Goal: Task Accomplishment & Management: Use online tool/utility

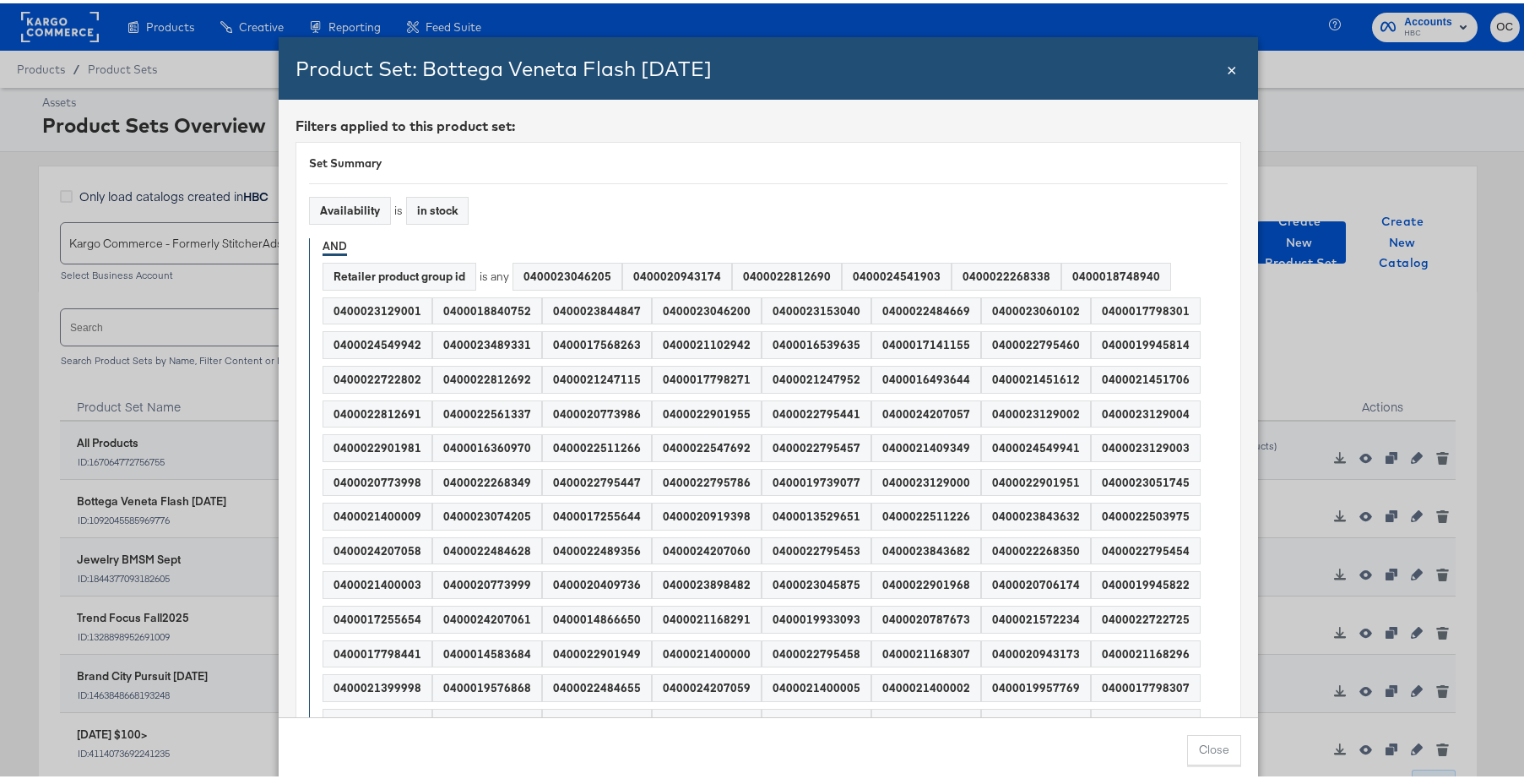
scroll to position [36, 0]
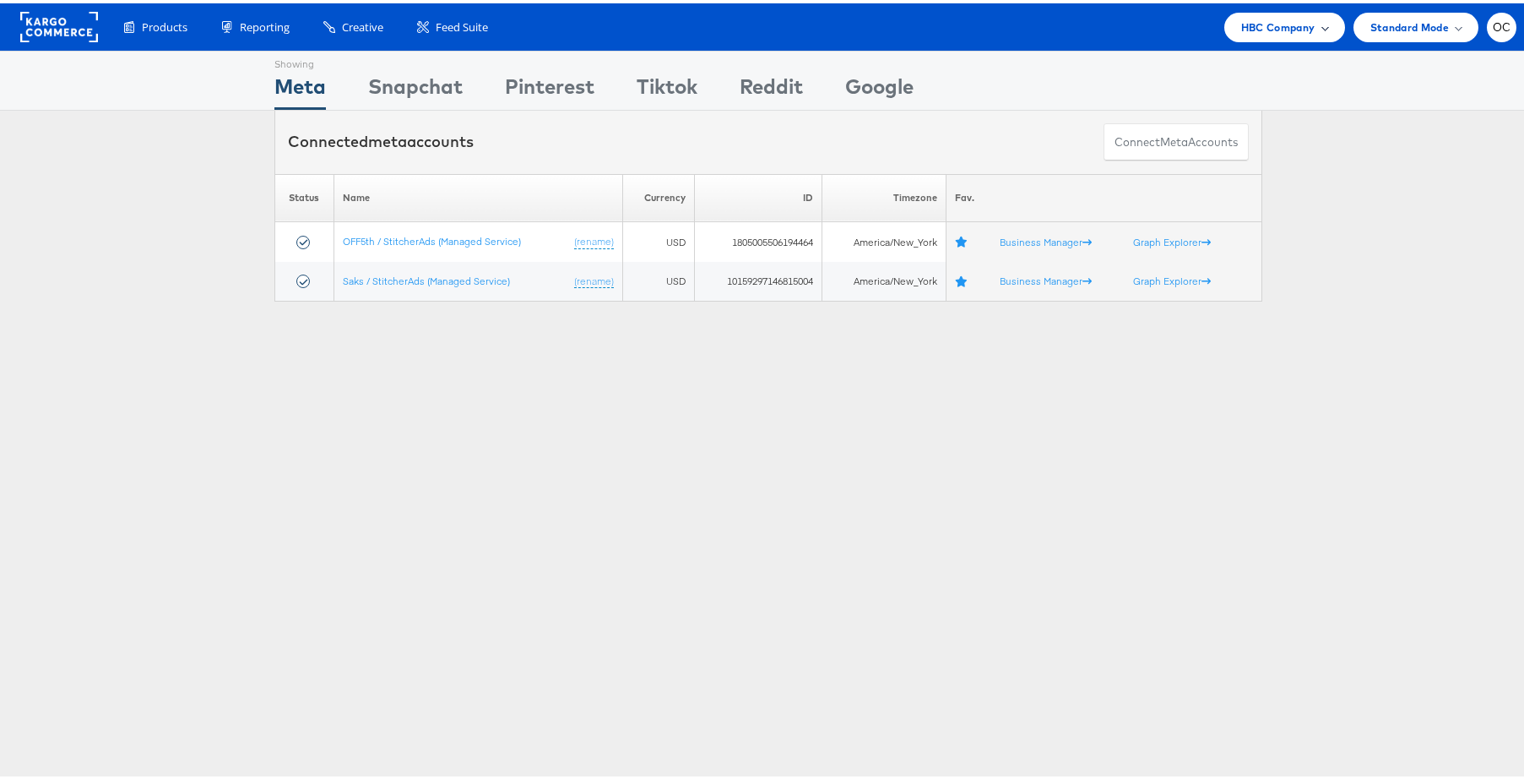
click at [1260, 24] on span "HBC Company" at bounding box center [1278, 24] width 74 height 18
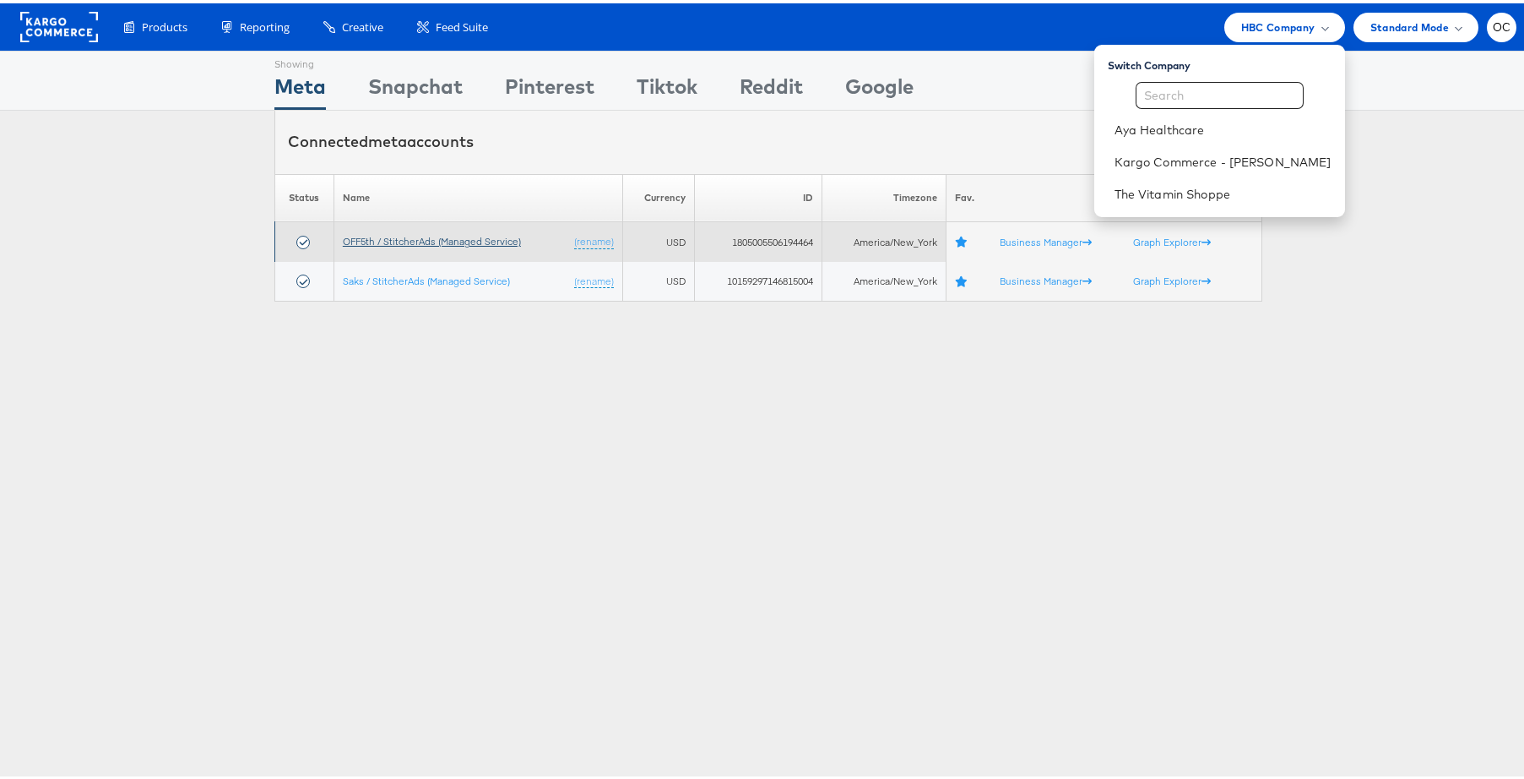
click at [429, 231] on link "OFF5th / StitcherAds (Managed Service)" at bounding box center [432, 237] width 178 height 13
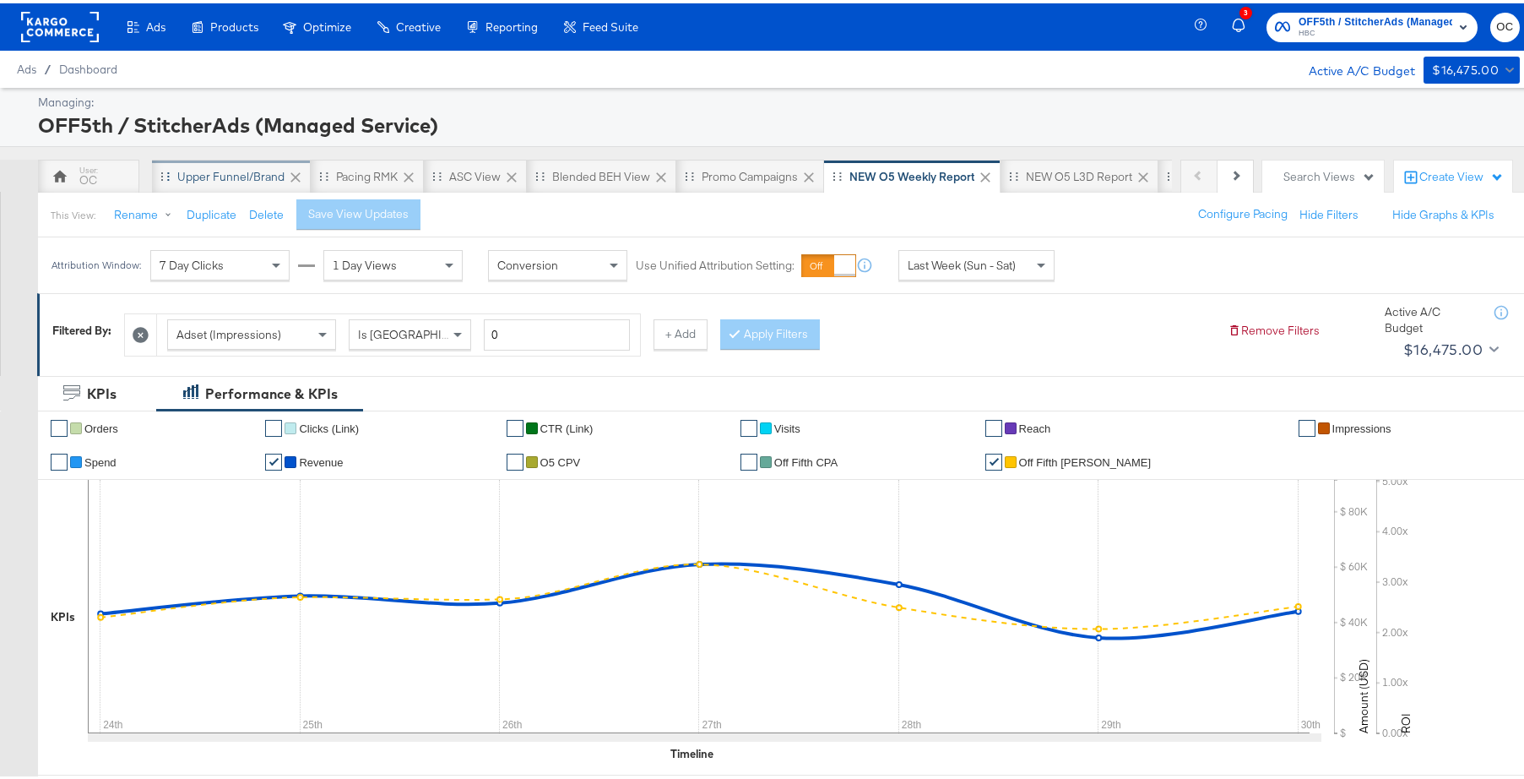
click at [193, 176] on div "Upper Funnel/Brand" at bounding box center [230, 174] width 107 height 16
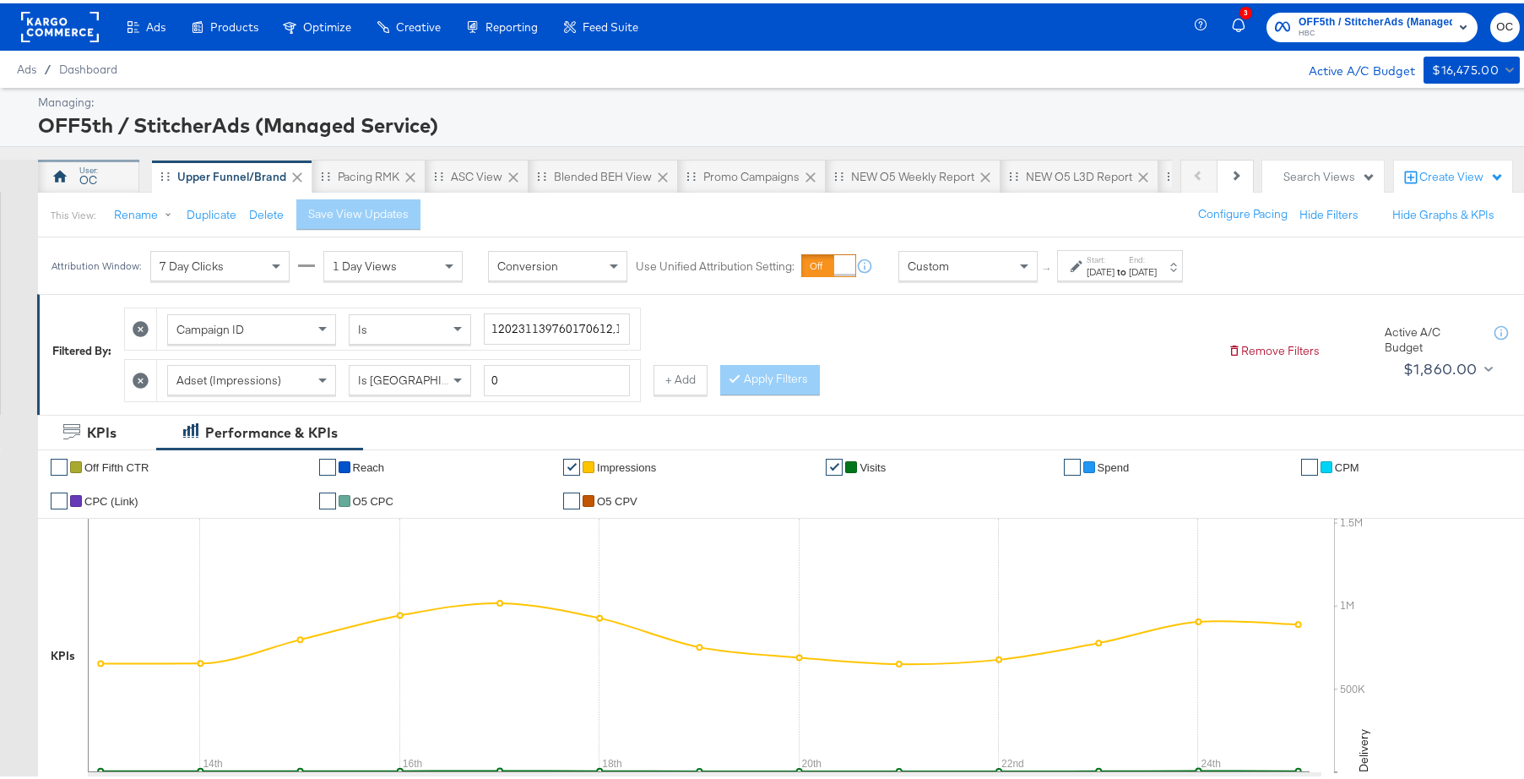
click at [122, 185] on div "OC" at bounding box center [88, 173] width 101 height 34
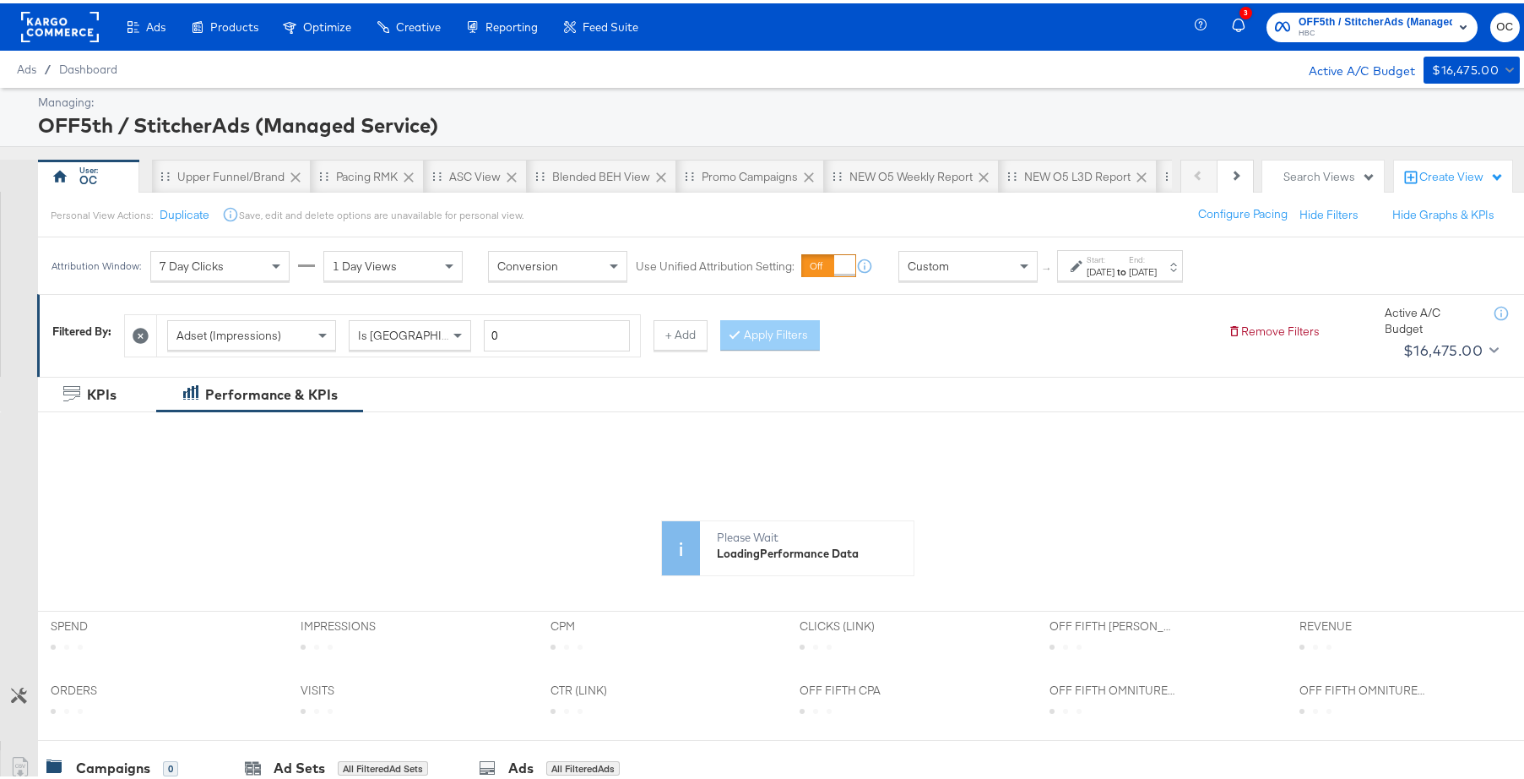
click at [1004, 262] on div "Custom" at bounding box center [968, 262] width 138 height 29
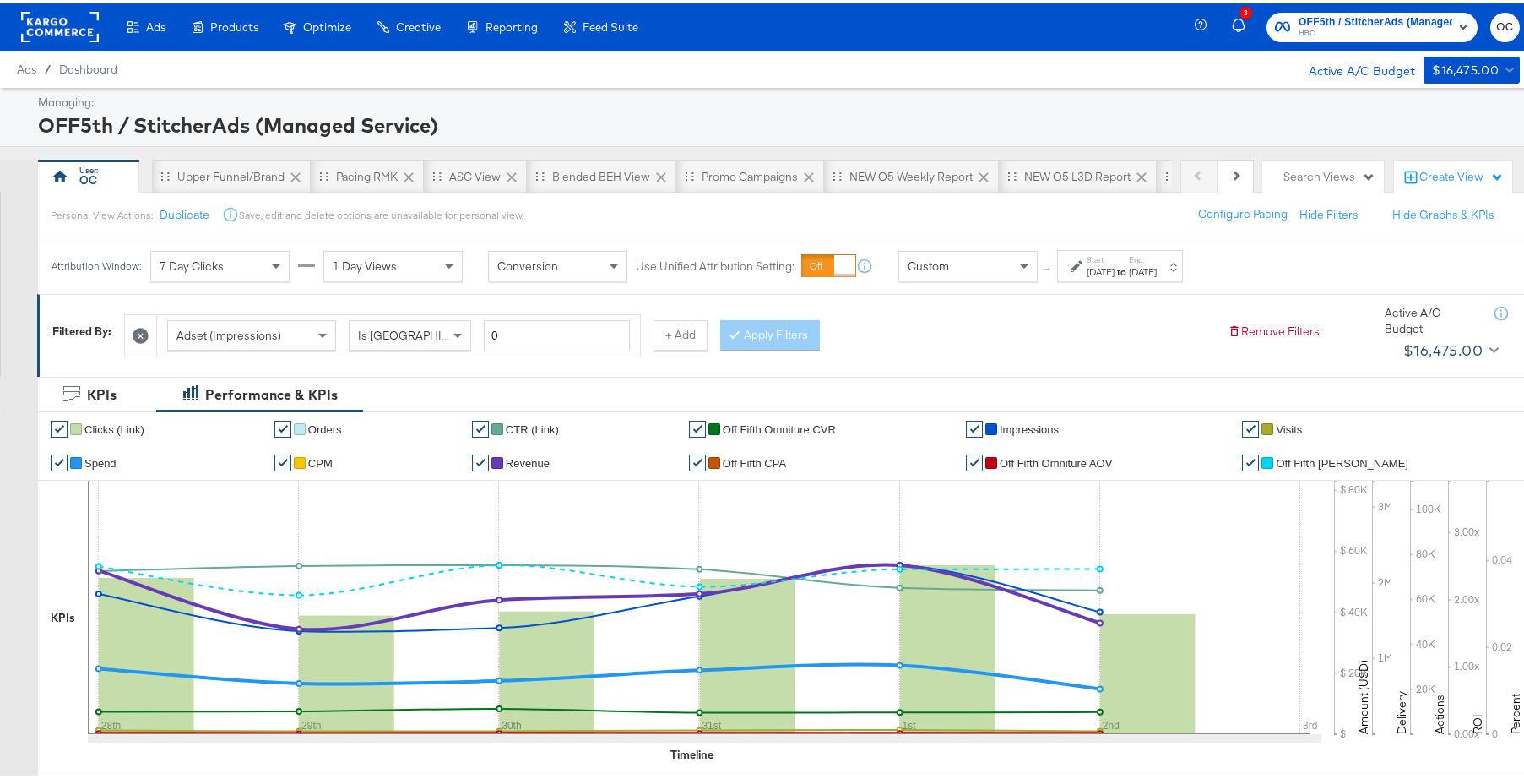
click at [1110, 272] on div "Aug 28th 2025" at bounding box center [1101, 269] width 28 height 14
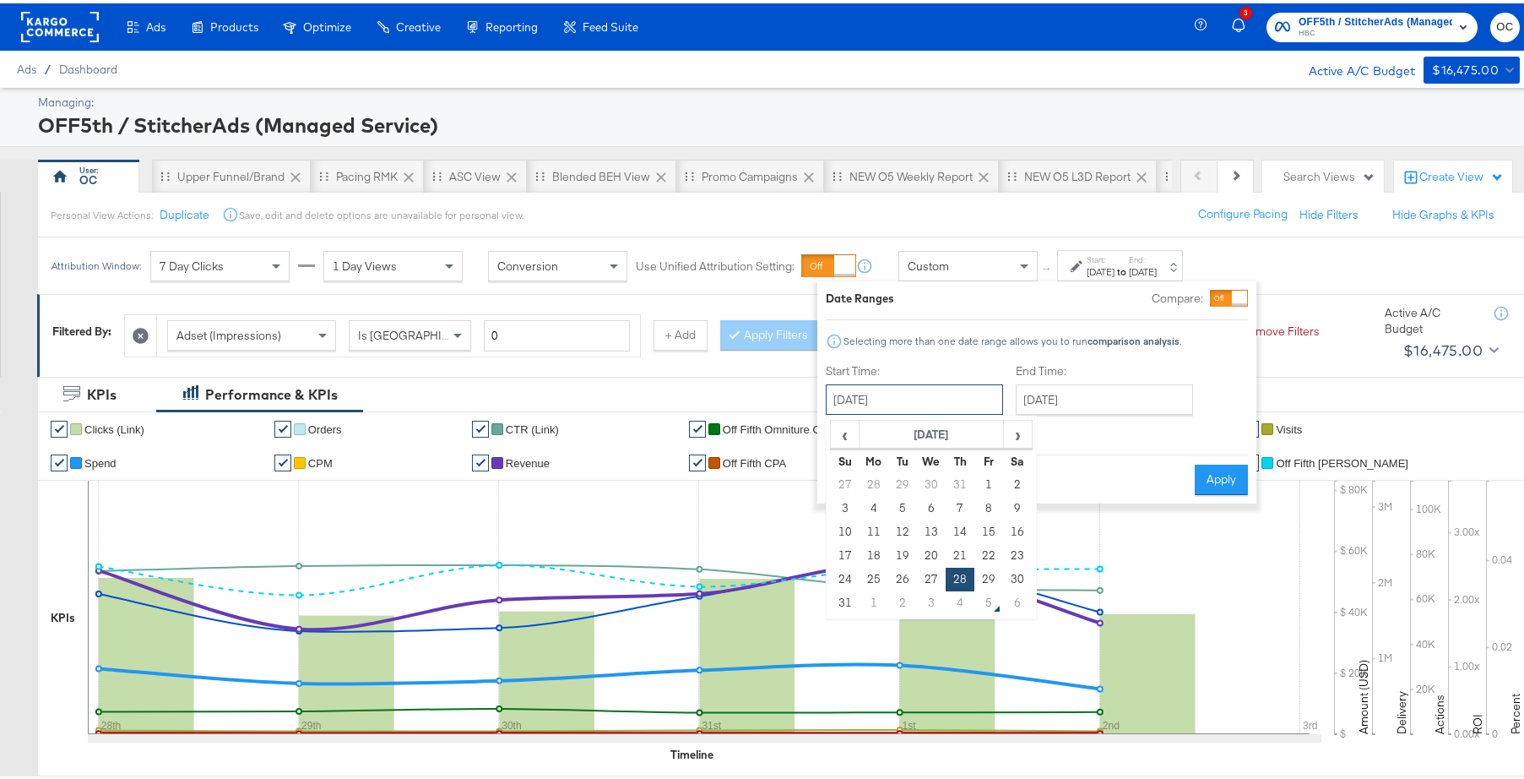
click at [941, 394] on input "August 28th 2025" at bounding box center [914, 396] width 177 height 30
click at [844, 500] on td "3" at bounding box center [845, 505] width 29 height 24
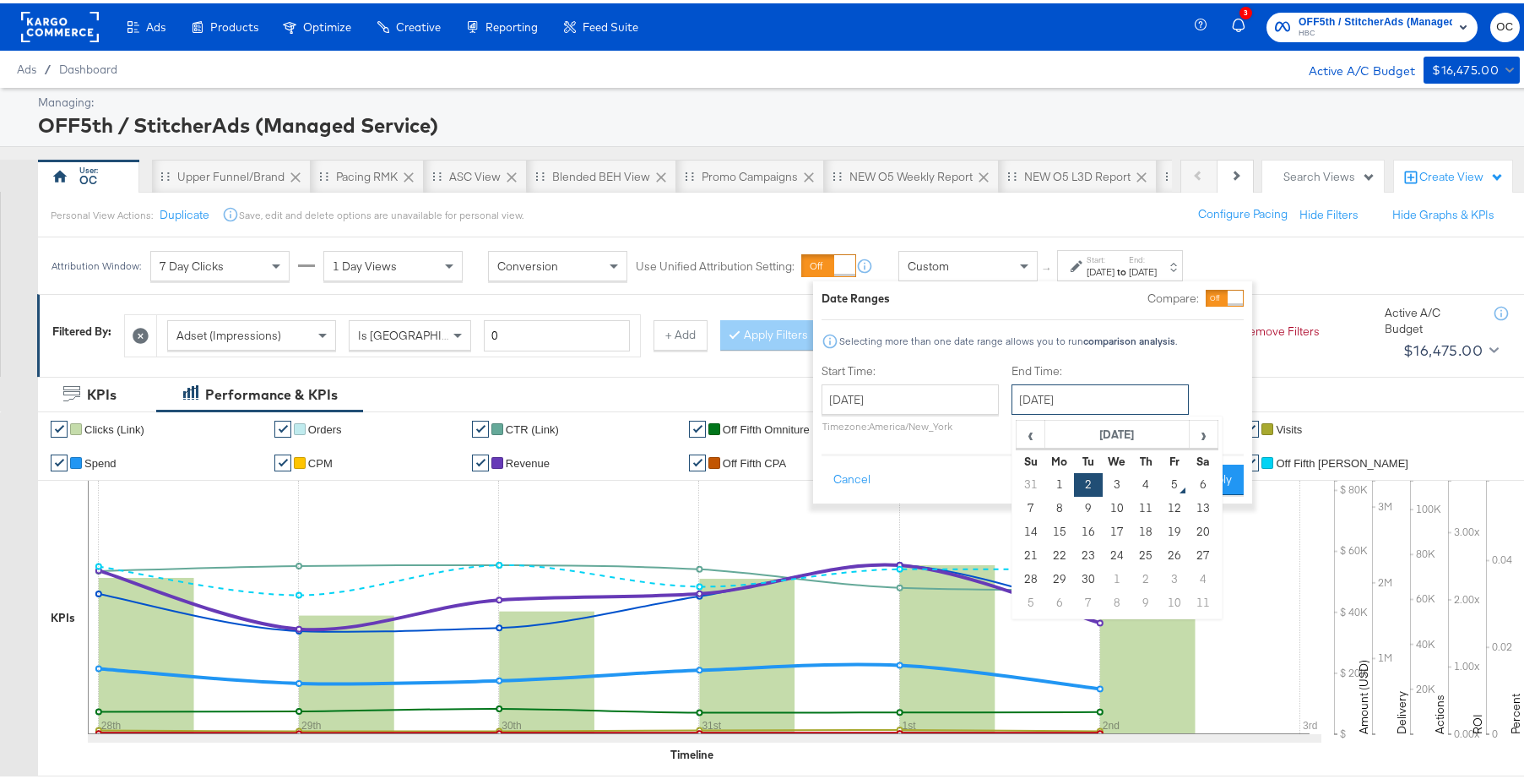
click at [1078, 408] on input "September 2nd 2025" at bounding box center [1100, 396] width 177 height 30
click at [956, 399] on input "August 3rd 2025" at bounding box center [910, 396] width 177 height 30
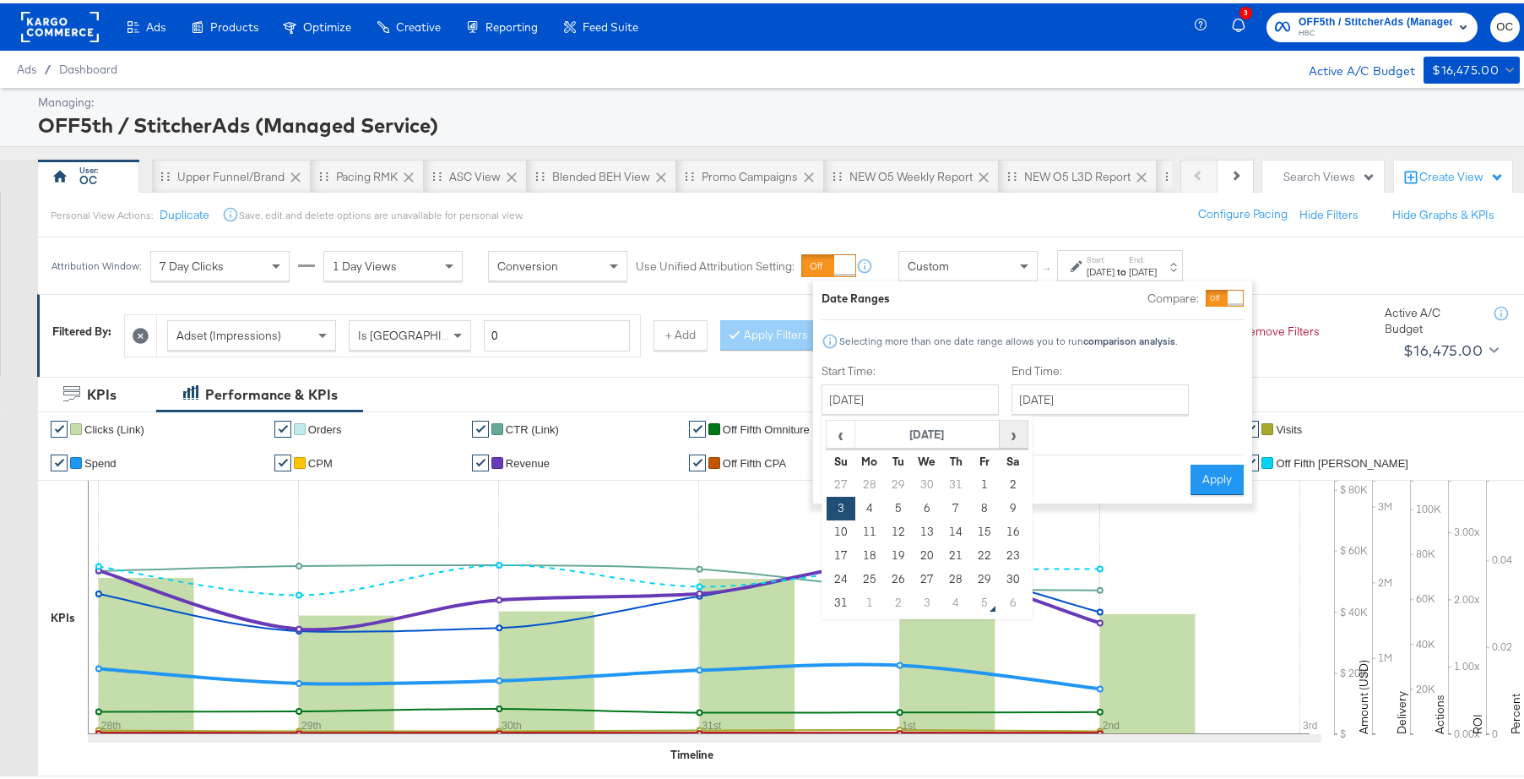
click at [1003, 423] on span "›" at bounding box center [1014, 430] width 26 height 25
click at [938, 478] on td "3" at bounding box center [927, 482] width 29 height 24
type input "September 3rd 2025"
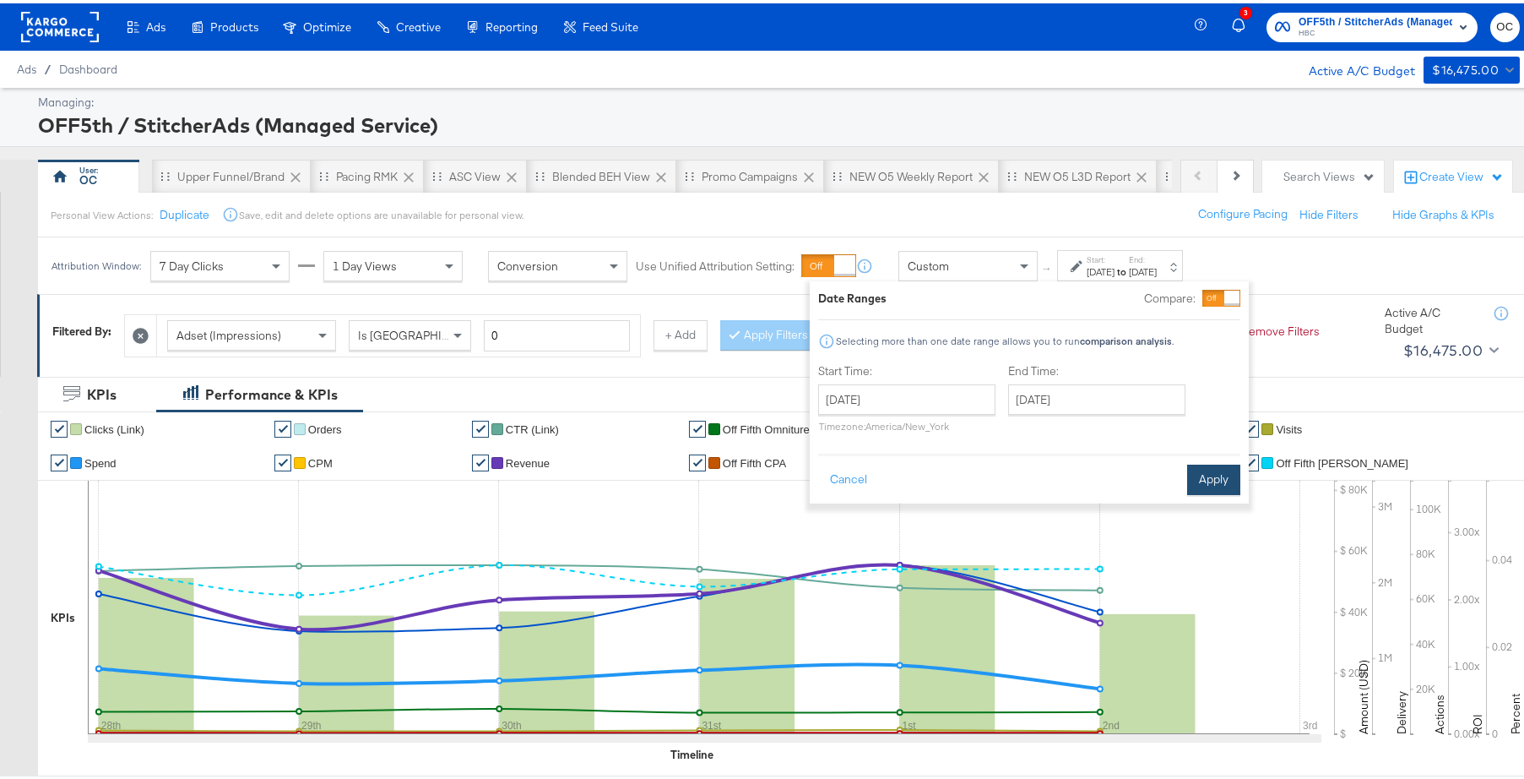
click at [1232, 473] on button "Apply" at bounding box center [1213, 476] width 53 height 30
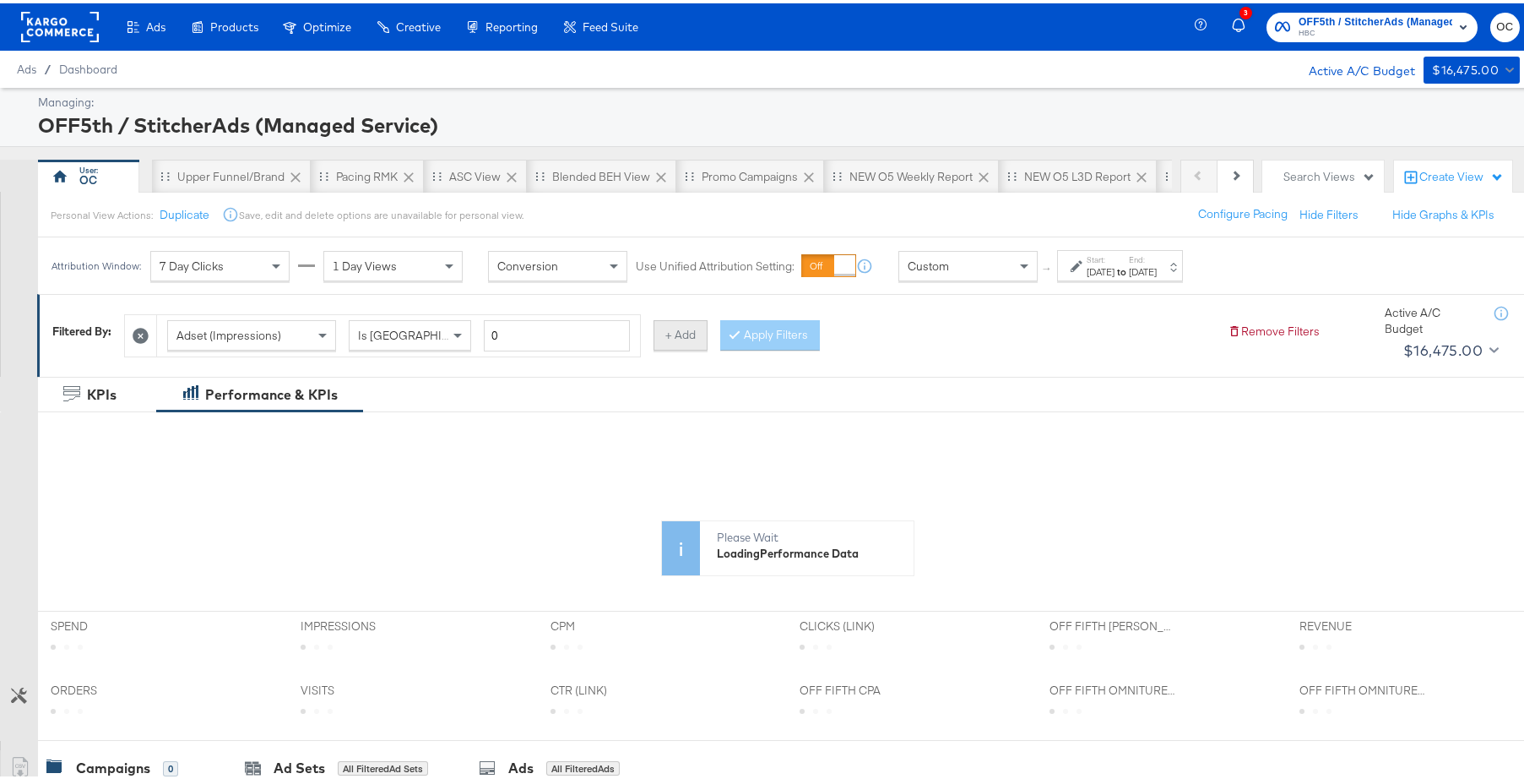
click at [673, 336] on button "+ Add" at bounding box center [681, 332] width 54 height 30
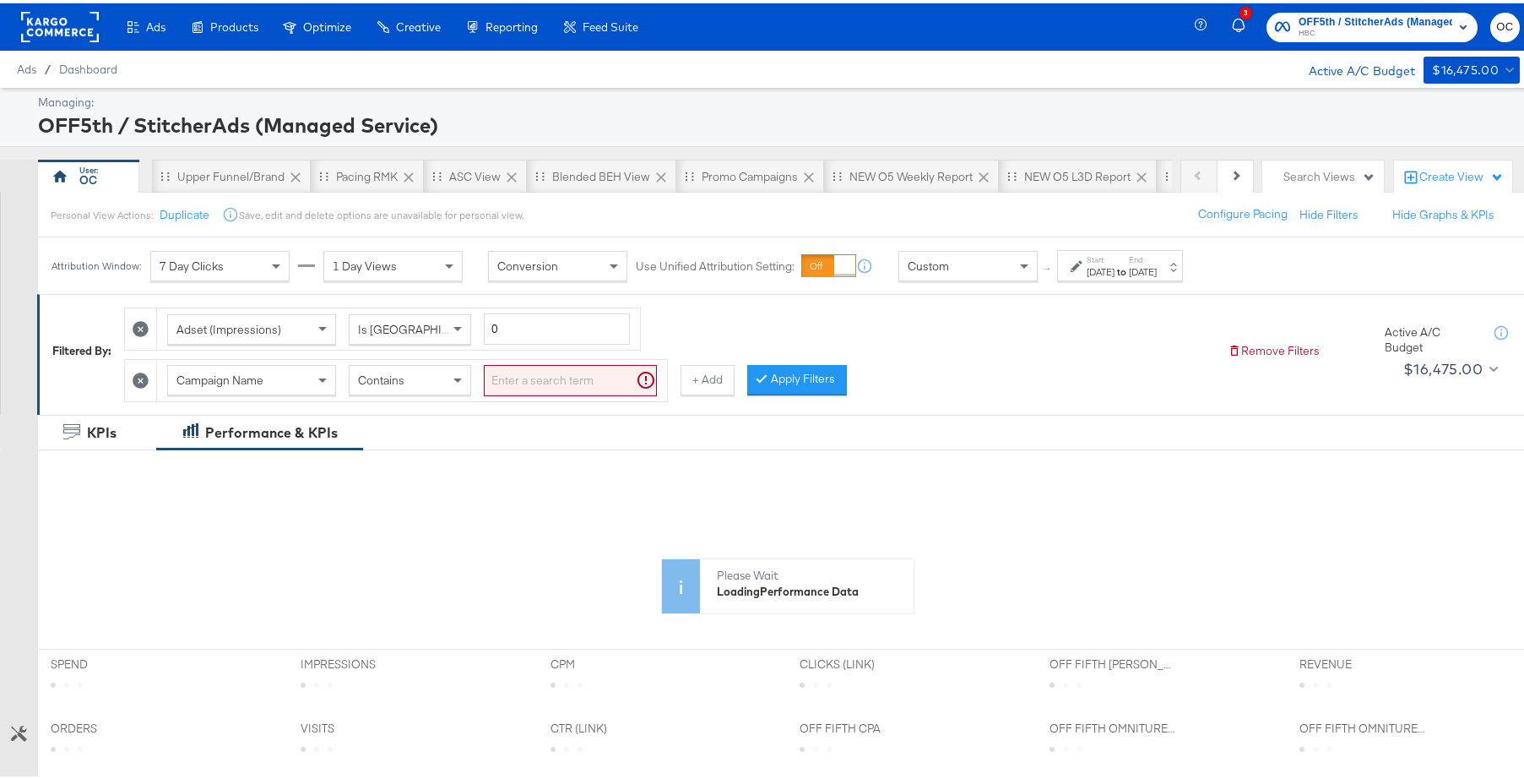
click at [534, 382] on input "search" at bounding box center [570, 376] width 173 height 31
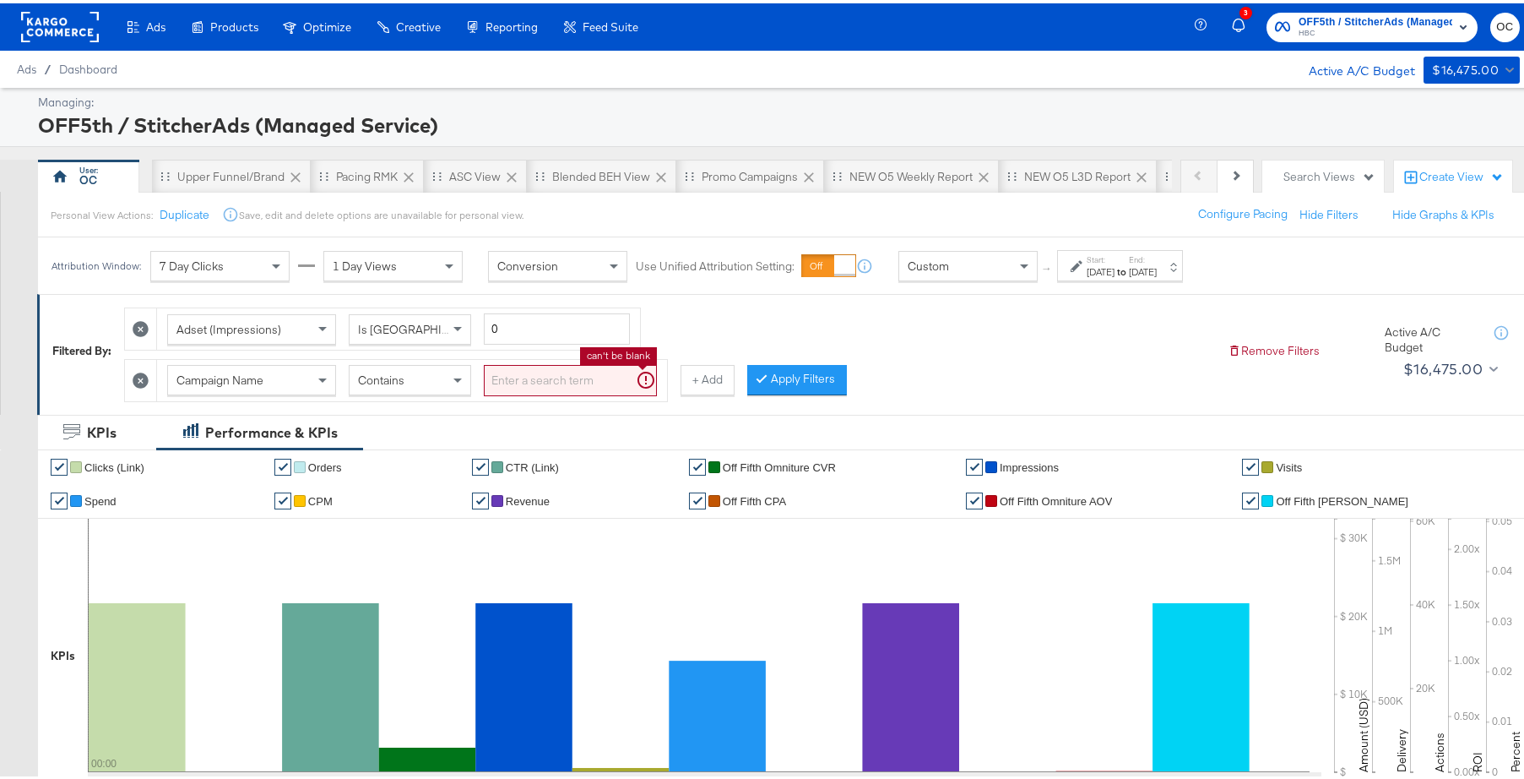
type input "a"
type input "store"
click at [760, 383] on button "Apply Filters" at bounding box center [770, 376] width 100 height 30
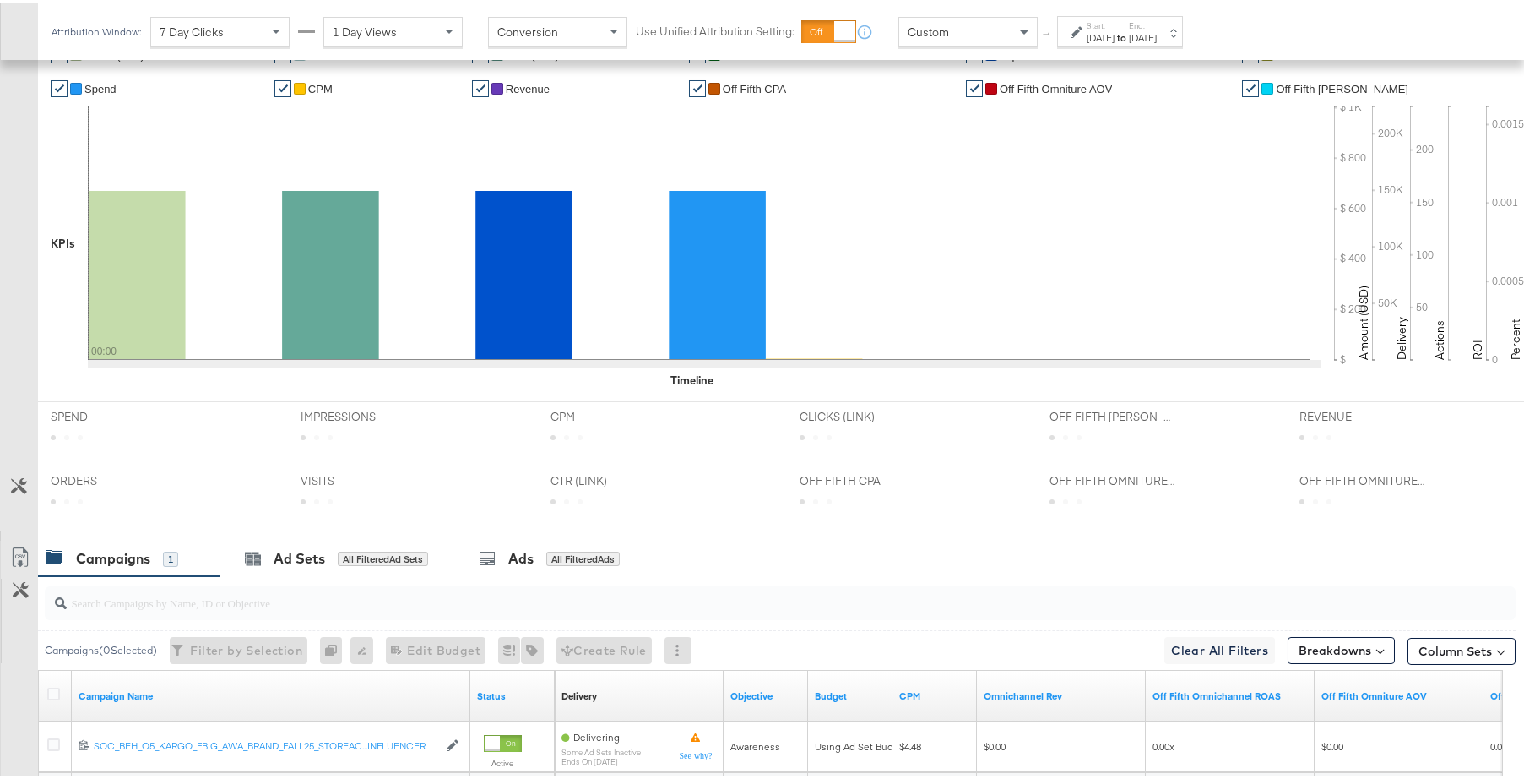
scroll to position [577, 0]
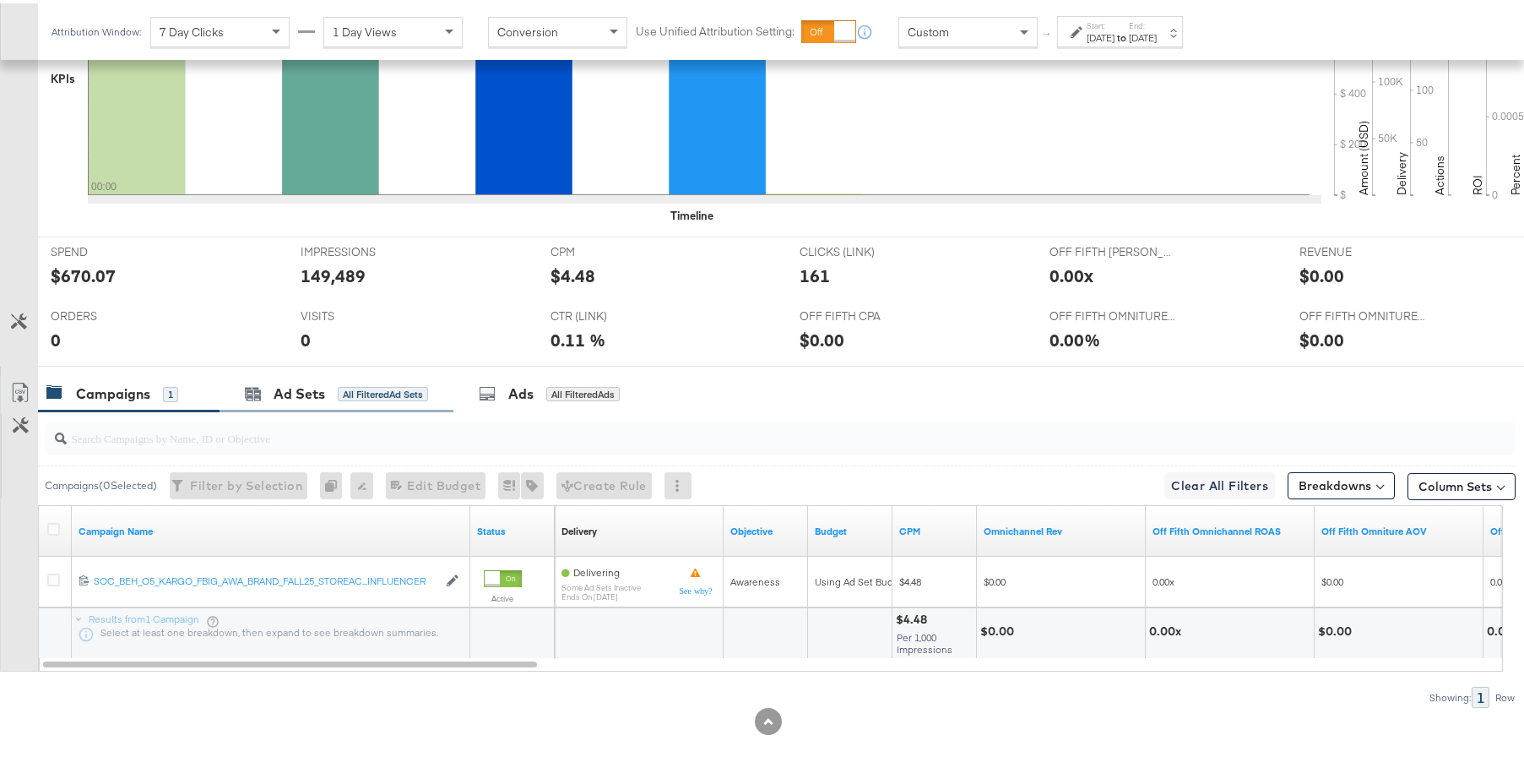
click at [383, 401] on div "Ad Sets All Filtered Ad Sets" at bounding box center [337, 390] width 234 height 36
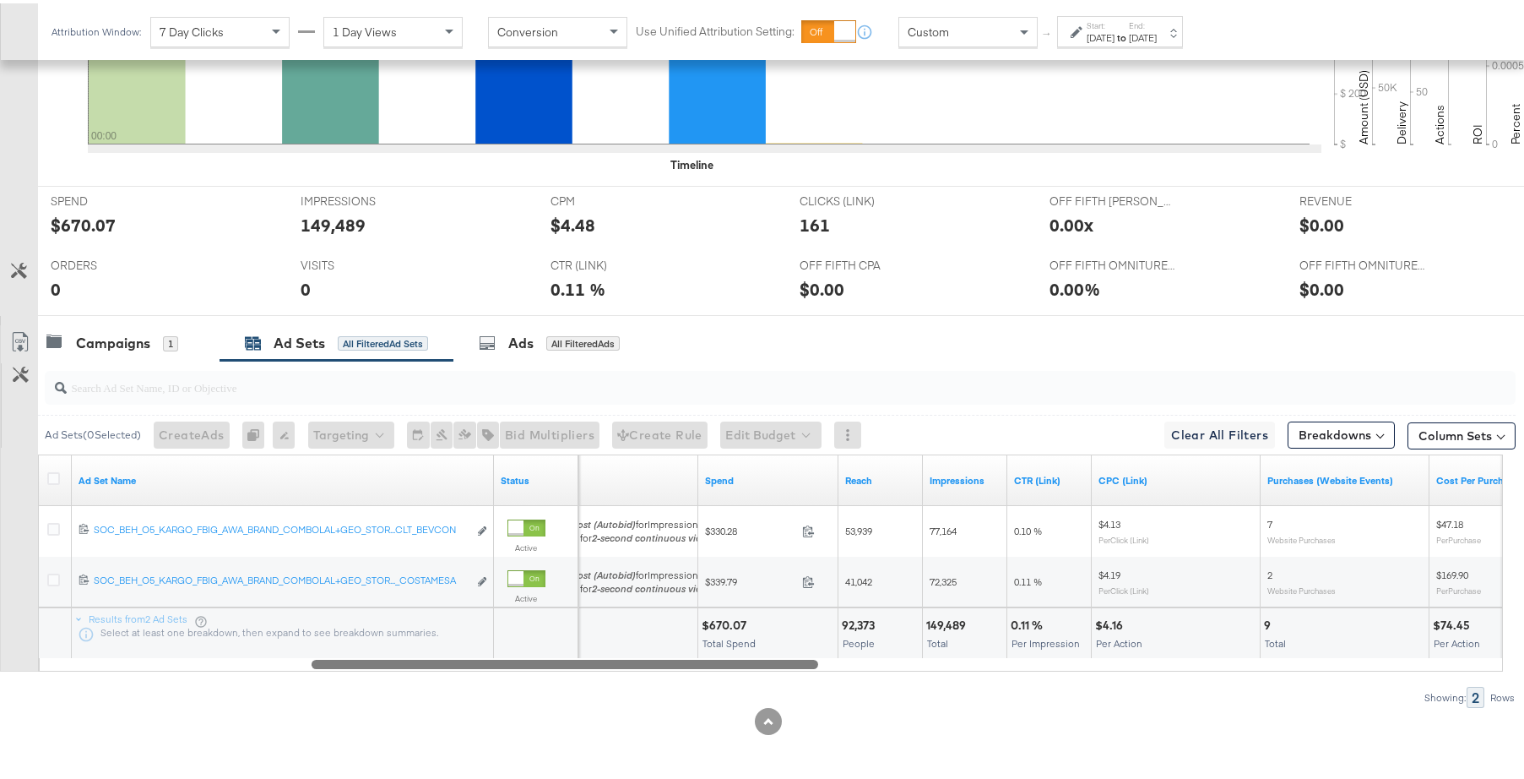
drag, startPoint x: 482, startPoint y: 665, endPoint x: 816, endPoint y: 615, distance: 337.3
click at [816, 615] on div "Ad Set Name Status Bidding Spend Reach Impressions CTR (Link) CPC (Link) Purcha…" at bounding box center [770, 559] width 1465 height 217
click at [1457, 437] on button "Column Sets" at bounding box center [1462, 432] width 108 height 27
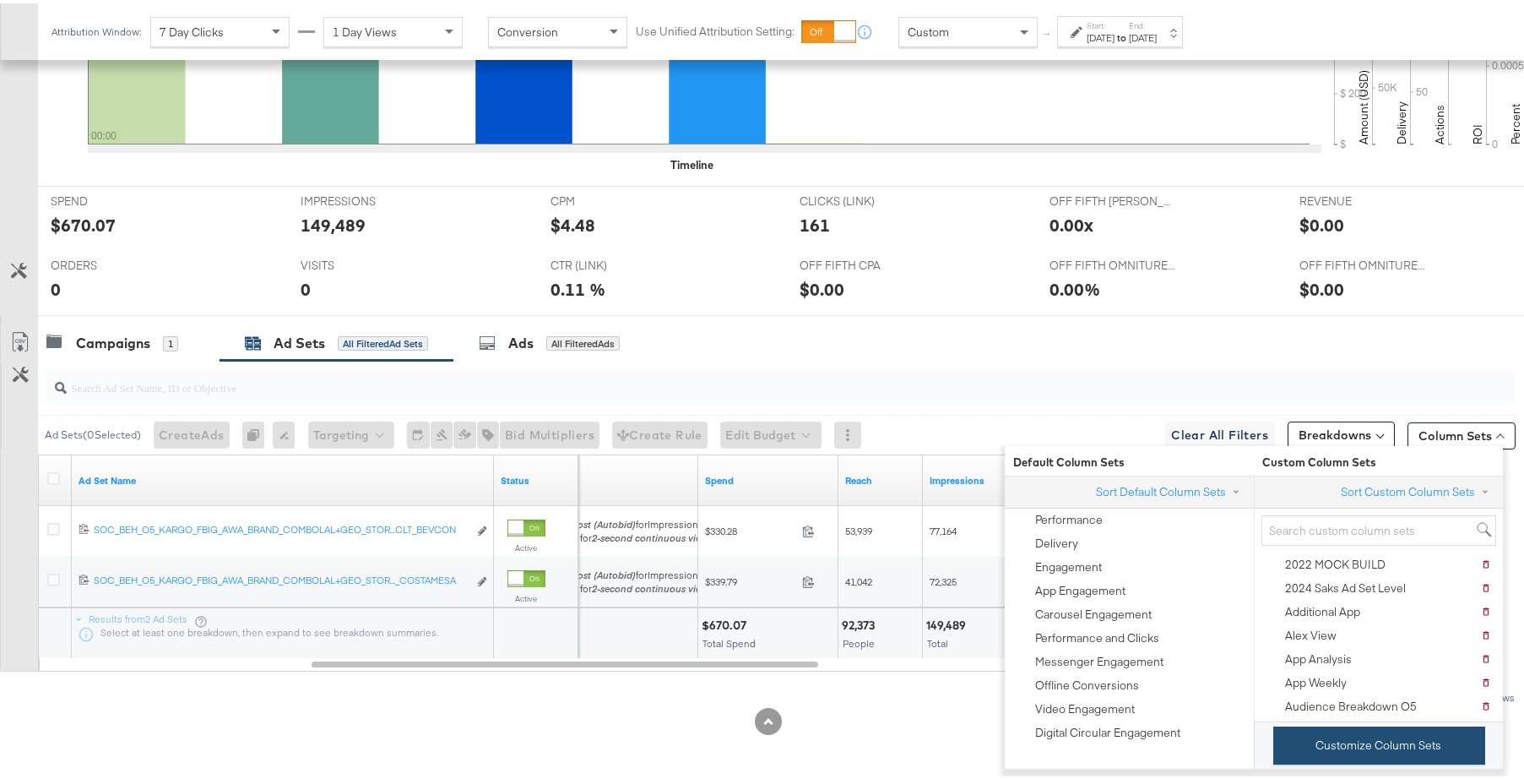
click at [1349, 736] on button "Customize Column Sets" at bounding box center [1379, 742] width 212 height 38
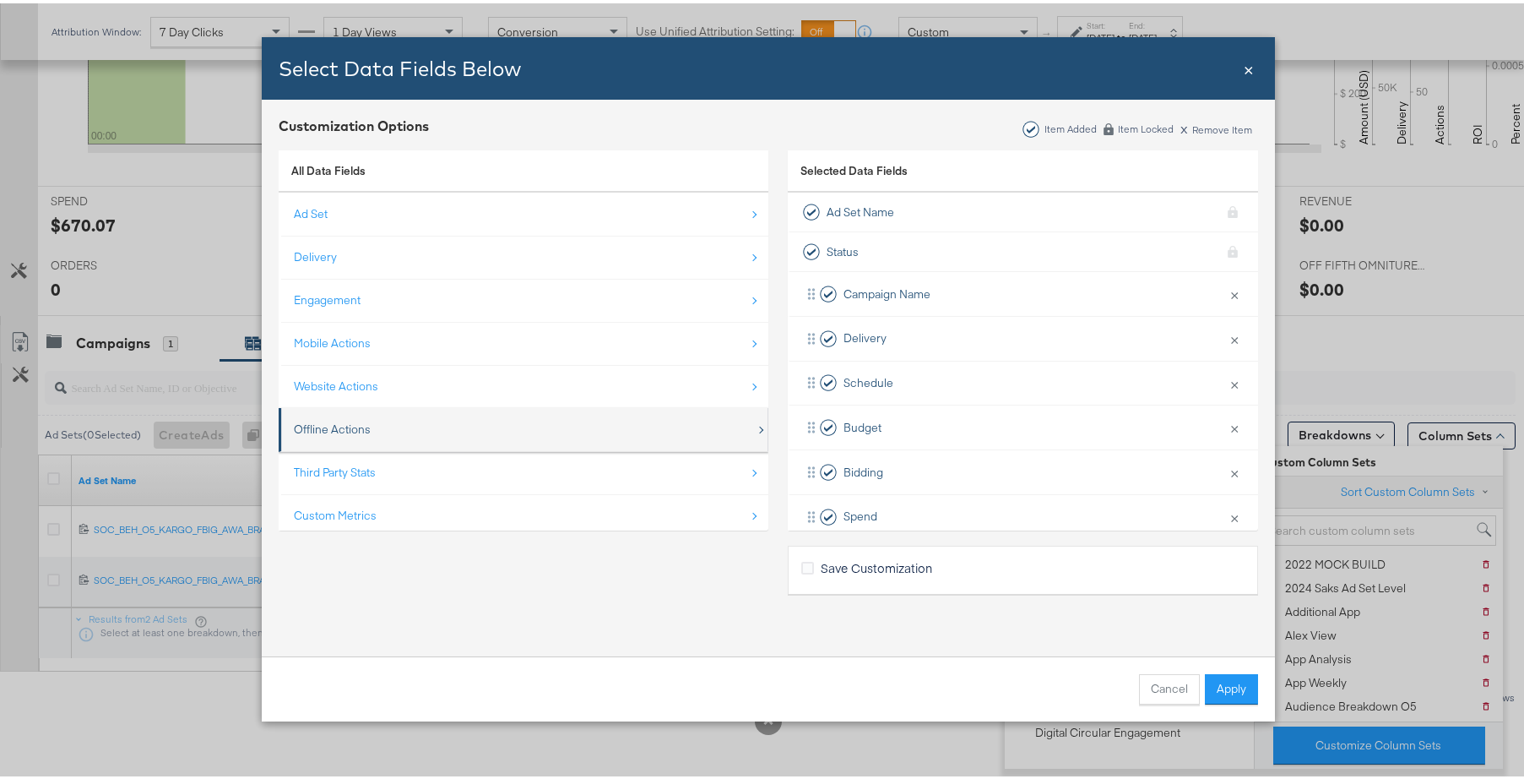
scroll to position [24, 0]
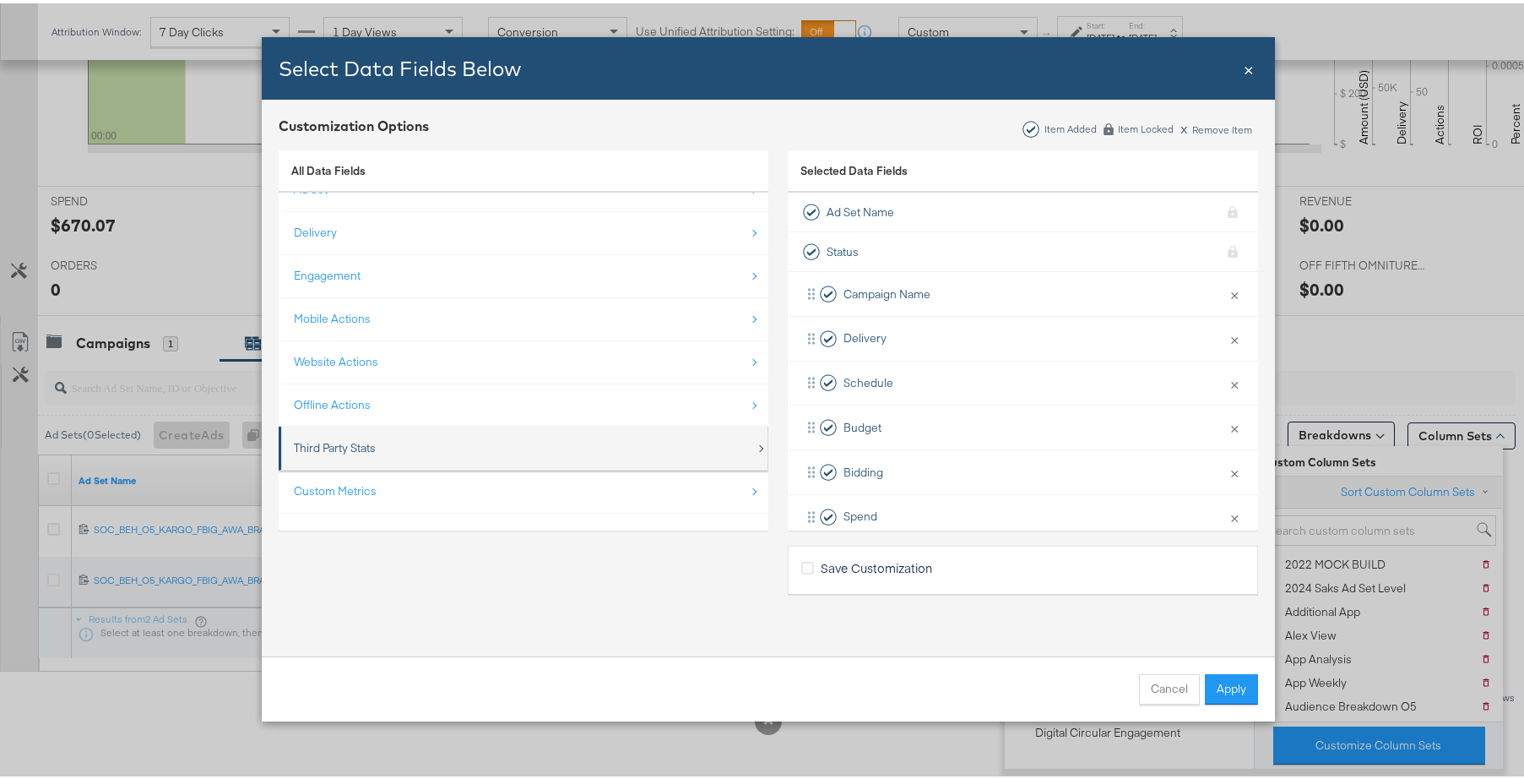
click at [452, 445] on div "Third Party Stats" at bounding box center [525, 444] width 462 height 35
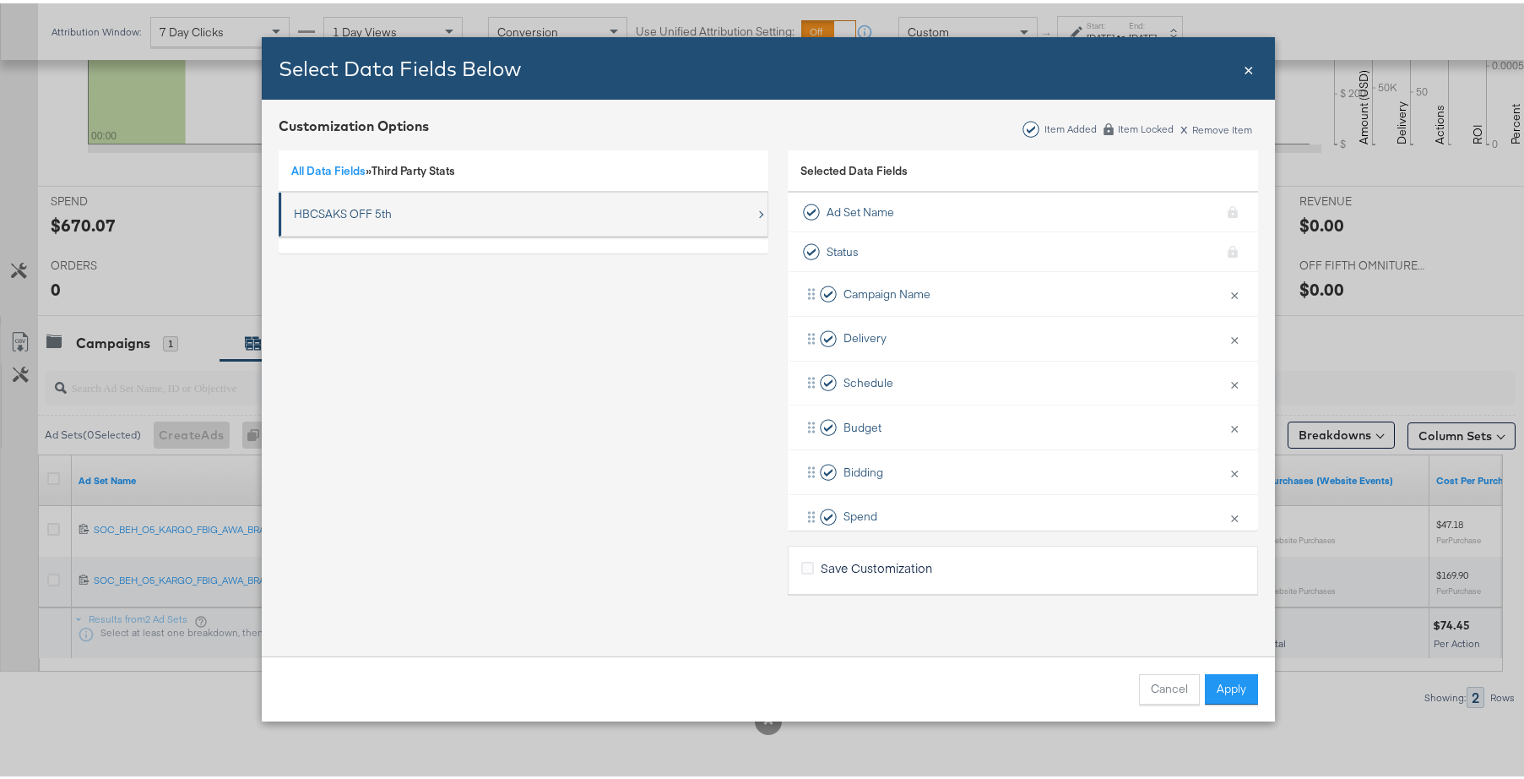
click at [367, 222] on div "HBCSAKS OFF 5th" at bounding box center [525, 210] width 462 height 35
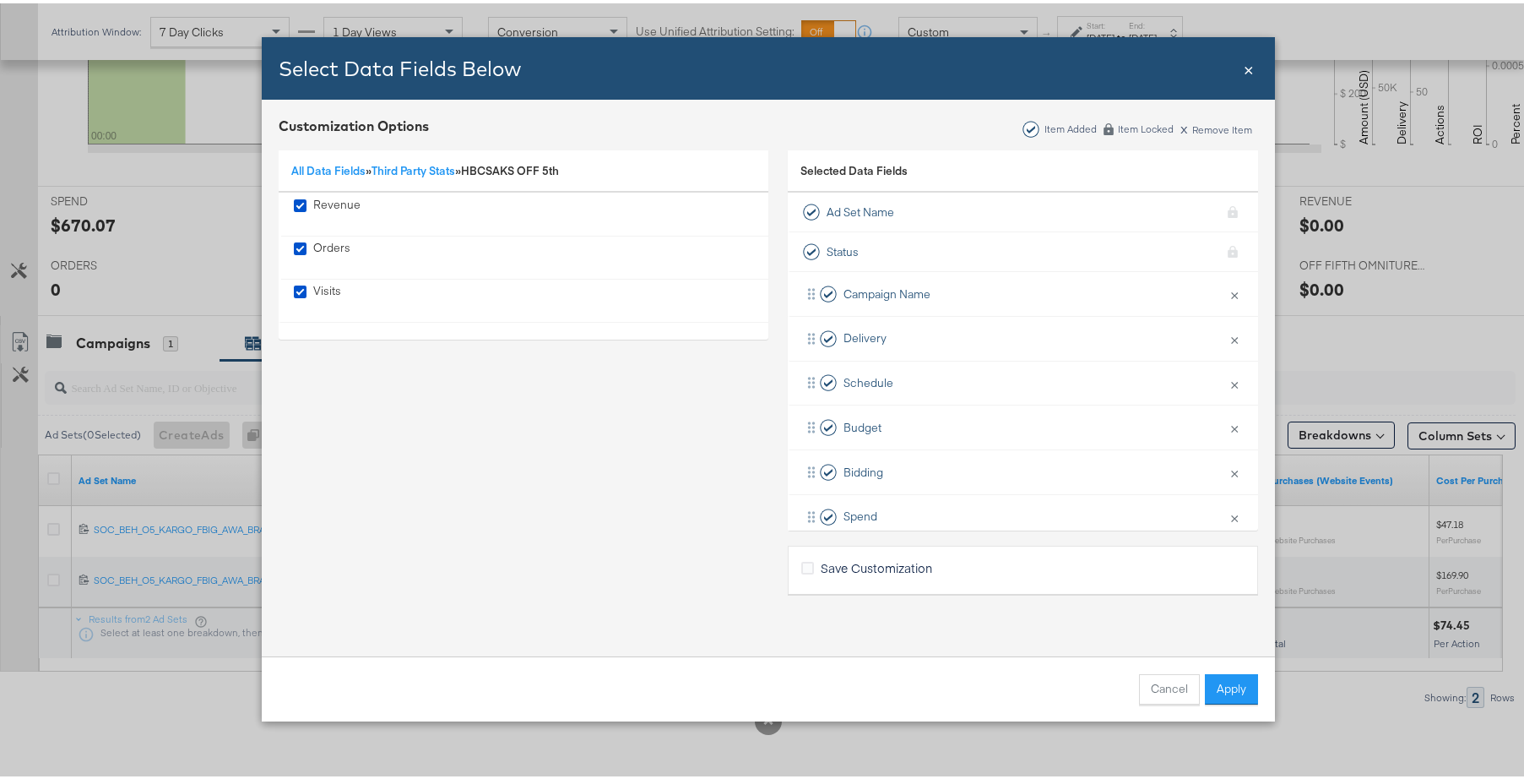
click at [1246, 68] on span "×" at bounding box center [1249, 64] width 10 height 23
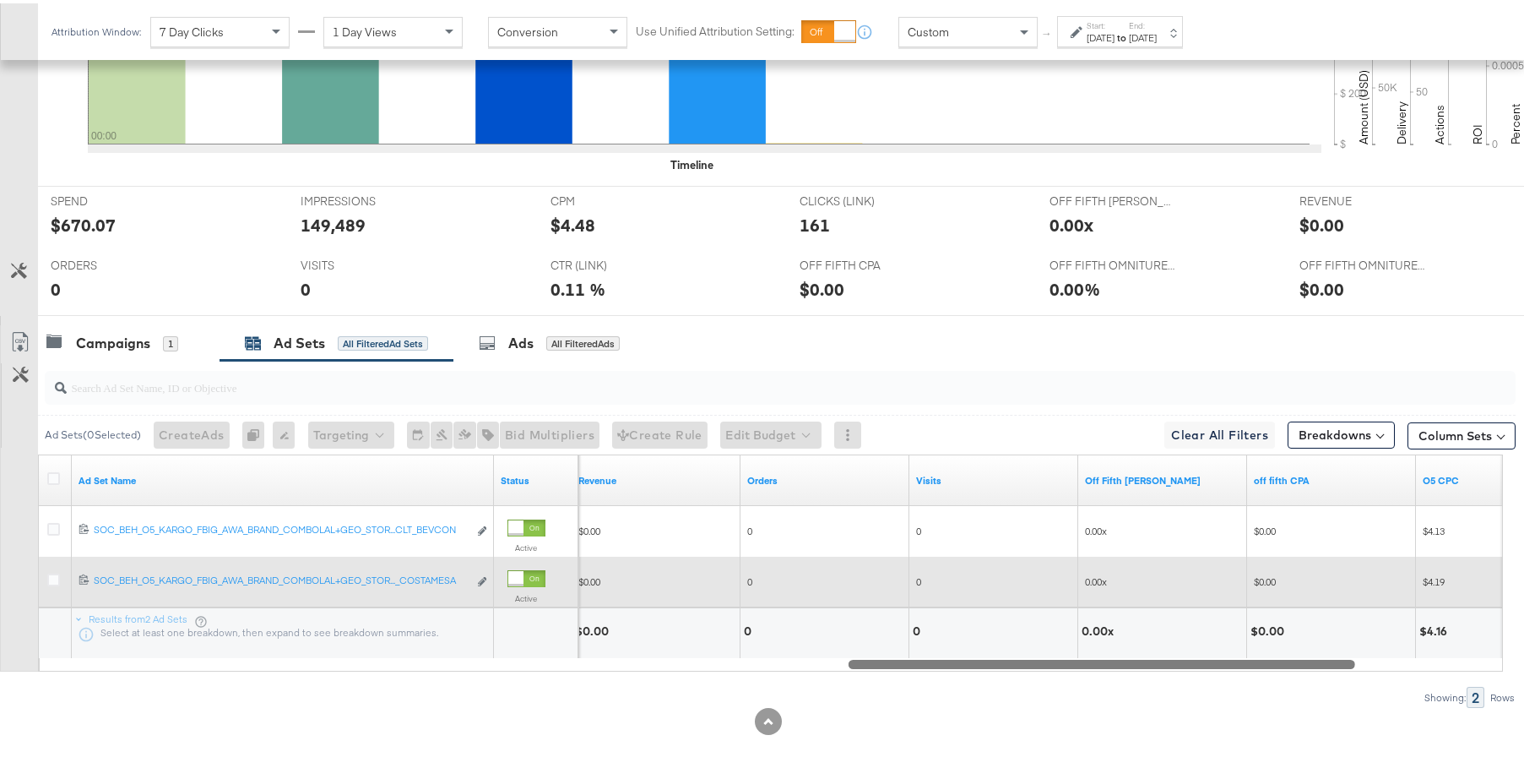
drag, startPoint x: 778, startPoint y: 659, endPoint x: 1314, endPoint y: 602, distance: 539.2
click at [1314, 602] on div "Ad Set Name Status Revenue Orders Visits Off Fifth LC ROAS off fifth CPA O5 CPC…" at bounding box center [770, 559] width 1465 height 217
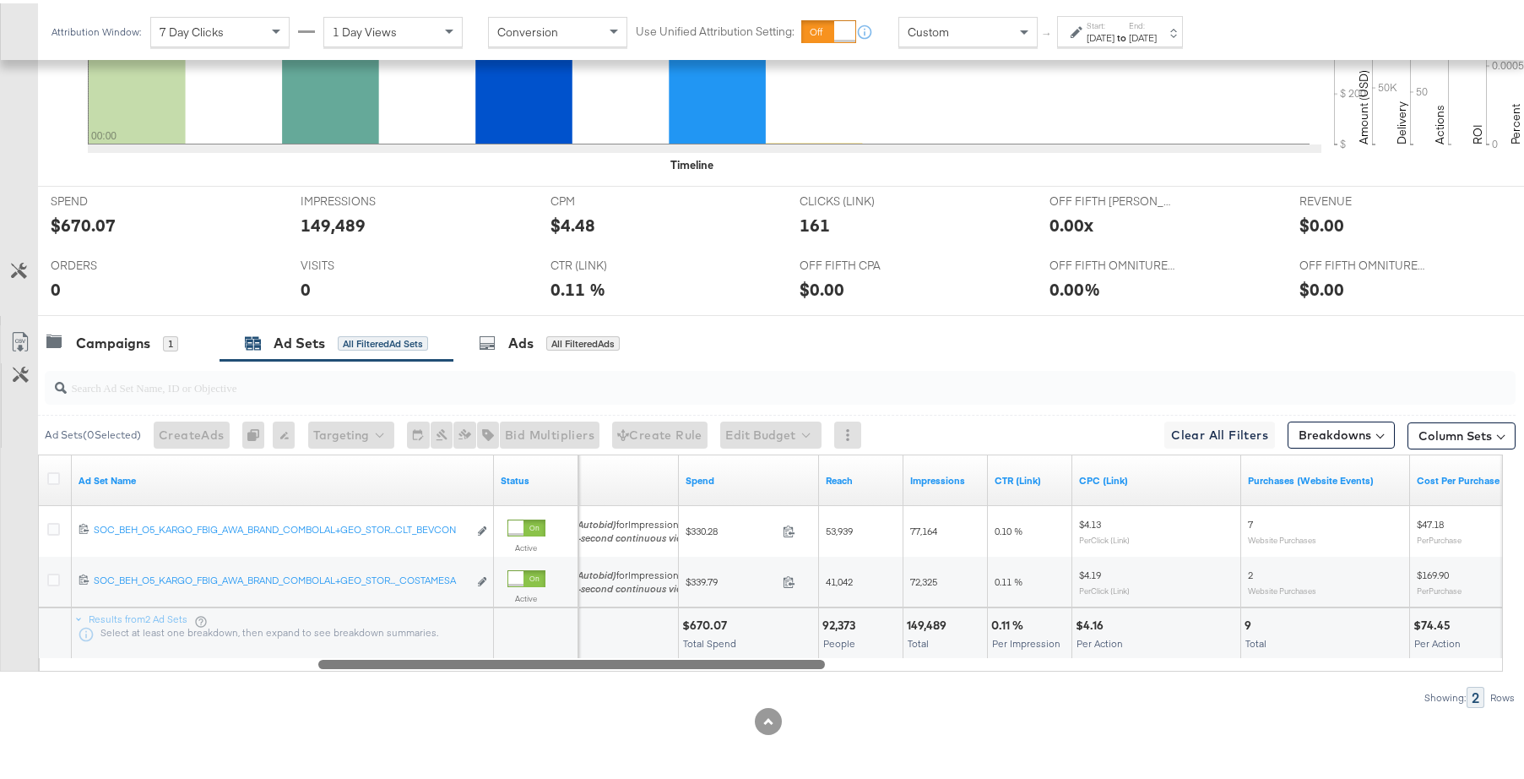
drag, startPoint x: 974, startPoint y: 658, endPoint x: 415, endPoint y: 657, distance: 559.1
click at [414, 656] on div at bounding box center [571, 660] width 507 height 14
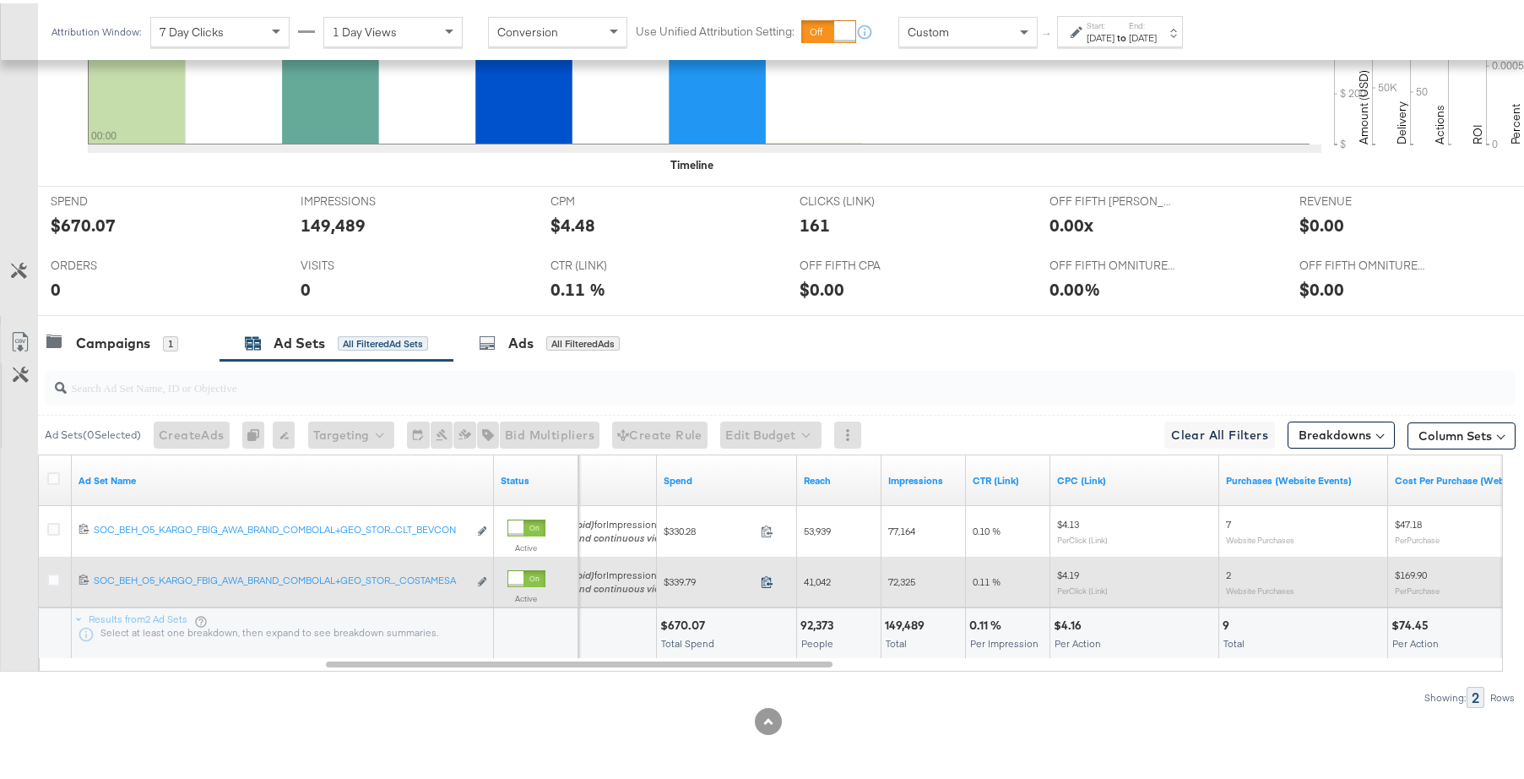
click at [769, 578] on icon at bounding box center [767, 578] width 13 height 13
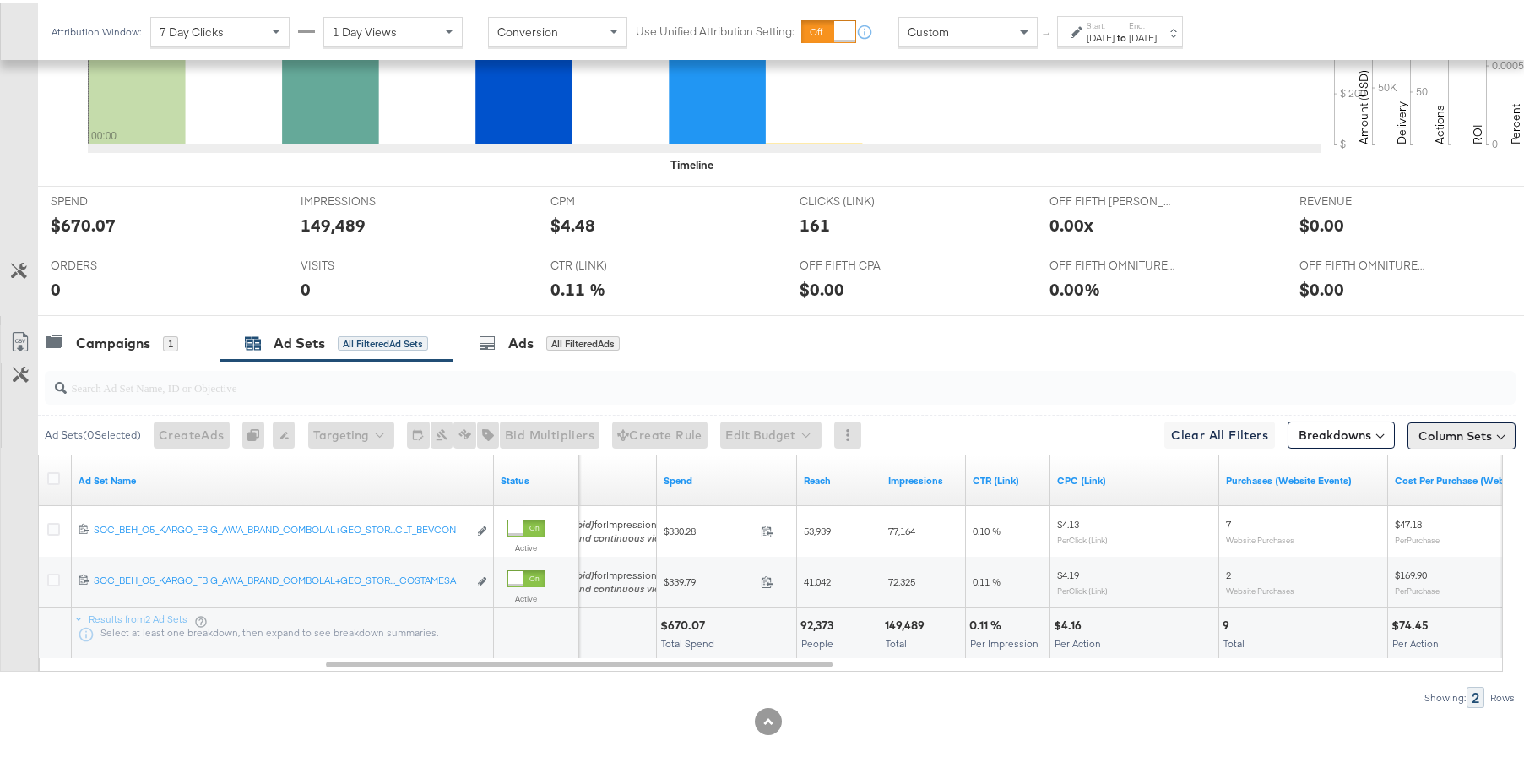
click at [1480, 437] on button "Column Sets" at bounding box center [1462, 432] width 108 height 27
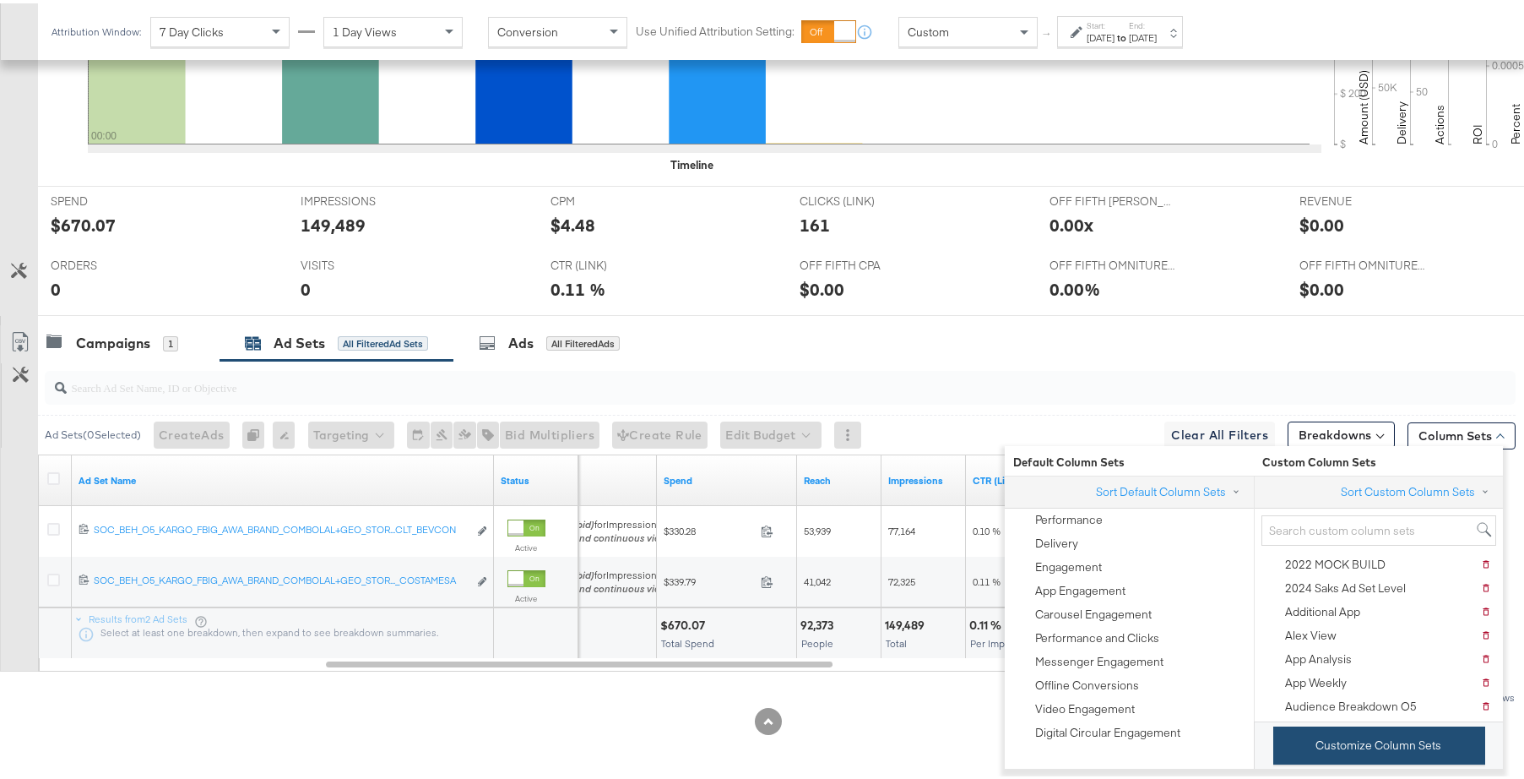
click at [1341, 732] on button "Customize Column Sets" at bounding box center [1379, 742] width 212 height 38
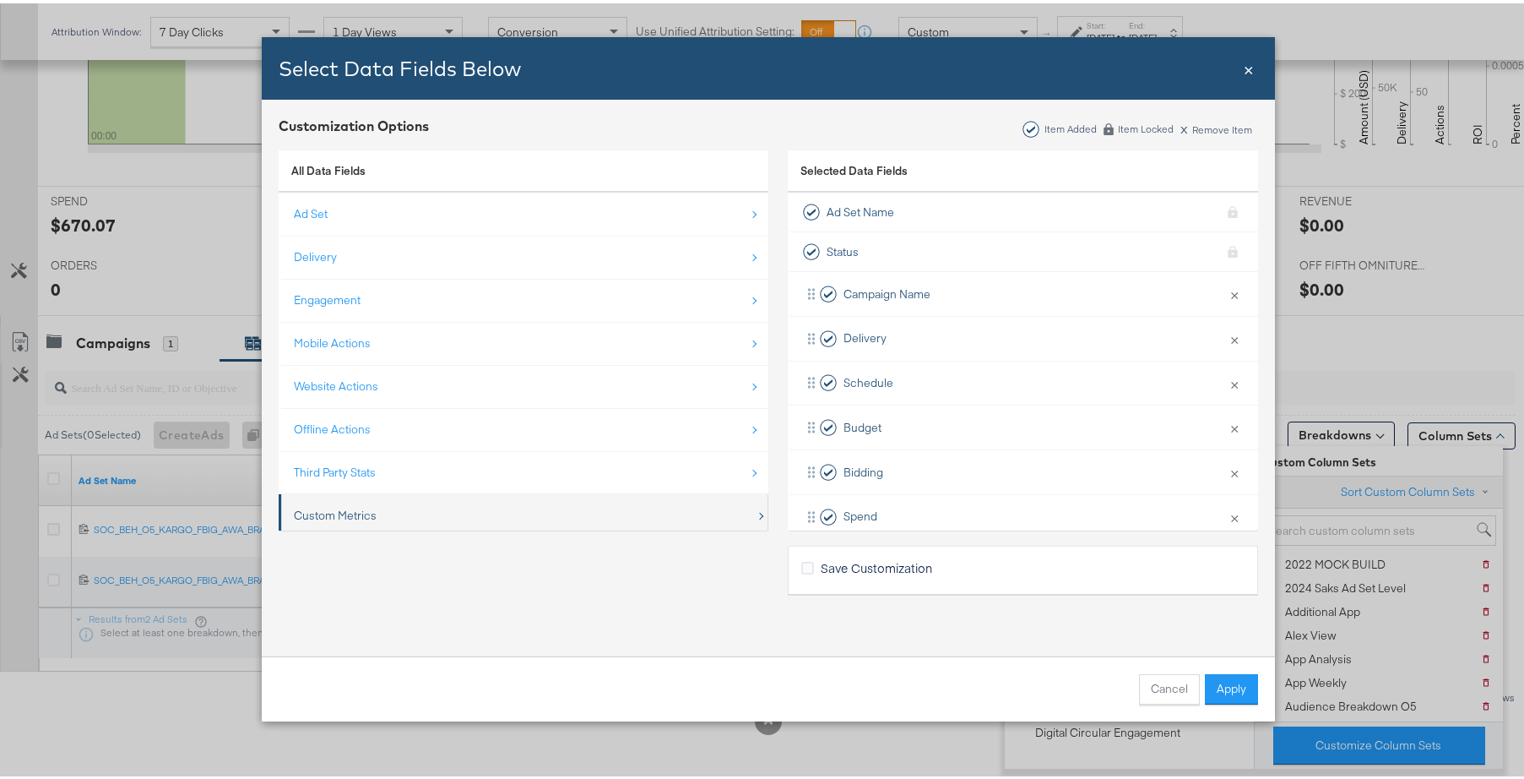
click at [374, 500] on div "Custom Metrics" at bounding box center [525, 512] width 462 height 35
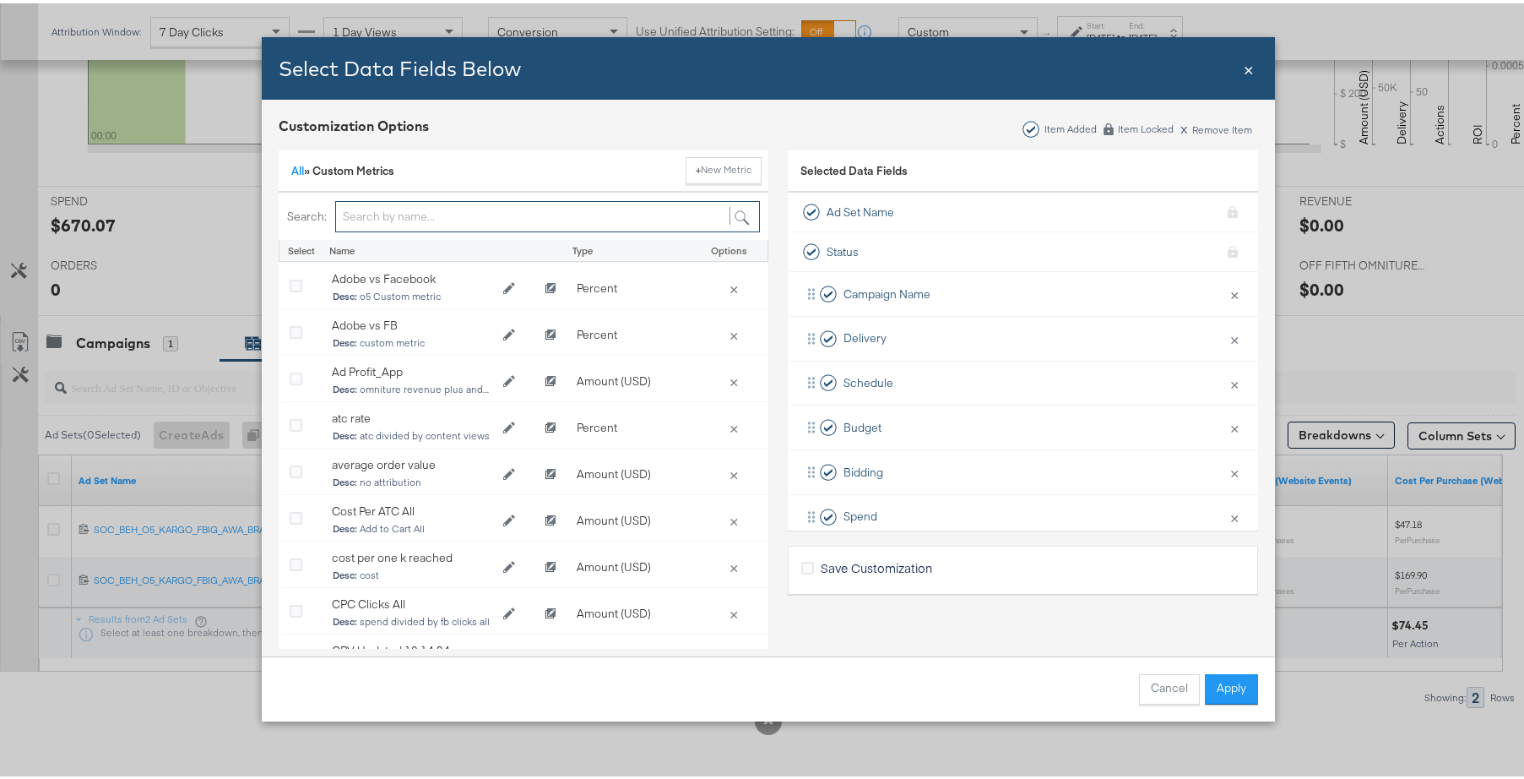
click at [448, 205] on input "Bulk Add Locations Modal" at bounding box center [547, 213] width 425 height 31
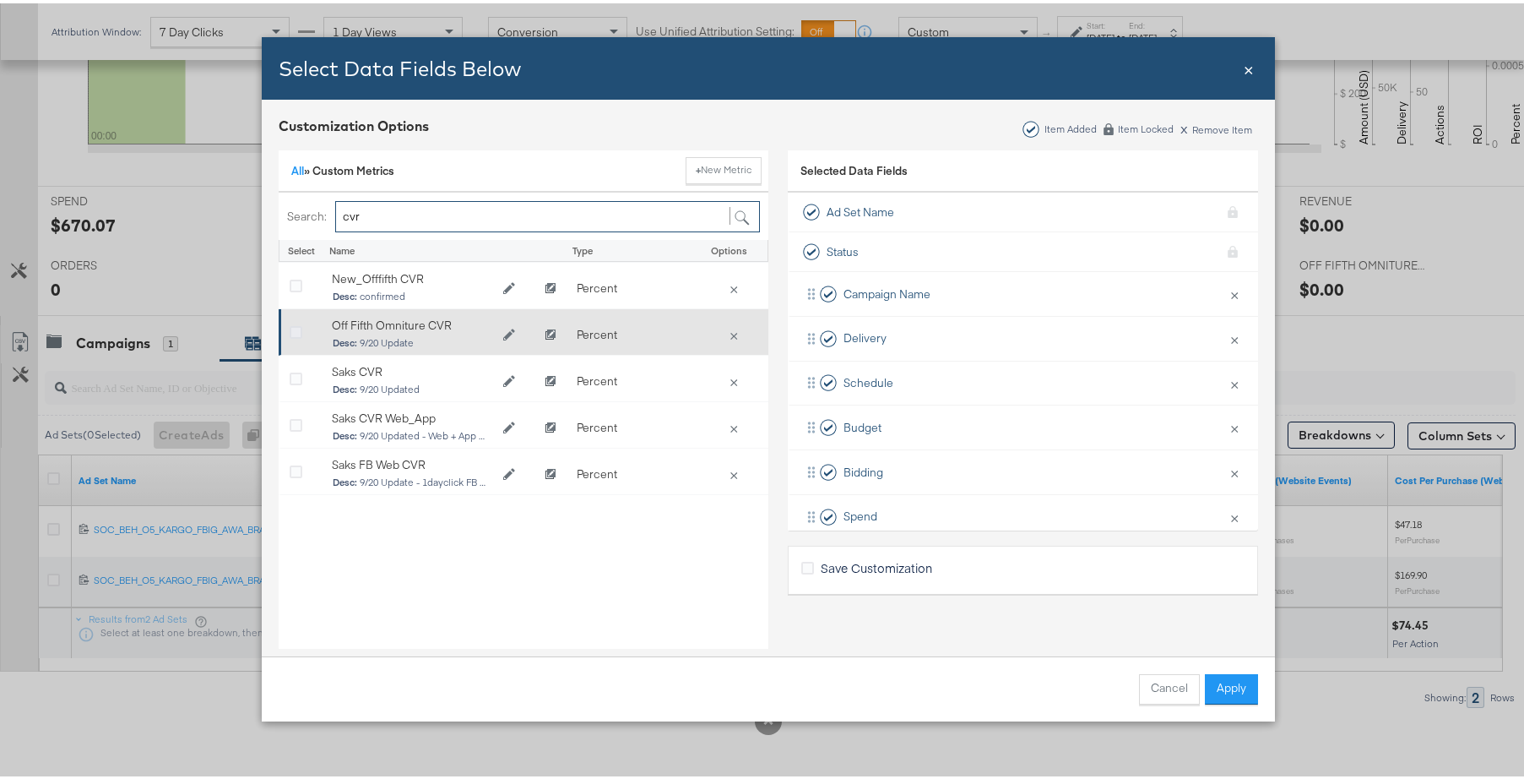
type input "cvr"
click at [291, 329] on icon "Bulk Add Locations Modal" at bounding box center [296, 329] width 13 height 13
click at [0, 0] on input "Bulk Add Locations Modal" at bounding box center [0, 0] width 0 height 0
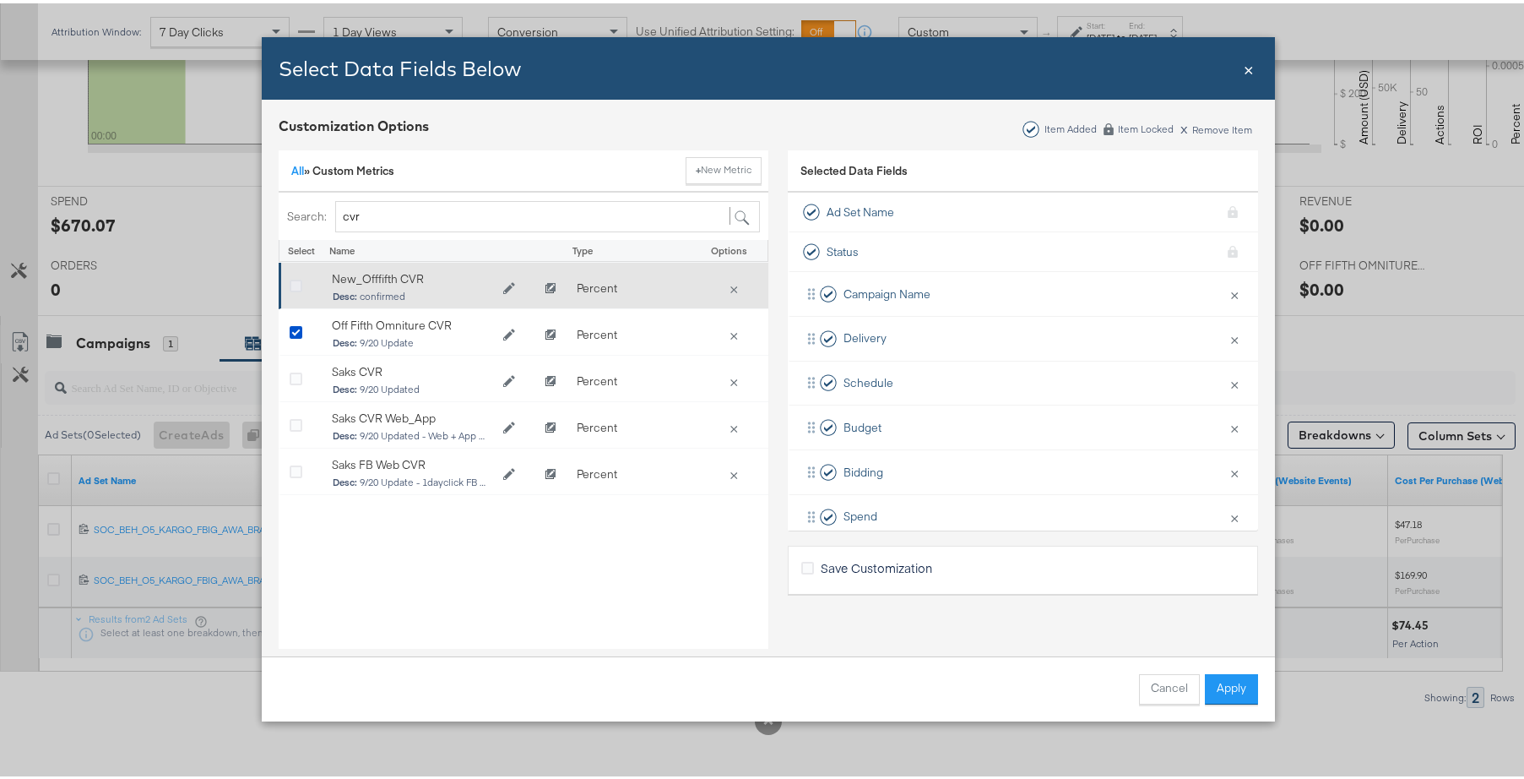
click at [292, 282] on icon "Bulk Add Locations Modal" at bounding box center [296, 283] width 13 height 13
click at [0, 0] on input "Bulk Add Locations Modal" at bounding box center [0, 0] width 0 height 0
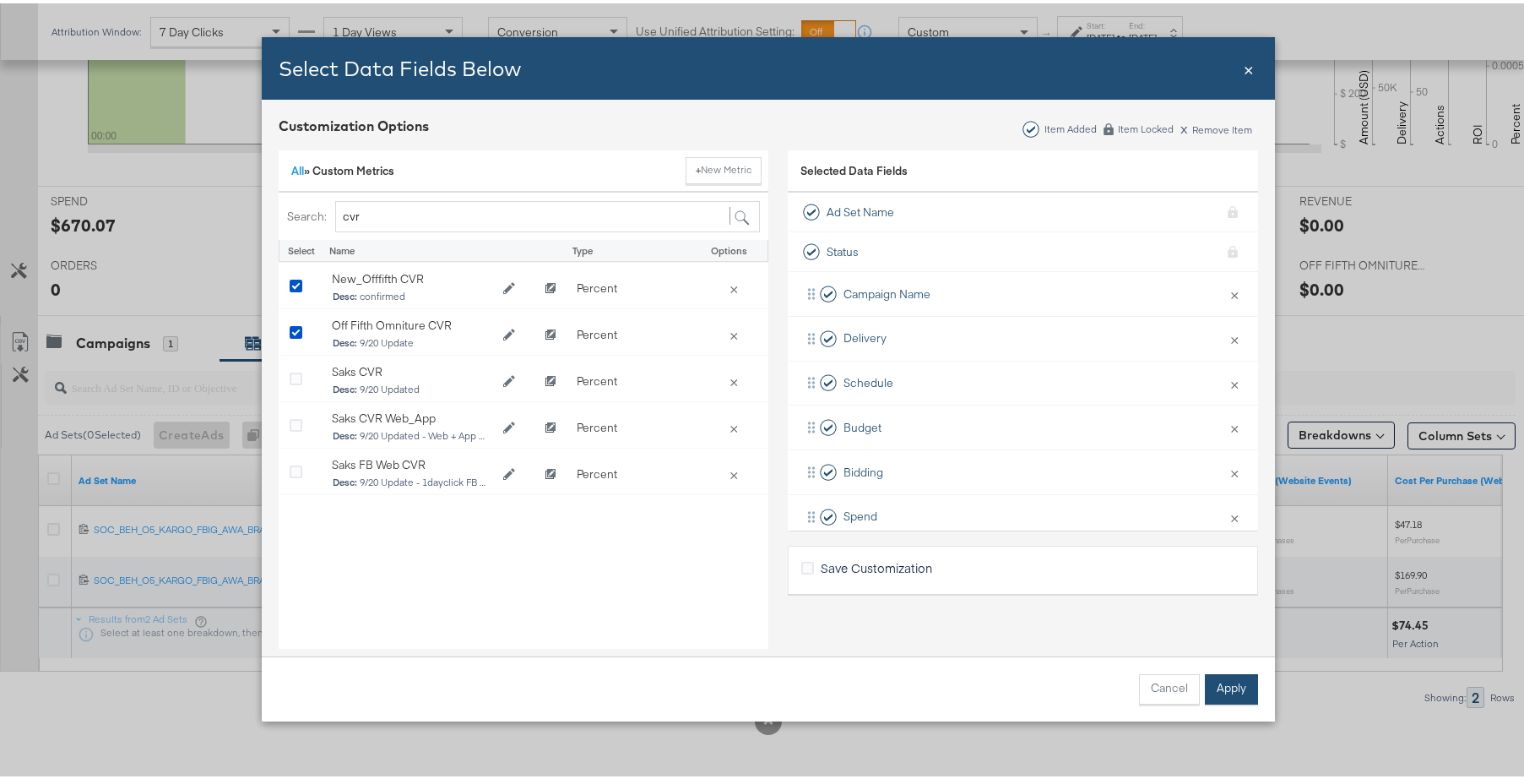
click at [1231, 690] on button "Apply" at bounding box center [1231, 686] width 53 height 30
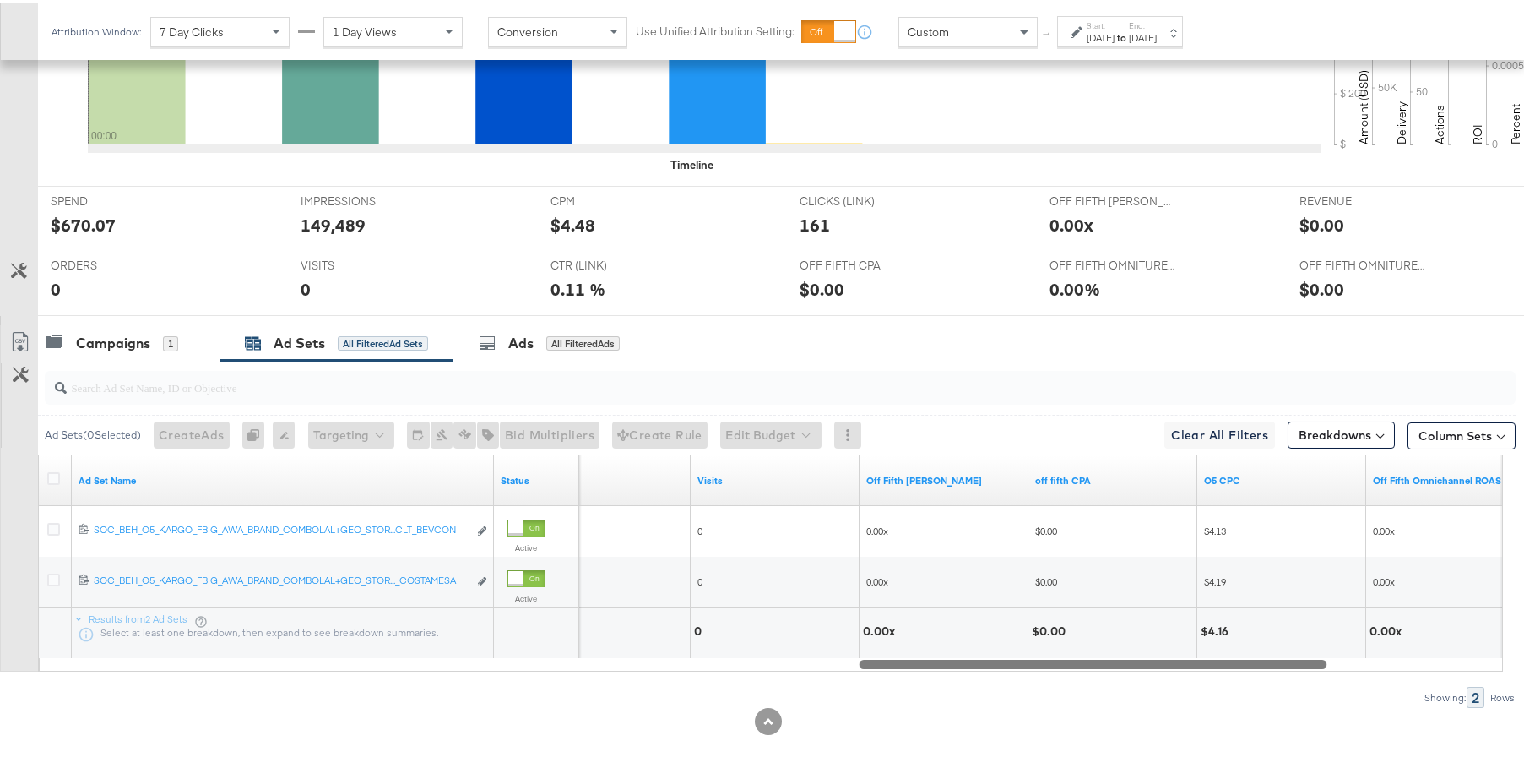
drag, startPoint x: 717, startPoint y: 662, endPoint x: 1273, endPoint y: 662, distance: 555.7
click at [1273, 662] on div at bounding box center [1093, 660] width 468 height 14
click at [1022, 669] on div "Ad Sets ( 0 Selected) Create Ads At least one ad set must be selected 0 Rename …" at bounding box center [758, 530] width 1516 height 347
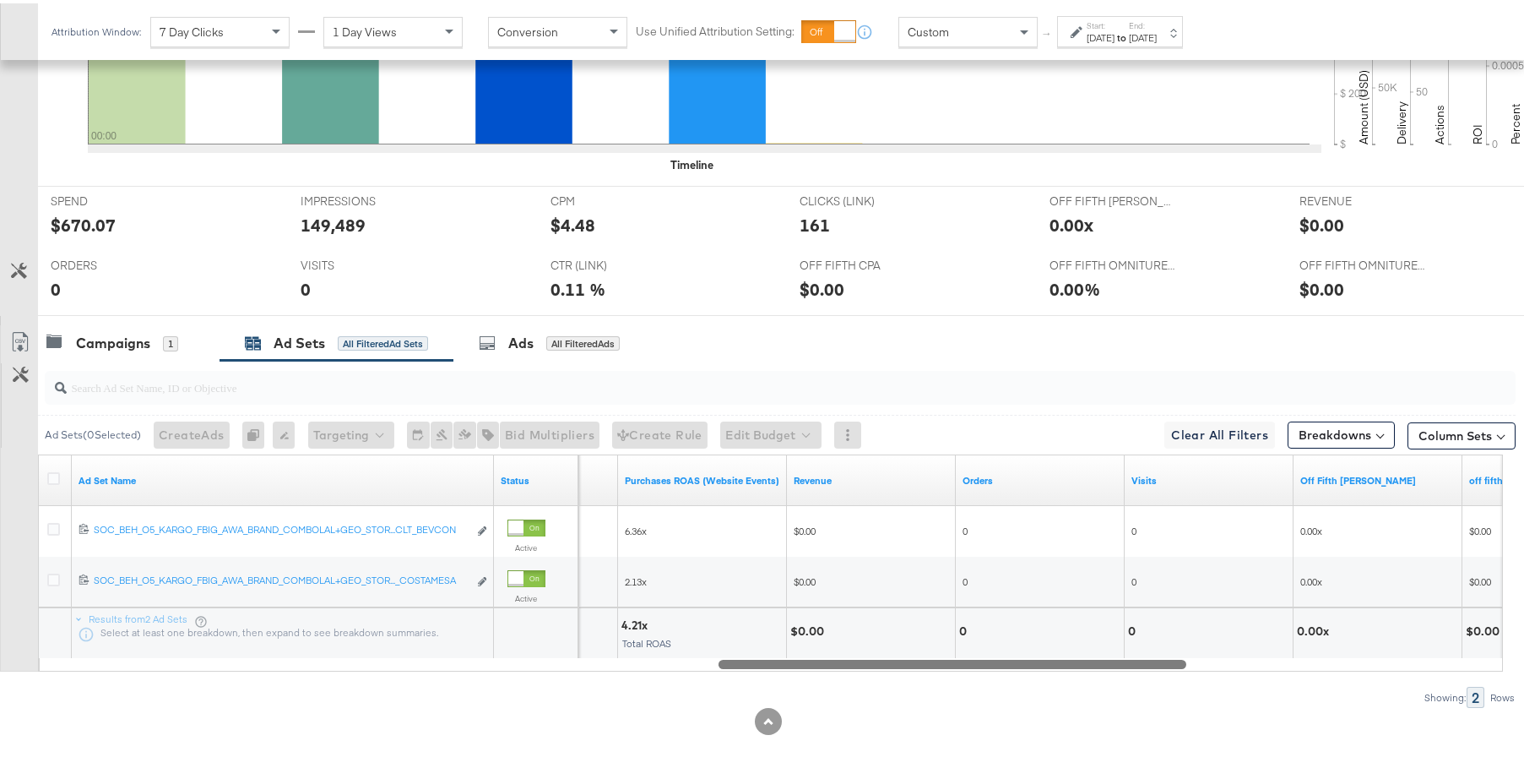
drag, startPoint x: 1053, startPoint y: 660, endPoint x: 767, endPoint y: 644, distance: 286.7
click at [767, 644] on div "Ad Set Name Status Clicks (Link) Purchases ROAS (Website Events) Revenue Orders…" at bounding box center [770, 559] width 1465 height 217
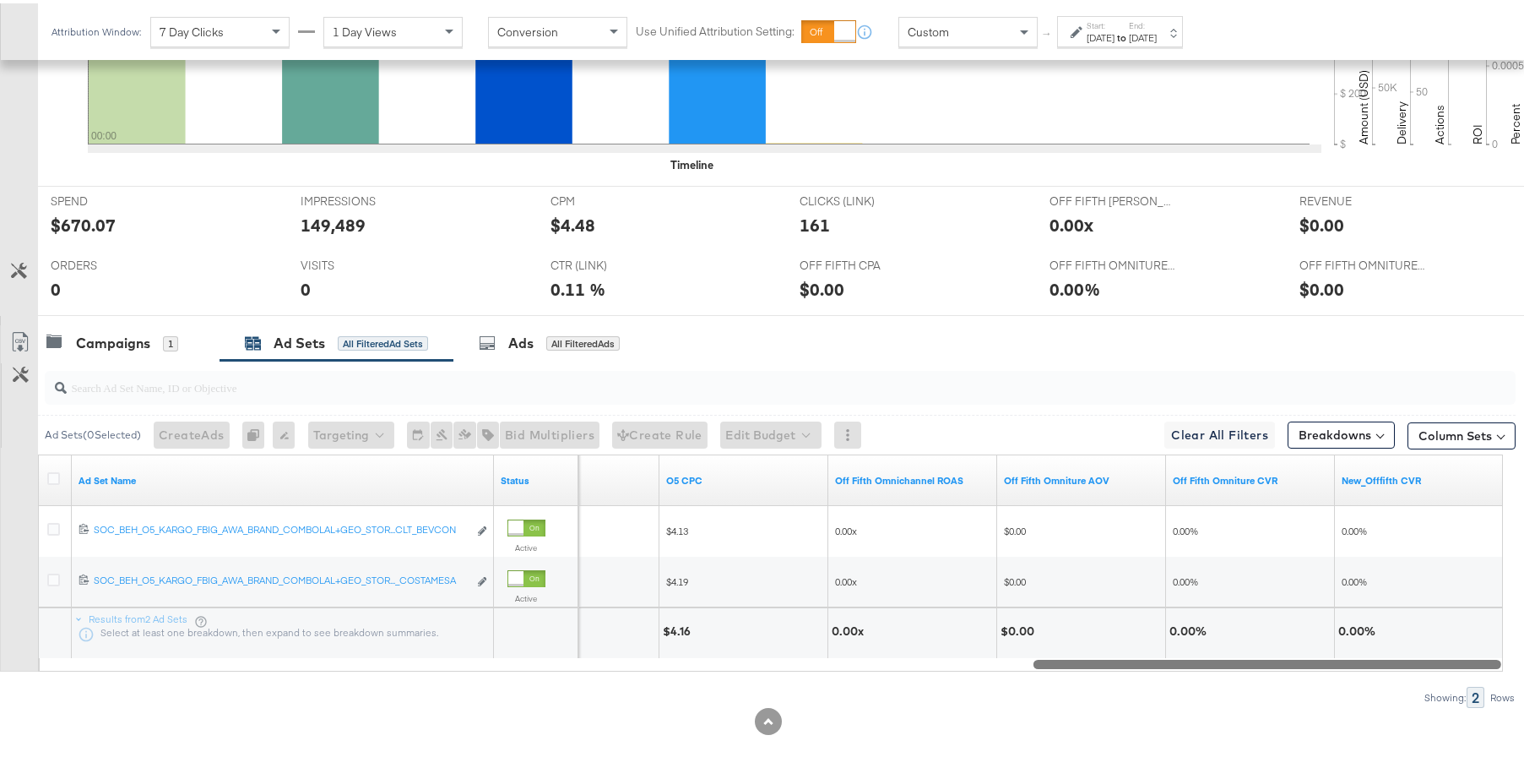
drag, startPoint x: 836, startPoint y: 661, endPoint x: 1112, endPoint y: 652, distance: 276.3
click at [1187, 653] on div "Ad Set Name Status off fifth CPA O5 CPC Off Fifth Omnichannel ROAS Off Fifth Om…" at bounding box center [770, 559] width 1465 height 217
click at [1429, 441] on button "Column Sets" at bounding box center [1462, 432] width 108 height 27
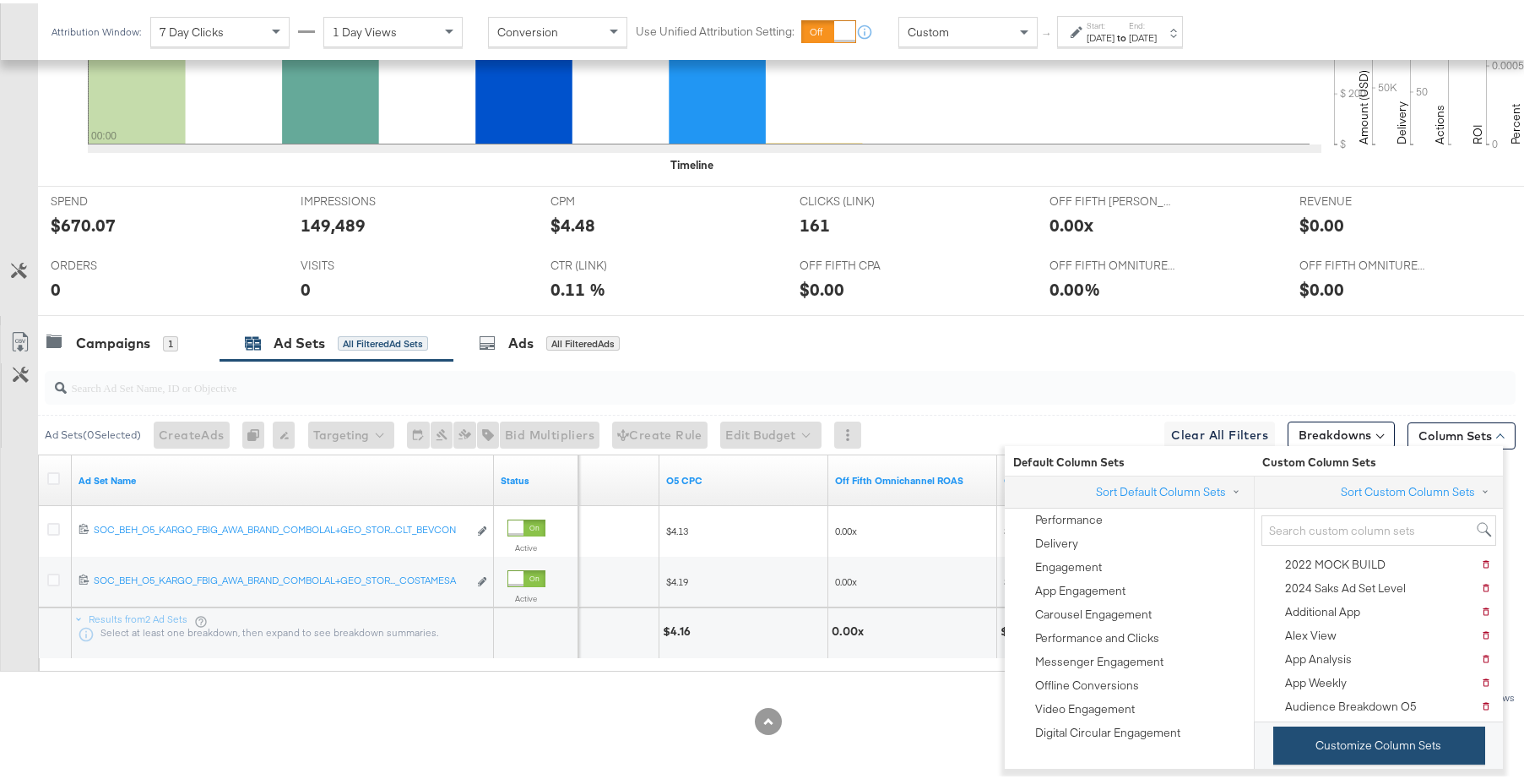
click at [1364, 736] on button "Customize Column Sets" at bounding box center [1379, 742] width 212 height 38
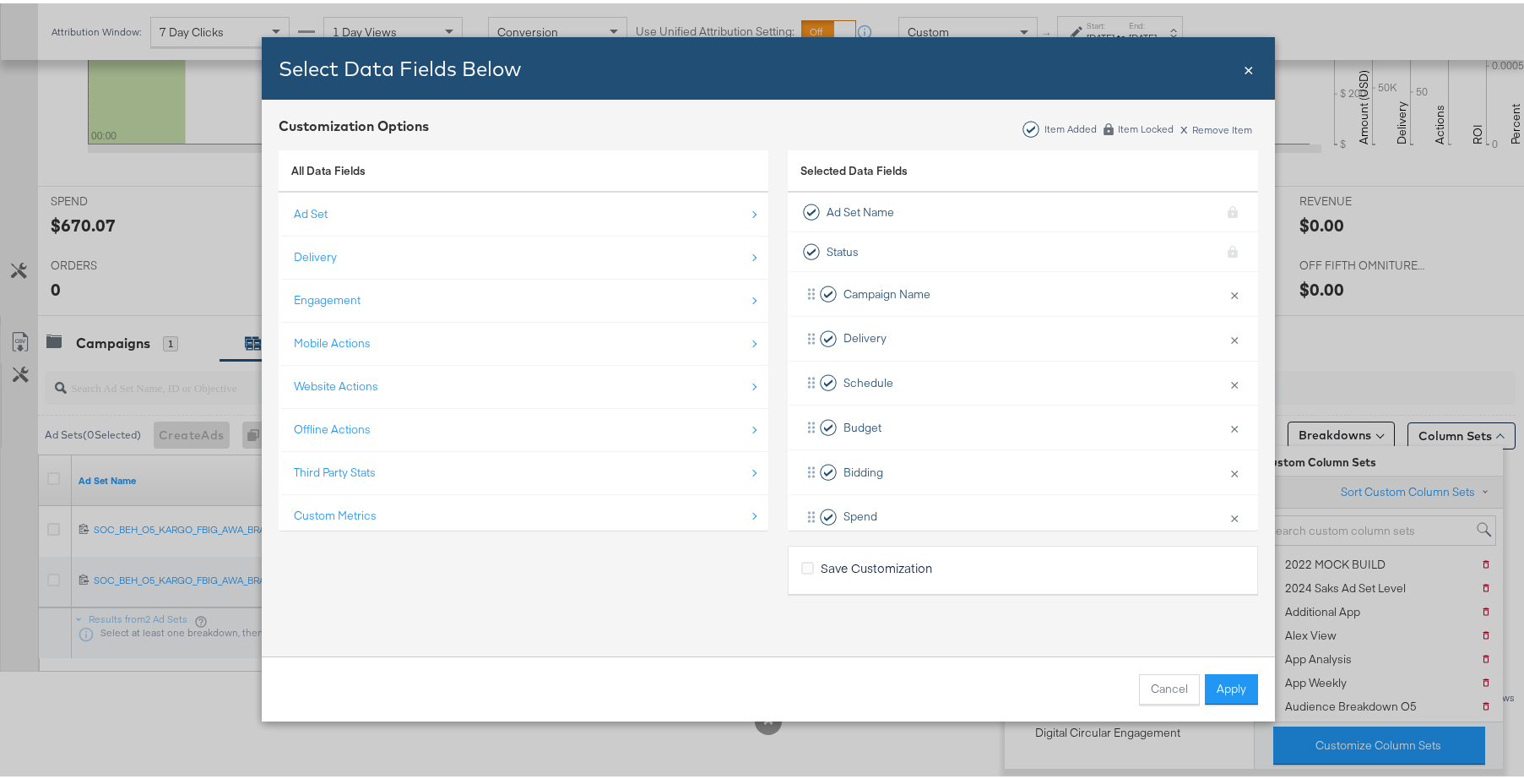
scroll to position [24, 0]
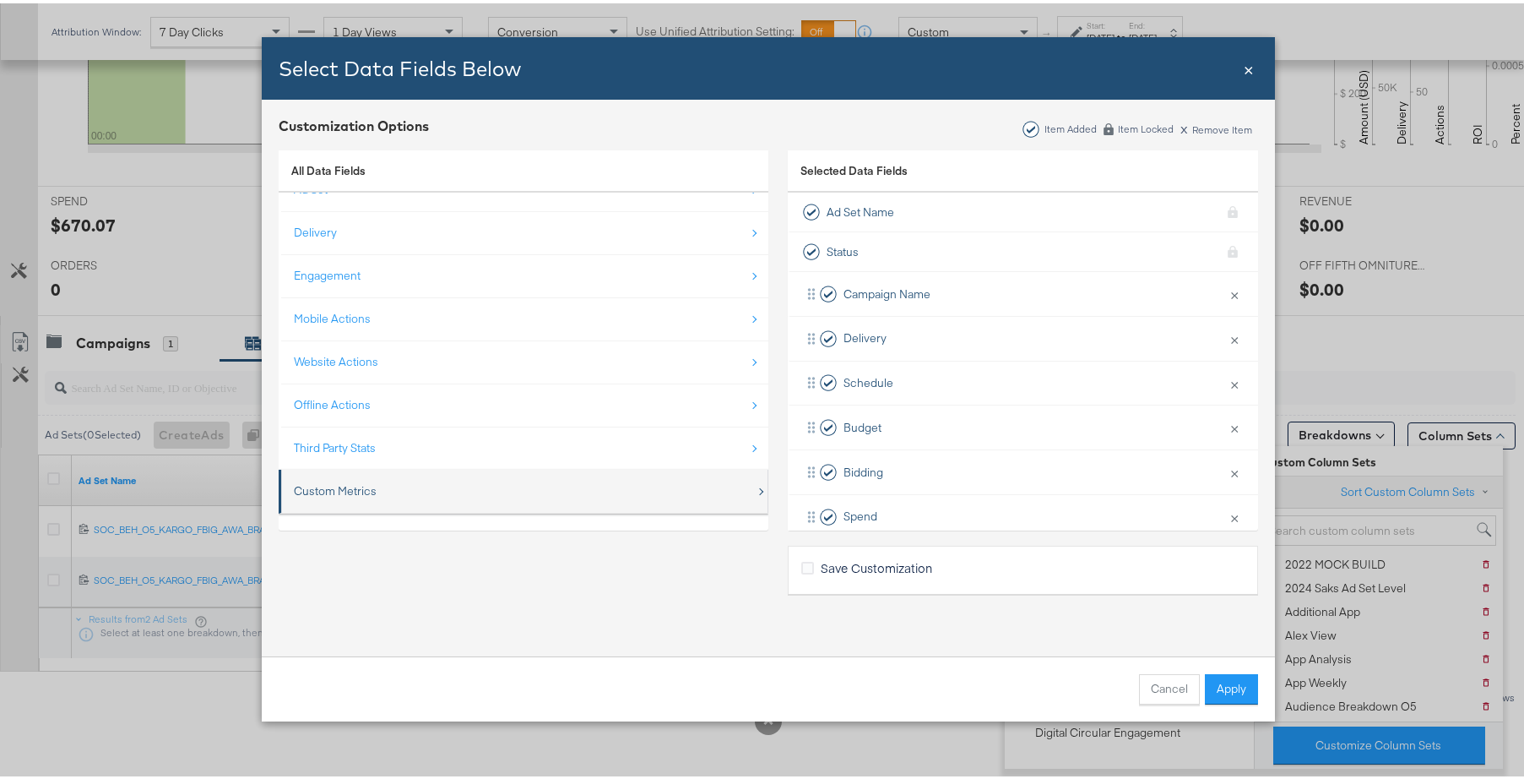
click at [590, 497] on div "Custom Metrics" at bounding box center [525, 487] width 462 height 35
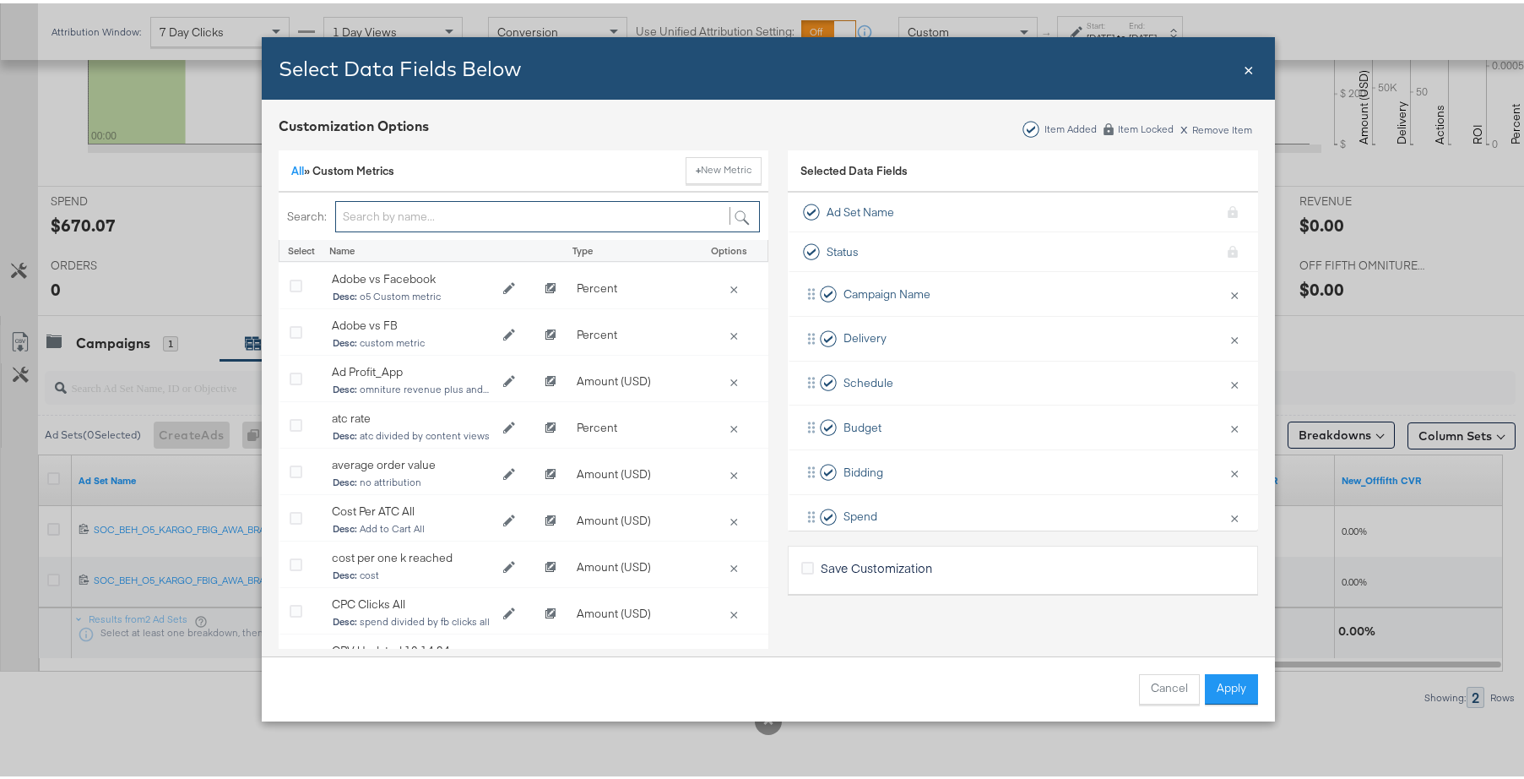
click at [443, 219] on input "Bulk Add Locations Modal" at bounding box center [547, 213] width 425 height 31
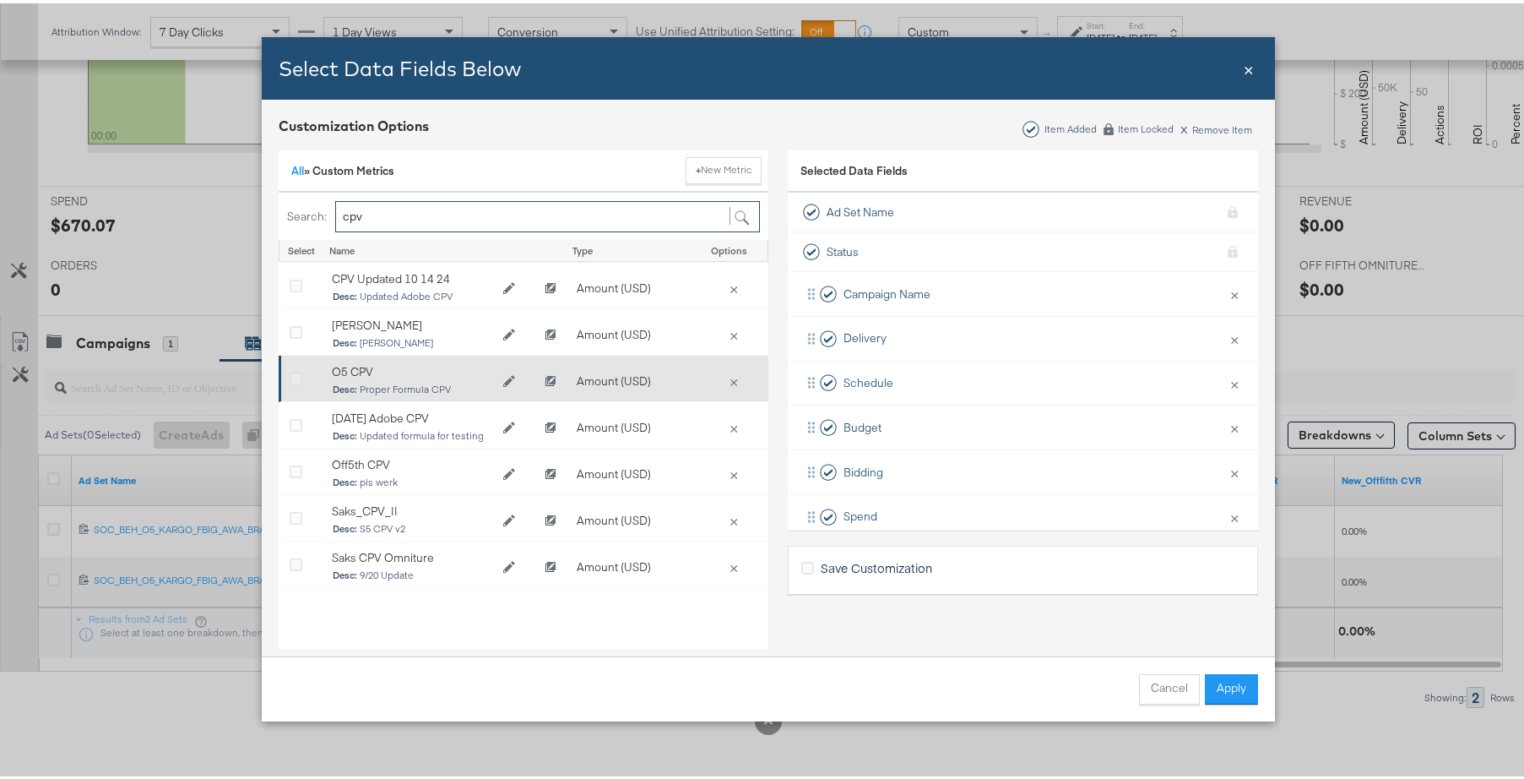
type input "cpv"
click at [291, 375] on icon "Bulk Add Locations Modal" at bounding box center [296, 376] width 13 height 13
click at [0, 0] on input "Bulk Add Locations Modal" at bounding box center [0, 0] width 0 height 0
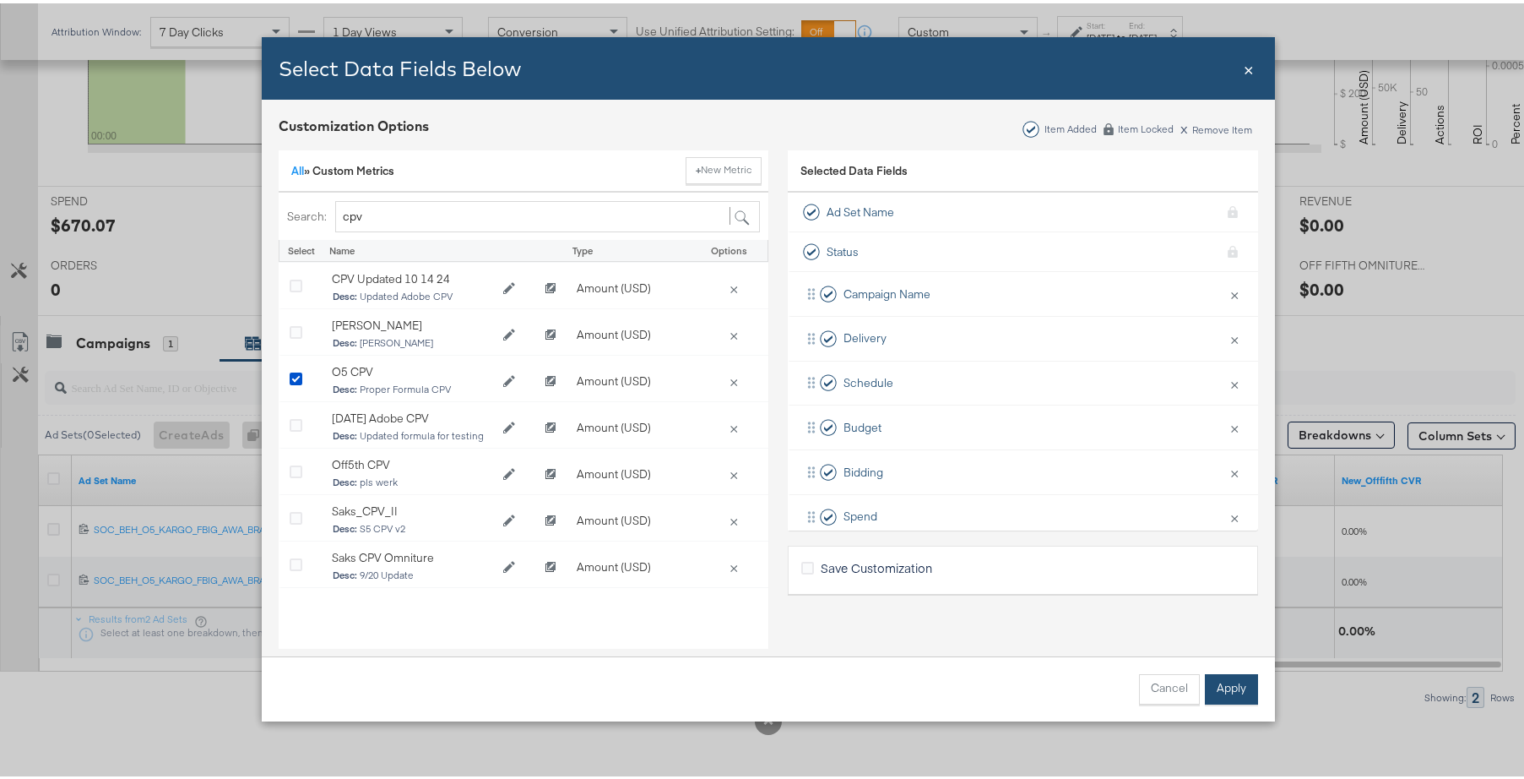
click at [1220, 683] on button "Apply" at bounding box center [1231, 686] width 53 height 30
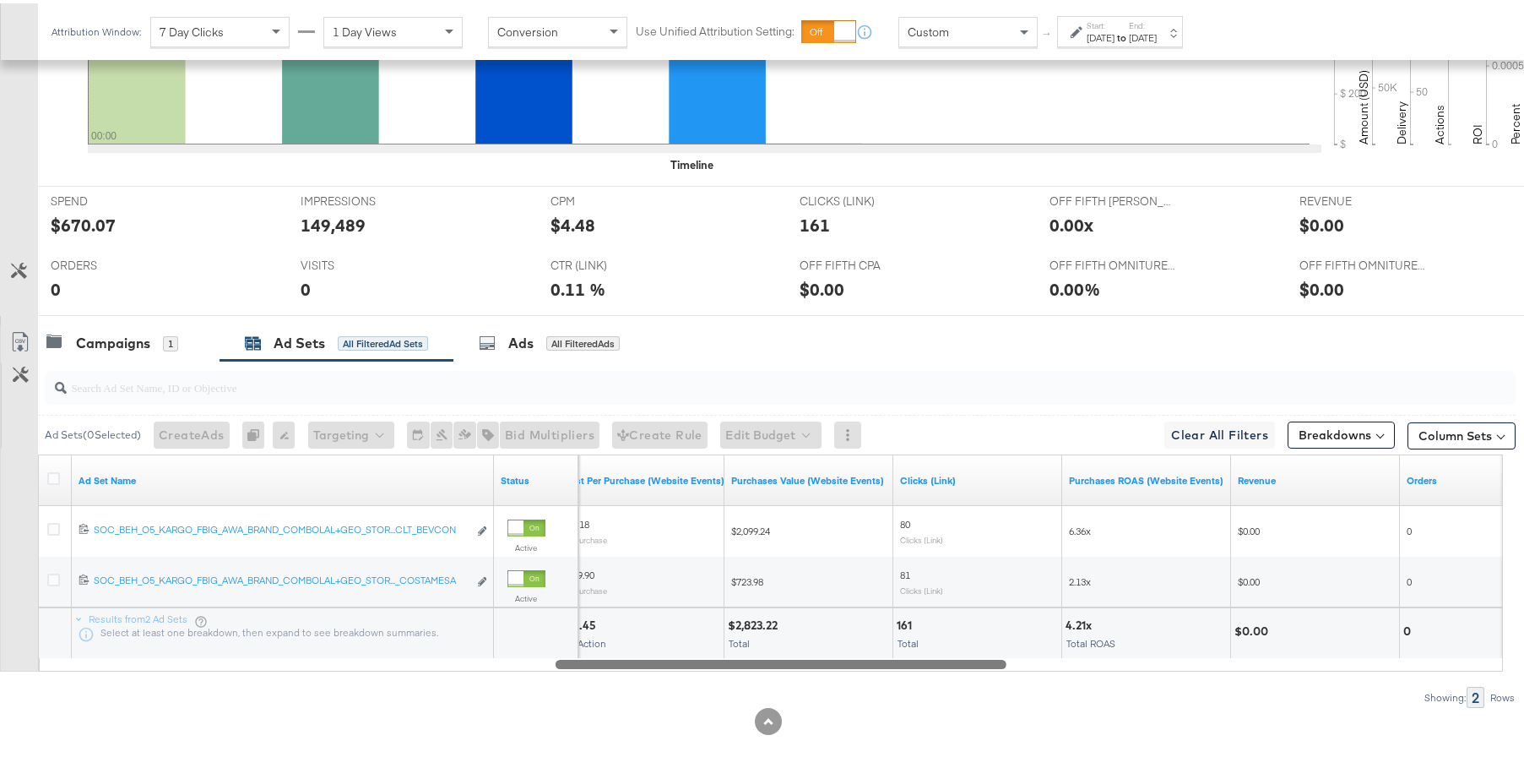
drag, startPoint x: 1240, startPoint y: 660, endPoint x: 952, endPoint y: 645, distance: 288.4
click at [952, 645] on div "Ad Set Name Status Cost Per Purchase (Website Events) Purchases Value (Website …" at bounding box center [770, 559] width 1465 height 217
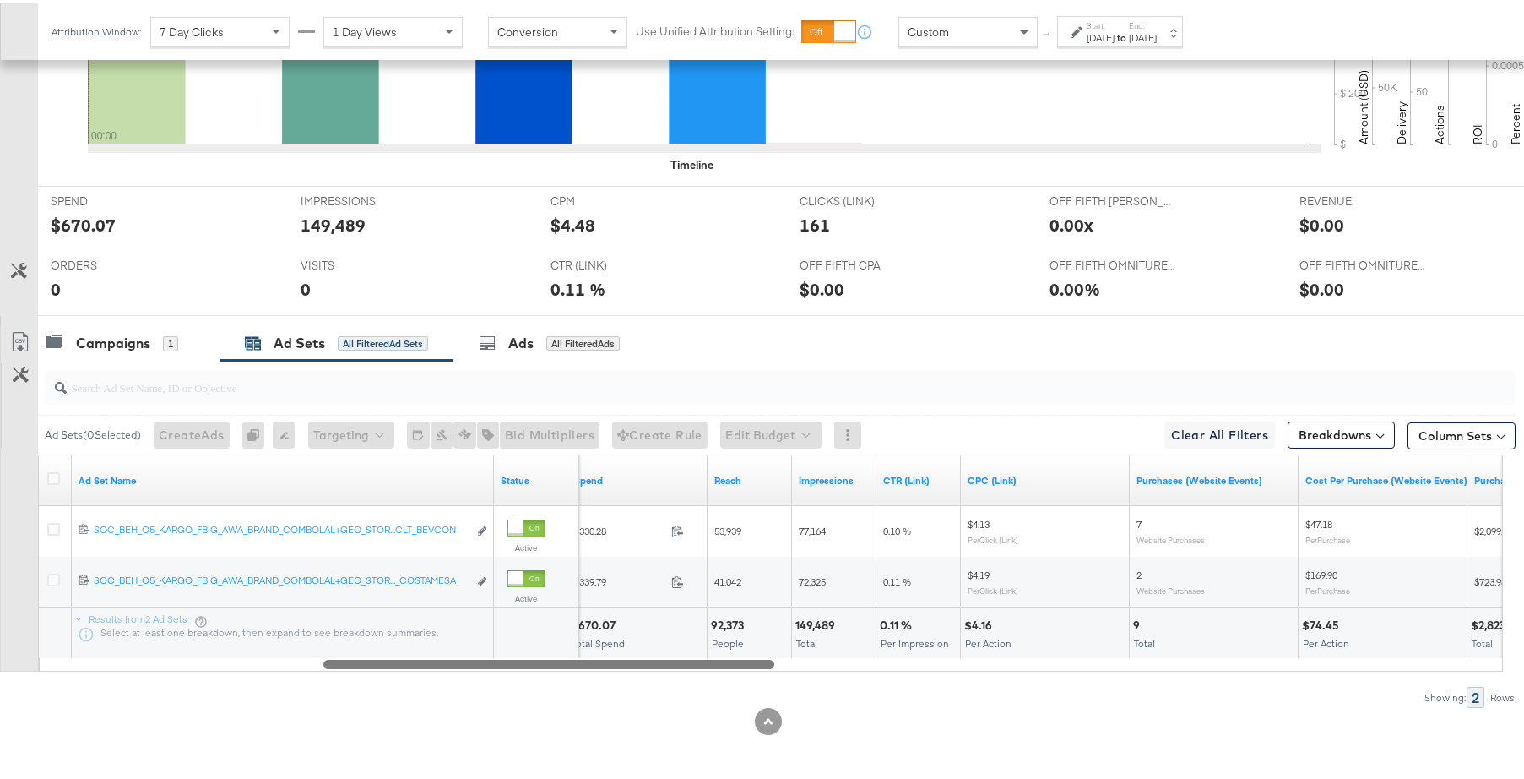
drag, startPoint x: 980, startPoint y: 662, endPoint x: 747, endPoint y: 664, distance: 232.2
click at [747, 664] on div at bounding box center [548, 660] width 451 height 14
click at [1464, 433] on button "Column Sets" at bounding box center [1462, 432] width 108 height 27
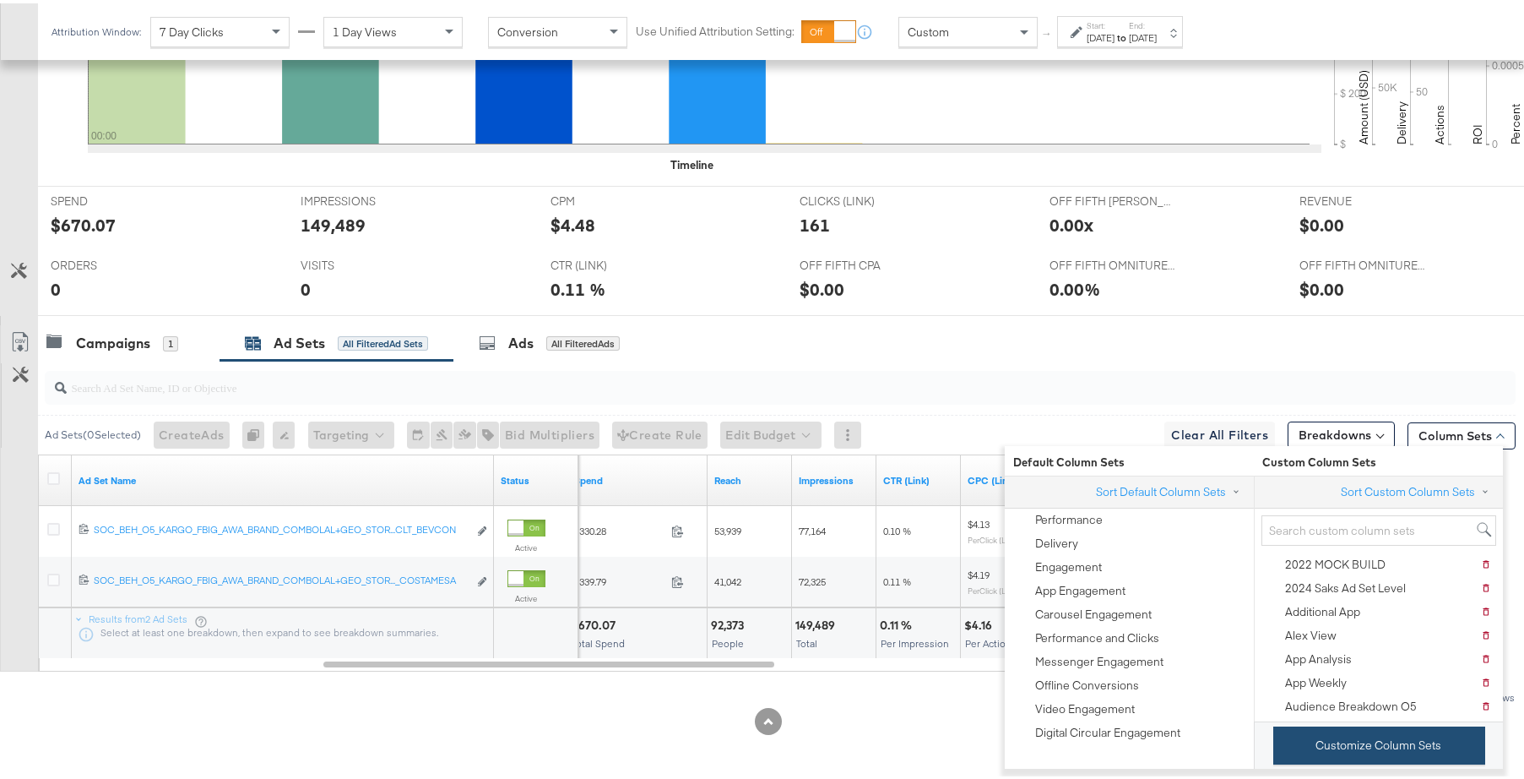
click at [1380, 740] on button "Customize Column Sets" at bounding box center [1379, 742] width 212 height 38
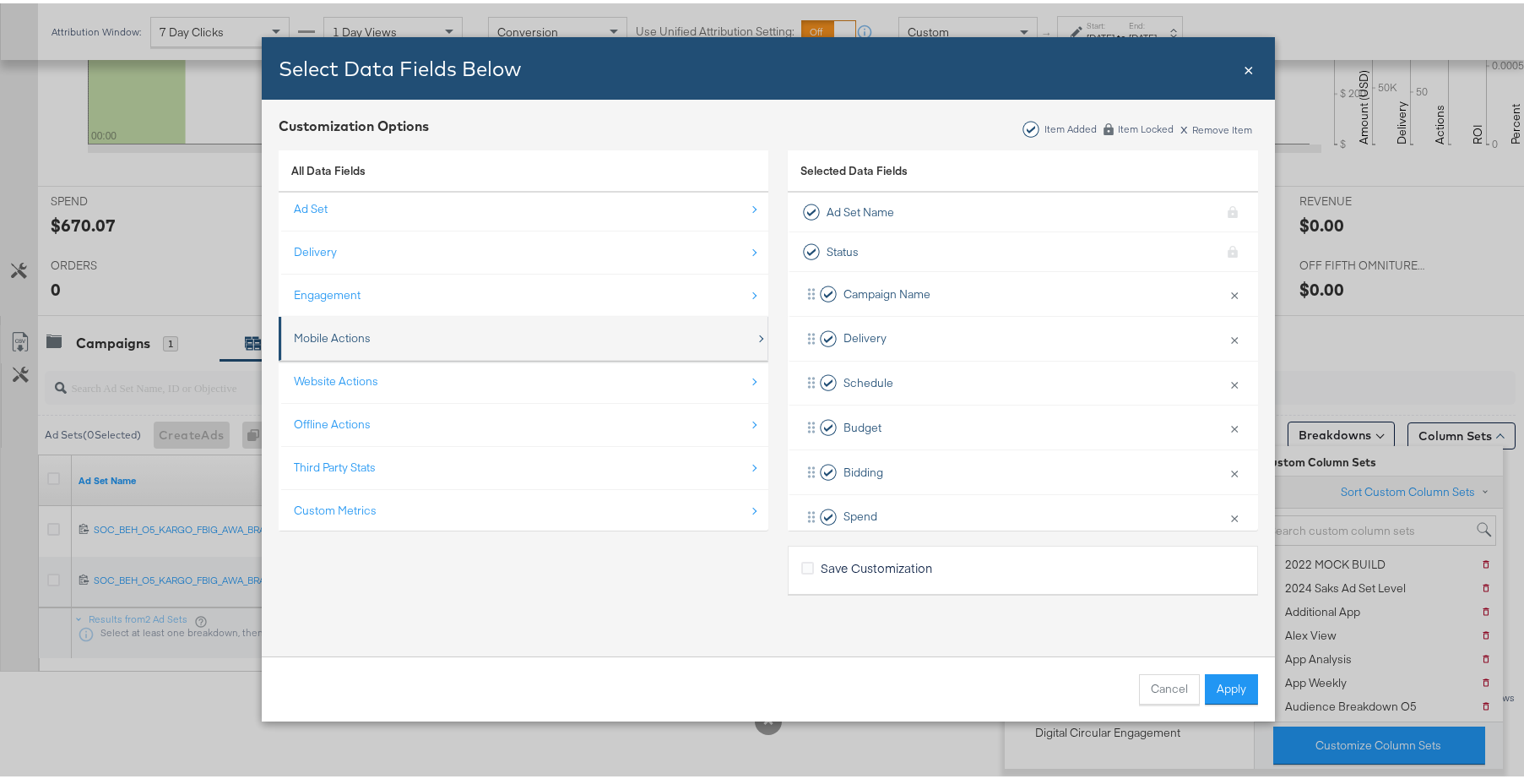
scroll to position [0, 0]
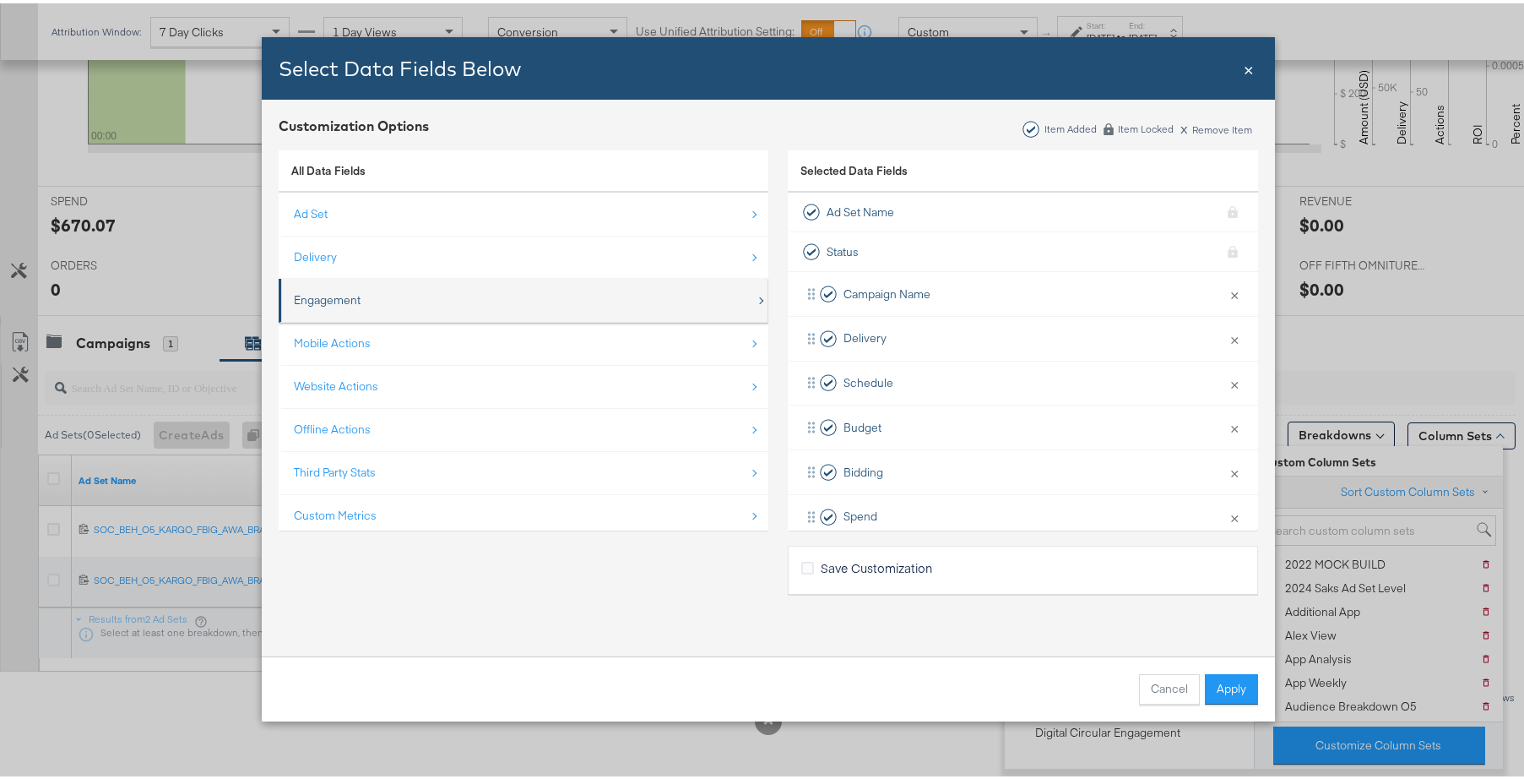
click at [470, 299] on div "Engagement" at bounding box center [525, 297] width 462 height 35
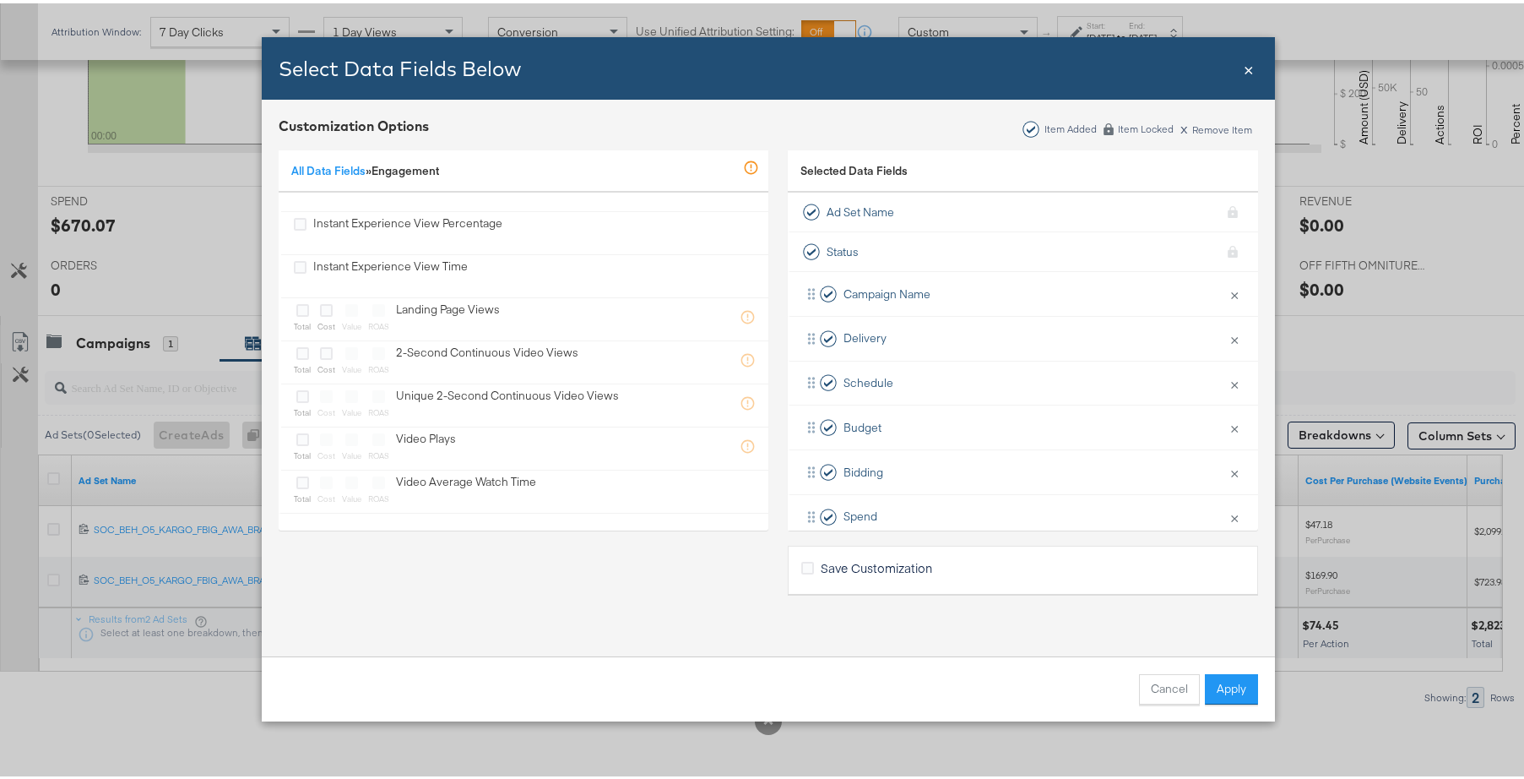
scroll to position [1294, 0]
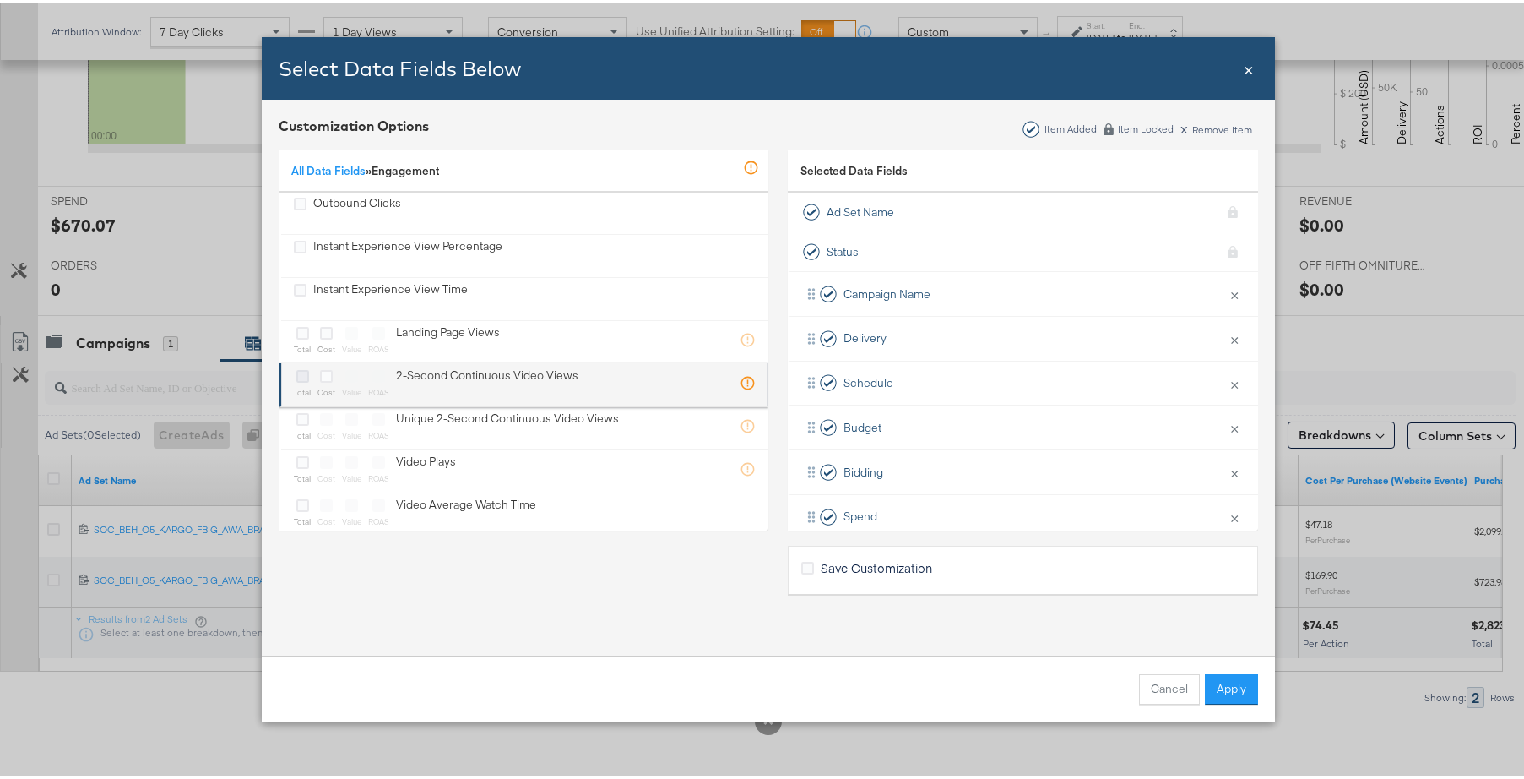
click at [297, 372] on icon "Bulk Add Locations Modal" at bounding box center [302, 373] width 13 height 13
click at [0, 0] on input "Bulk Add Locations Modal" at bounding box center [0, 0] width 0 height 0
click at [320, 373] on icon "Bulk Add Locations Modal" at bounding box center [326, 373] width 13 height 13
click at [0, 0] on input "Bulk Add Locations Modal" at bounding box center [0, 0] width 0 height 0
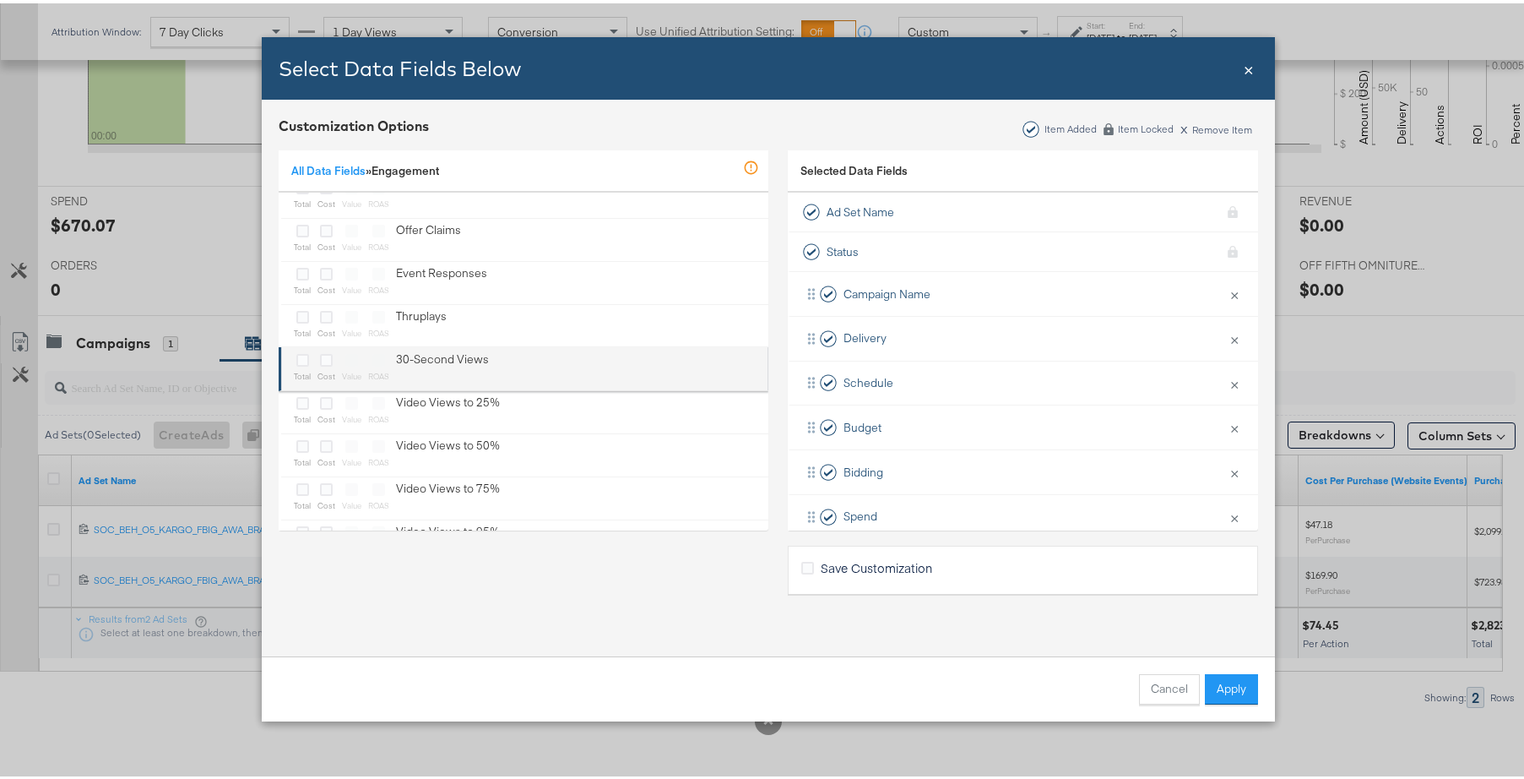
scroll to position [692, 0]
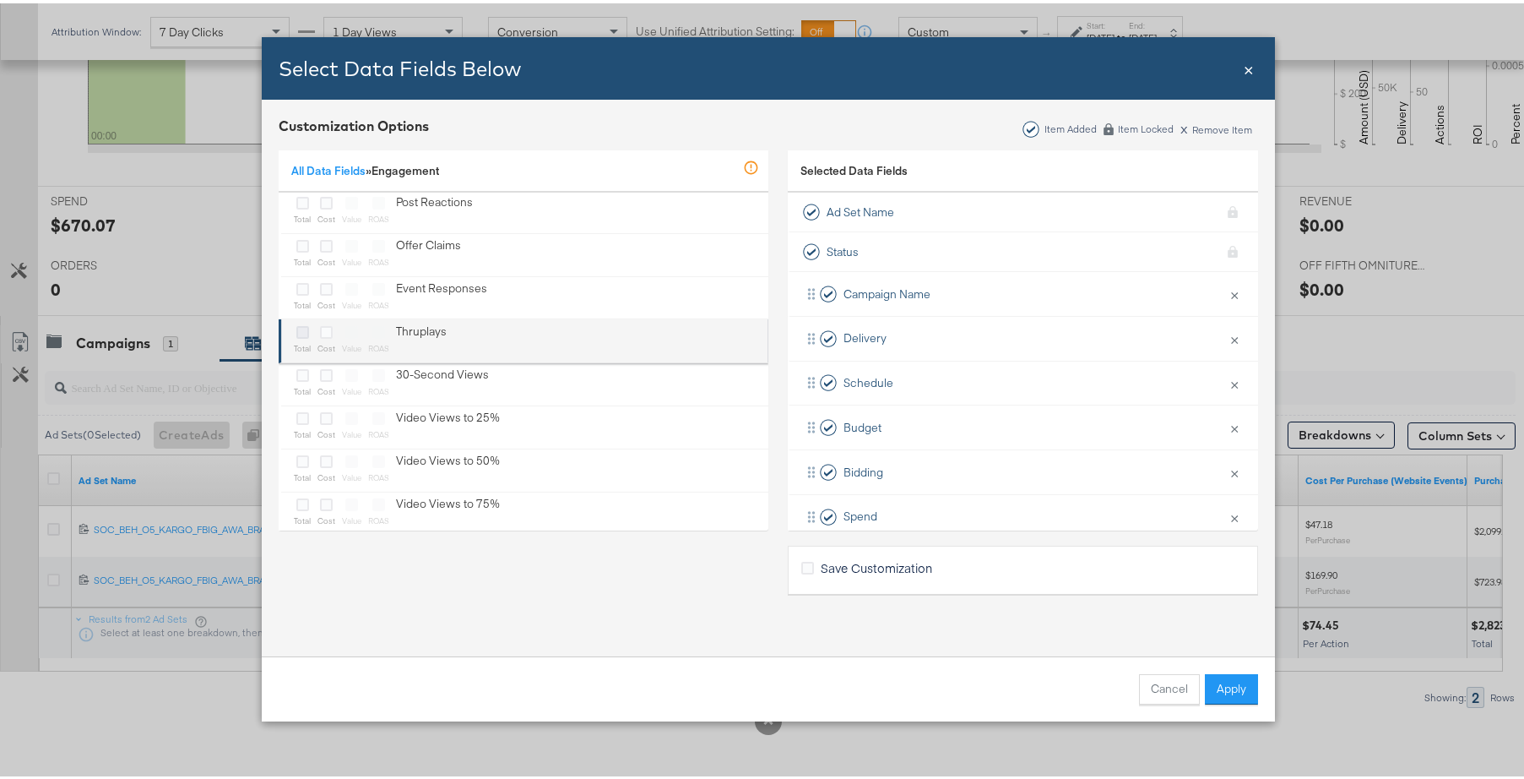
click at [296, 331] on icon "Bulk Add Locations Modal" at bounding box center [302, 329] width 13 height 13
click at [0, 0] on input "Bulk Add Locations Modal" at bounding box center [0, 0] width 0 height 0
click at [320, 329] on icon "Bulk Add Locations Modal" at bounding box center [326, 329] width 13 height 13
click at [0, 0] on input "Bulk Add Locations Modal" at bounding box center [0, 0] width 0 height 0
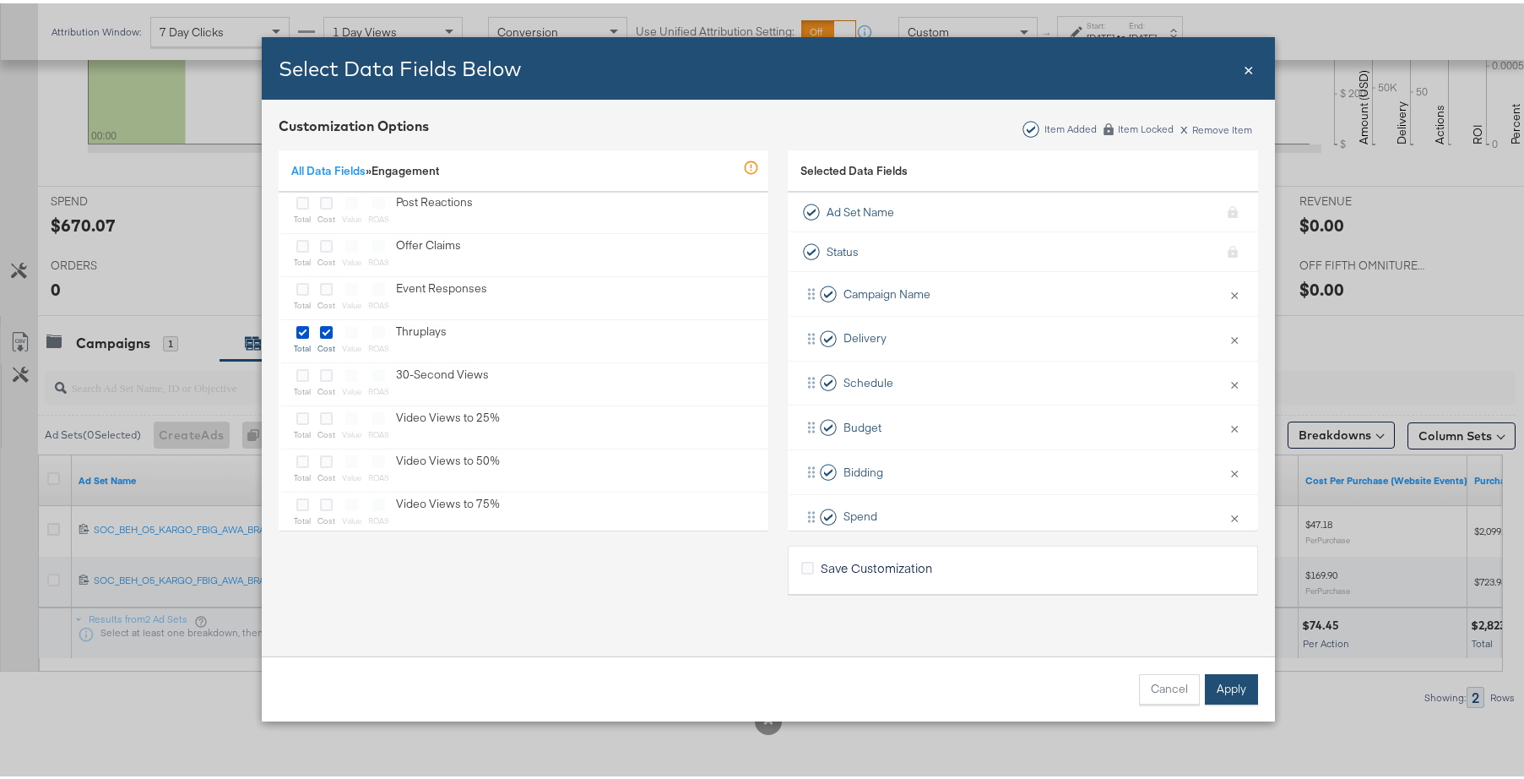
click at [1210, 675] on button "Apply" at bounding box center [1231, 686] width 53 height 30
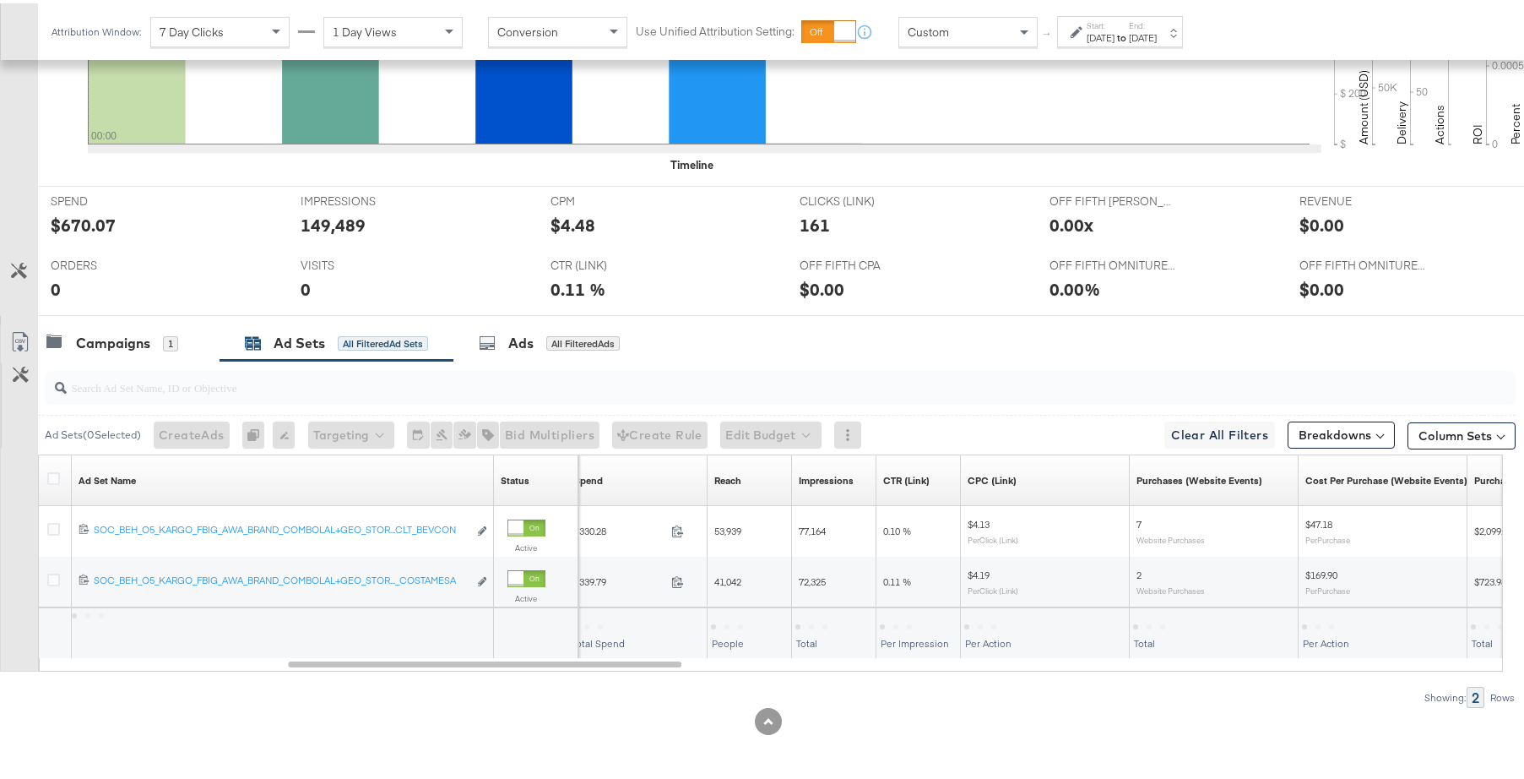
scroll to position [24, 0]
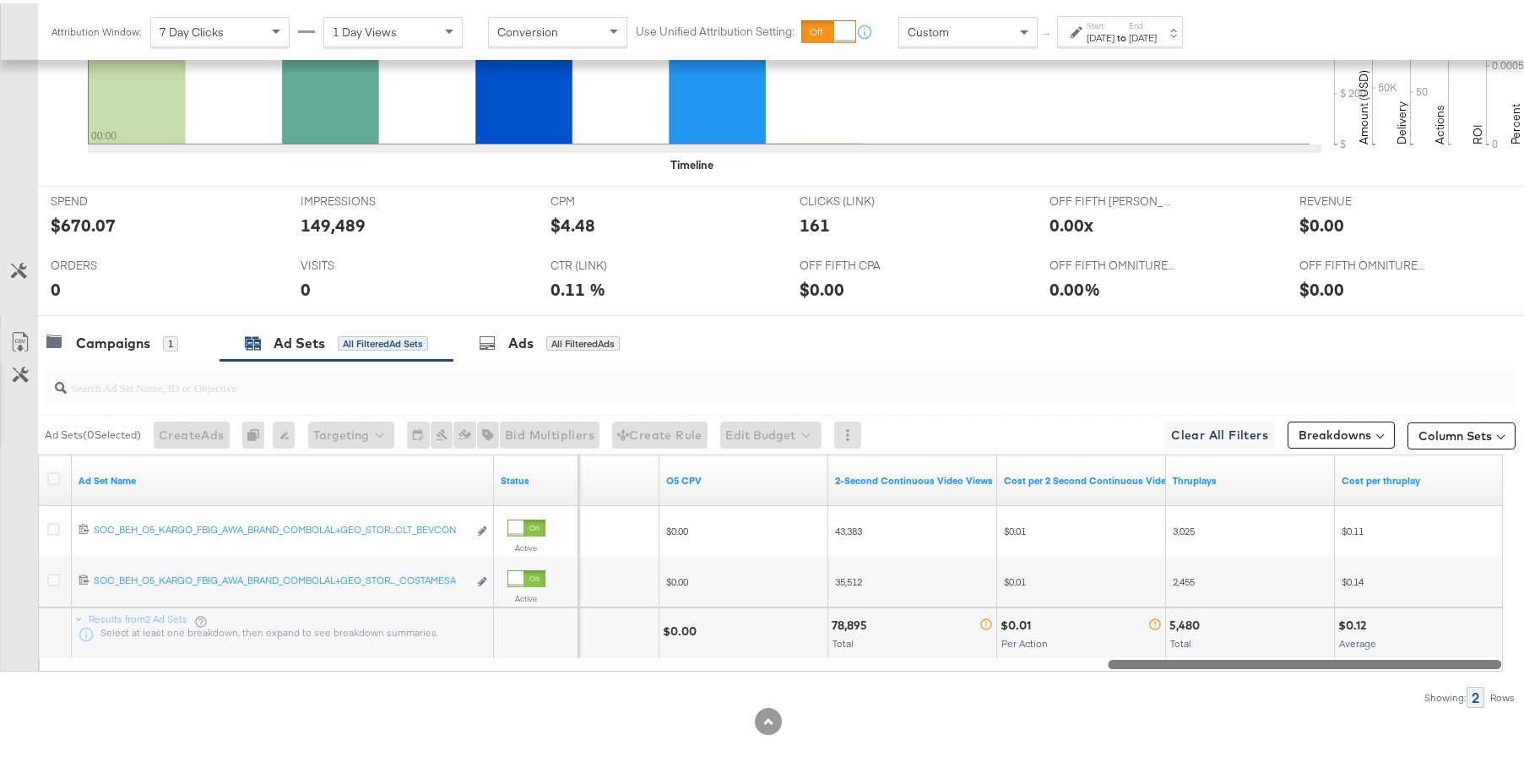
drag, startPoint x: 590, startPoint y: 657, endPoint x: 1423, endPoint y: 652, distance: 832.7
click at [1423, 652] on div "Ad Set Name Status New_Offfifth CVR O5 CPV 2-Second Continuous Video Views Cost…" at bounding box center [770, 559] width 1465 height 217
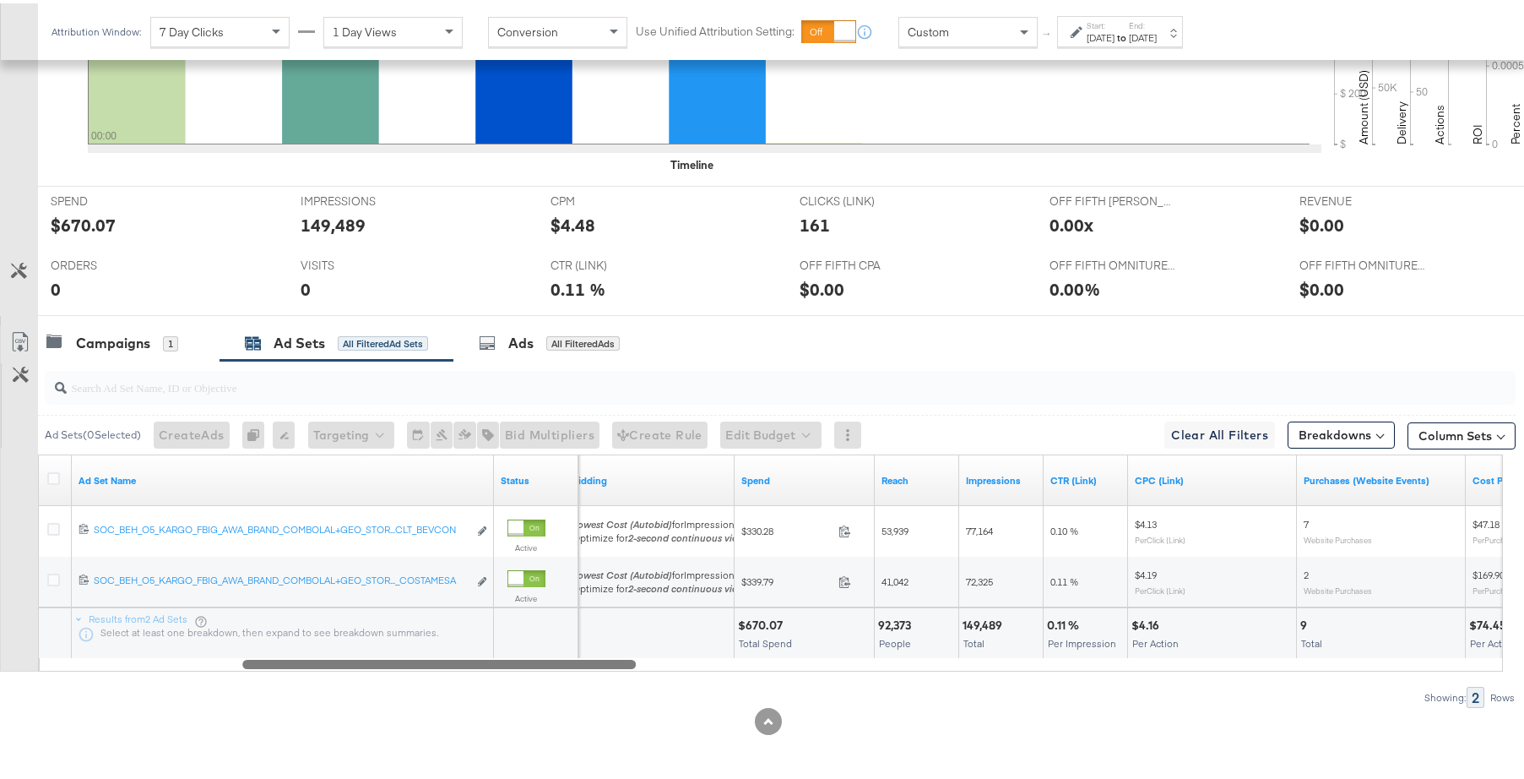
drag, startPoint x: 1279, startPoint y: 662, endPoint x: 427, endPoint y: 630, distance: 851.9
click at [415, 632] on div "Ad Set Name Status Bidding Spend Reach Impressions CTR (Link) CPC (Link) Purcha…" at bounding box center [770, 559] width 1465 height 217
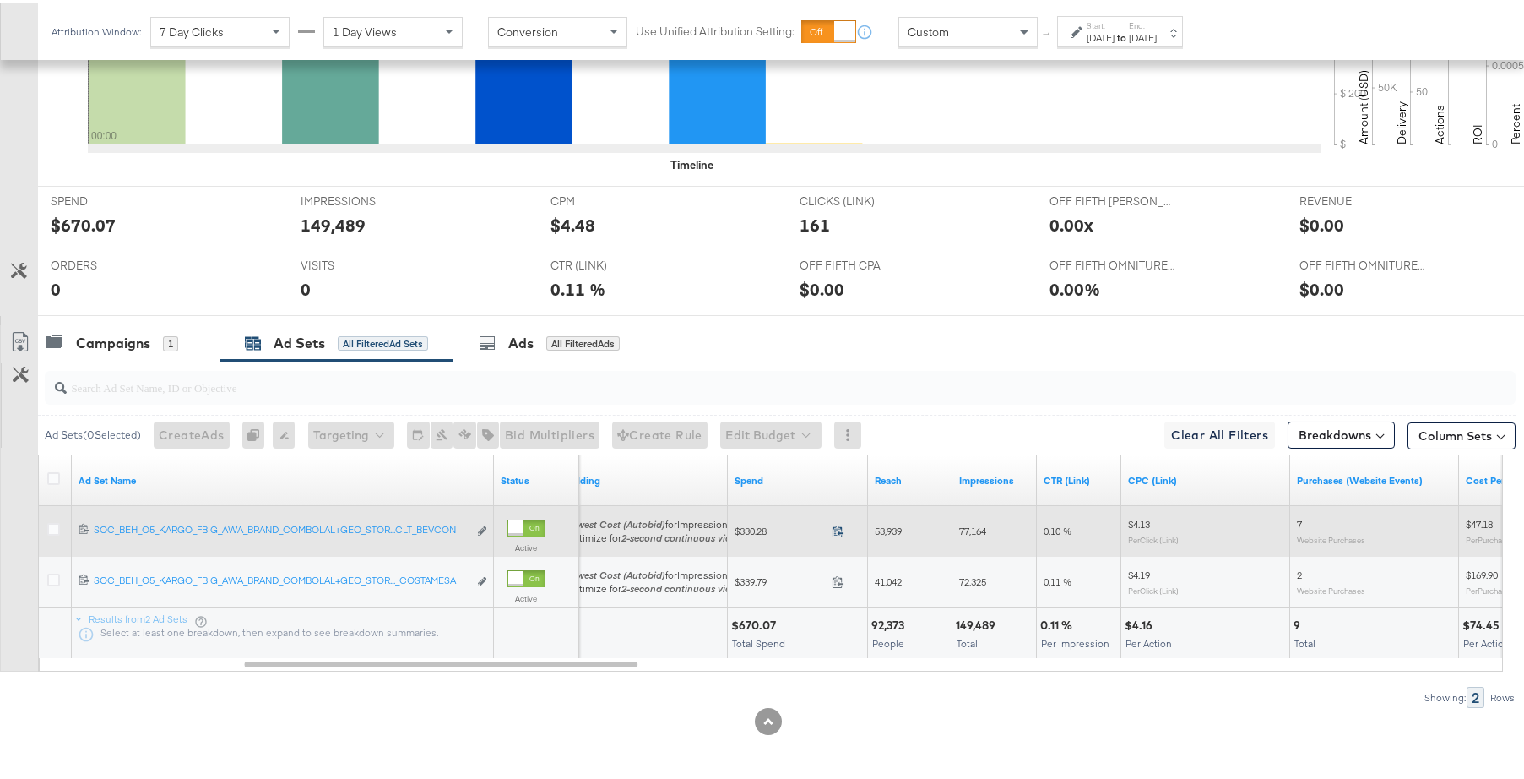
click at [837, 527] on icon at bounding box center [838, 527] width 13 height 13
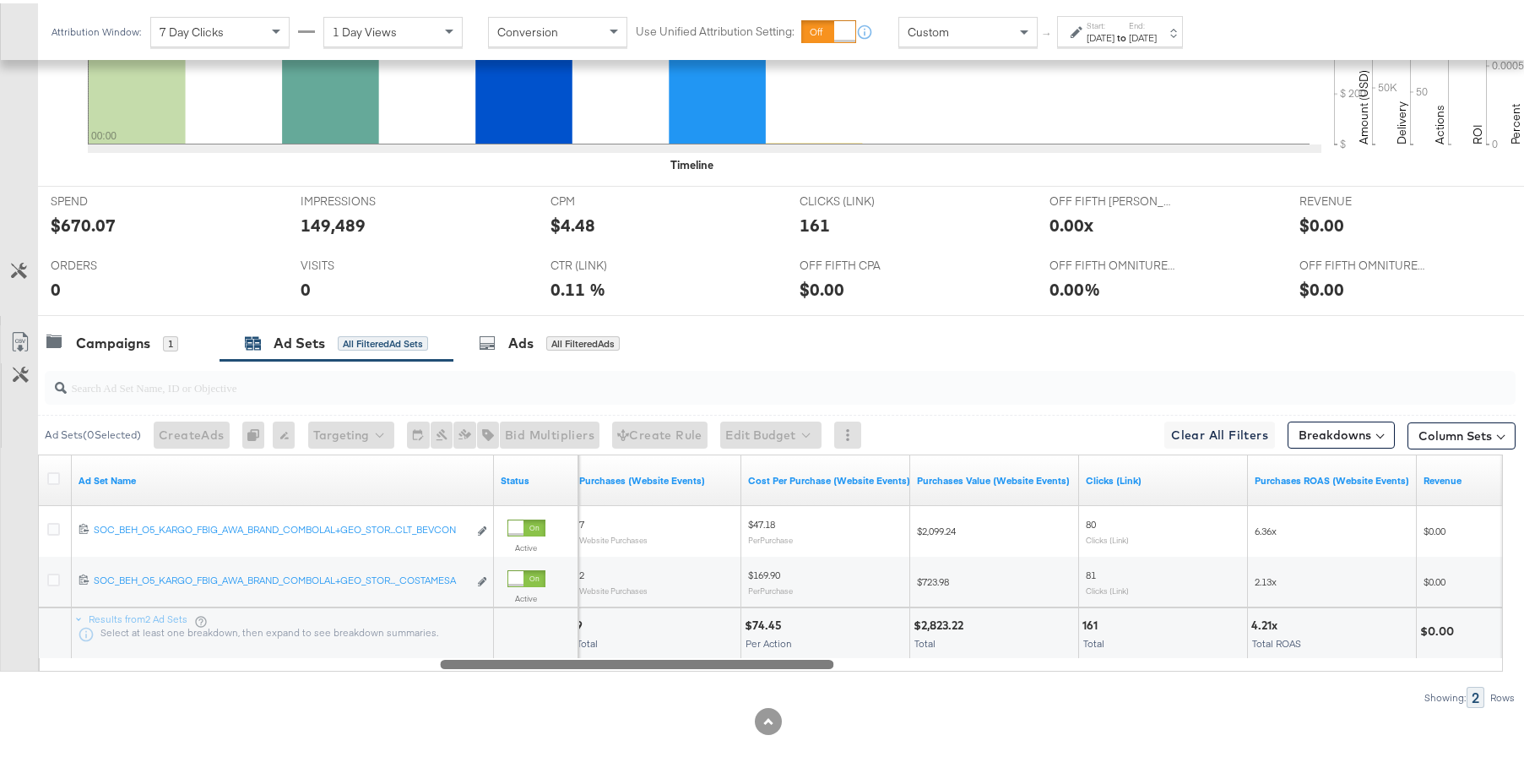
drag, startPoint x: 630, startPoint y: 661, endPoint x: 785, endPoint y: 655, distance: 154.7
click at [785, 655] on div at bounding box center [637, 660] width 394 height 14
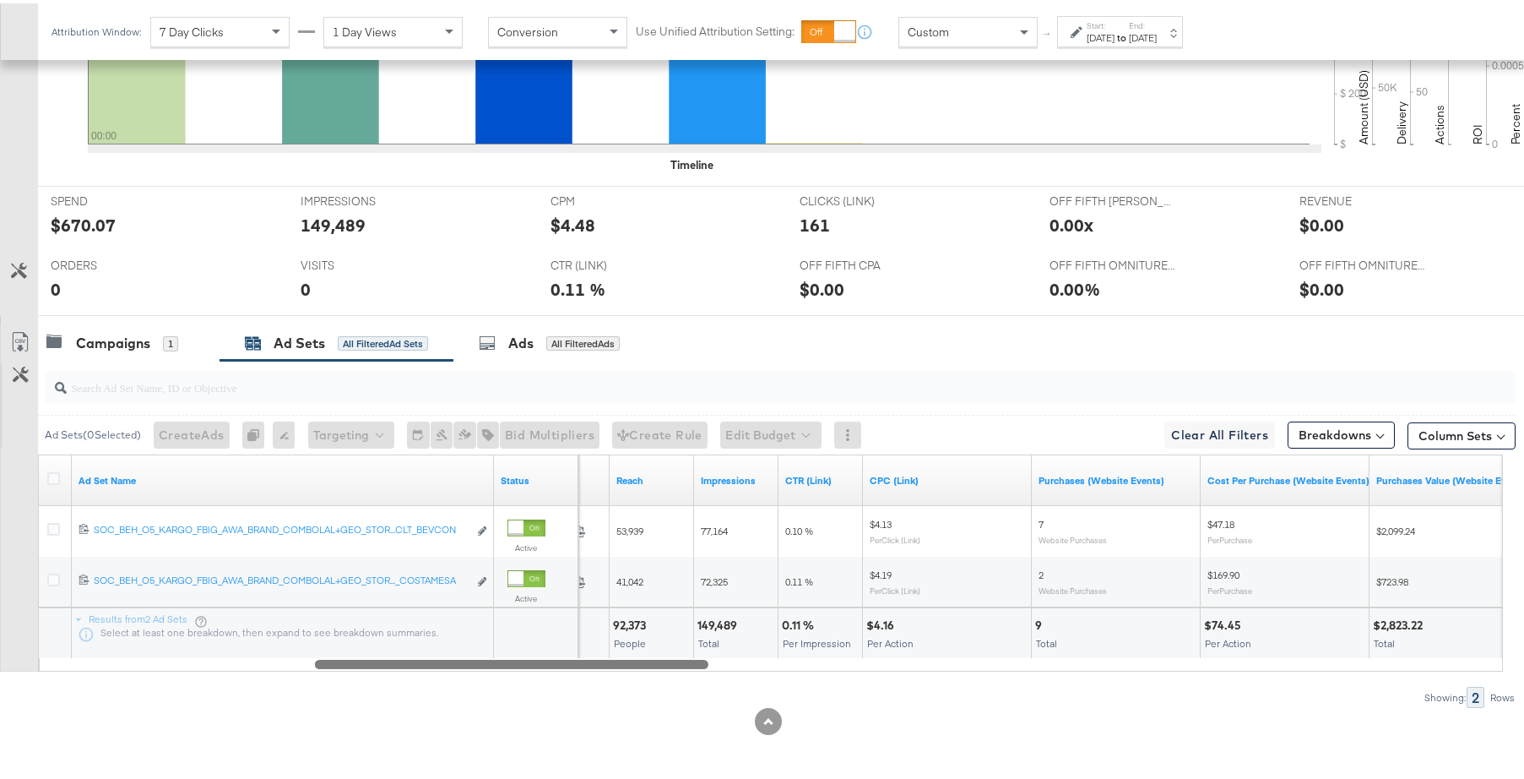
drag, startPoint x: 782, startPoint y: 660, endPoint x: 698, endPoint y: 678, distance: 85.6
click at [698, 678] on div "Ad Sets ( 0 Selected) Create Ads At least one ad set must be selected 0 Rename …" at bounding box center [758, 530] width 1516 height 347
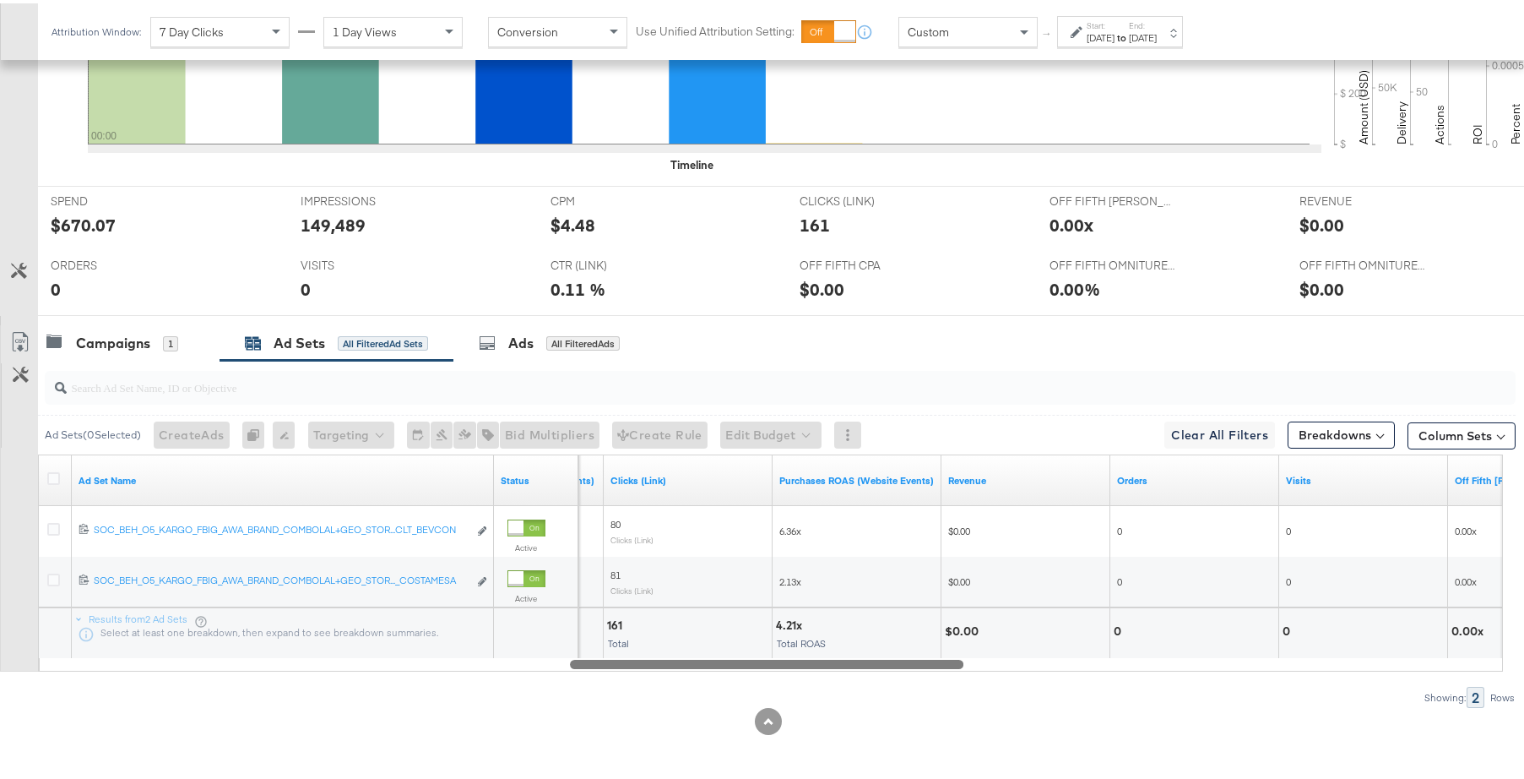
drag, startPoint x: 694, startPoint y: 663, endPoint x: 949, endPoint y: 665, distance: 255.0
click at [949, 665] on div at bounding box center [767, 660] width 394 height 14
drag, startPoint x: 846, startPoint y: 654, endPoint x: 850, endPoint y: 663, distance: 9.9
click at [846, 654] on div "Ad Set Name Status Purchases Value (Website Events) Clicks (Link) Purchases ROA…" at bounding box center [770, 559] width 1465 height 217
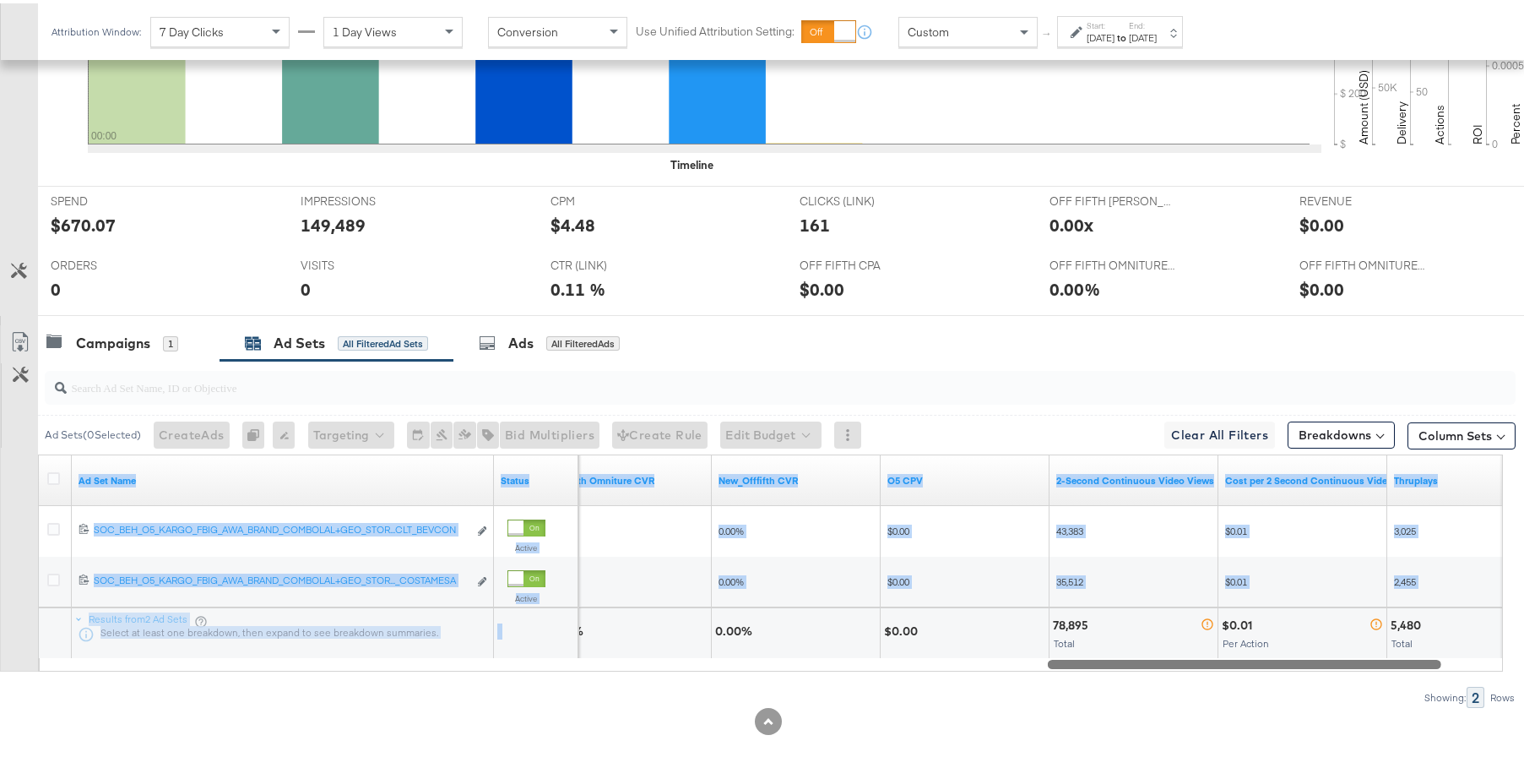
drag, startPoint x: 850, startPoint y: 664, endPoint x: 1378, endPoint y: 640, distance: 529.2
click at [1378, 640] on div "Ad Set Name Status Off Fifth Omniture CVR New_Offfifth CVR O5 CPV 2-Second Cont…" at bounding box center [770, 559] width 1465 height 217
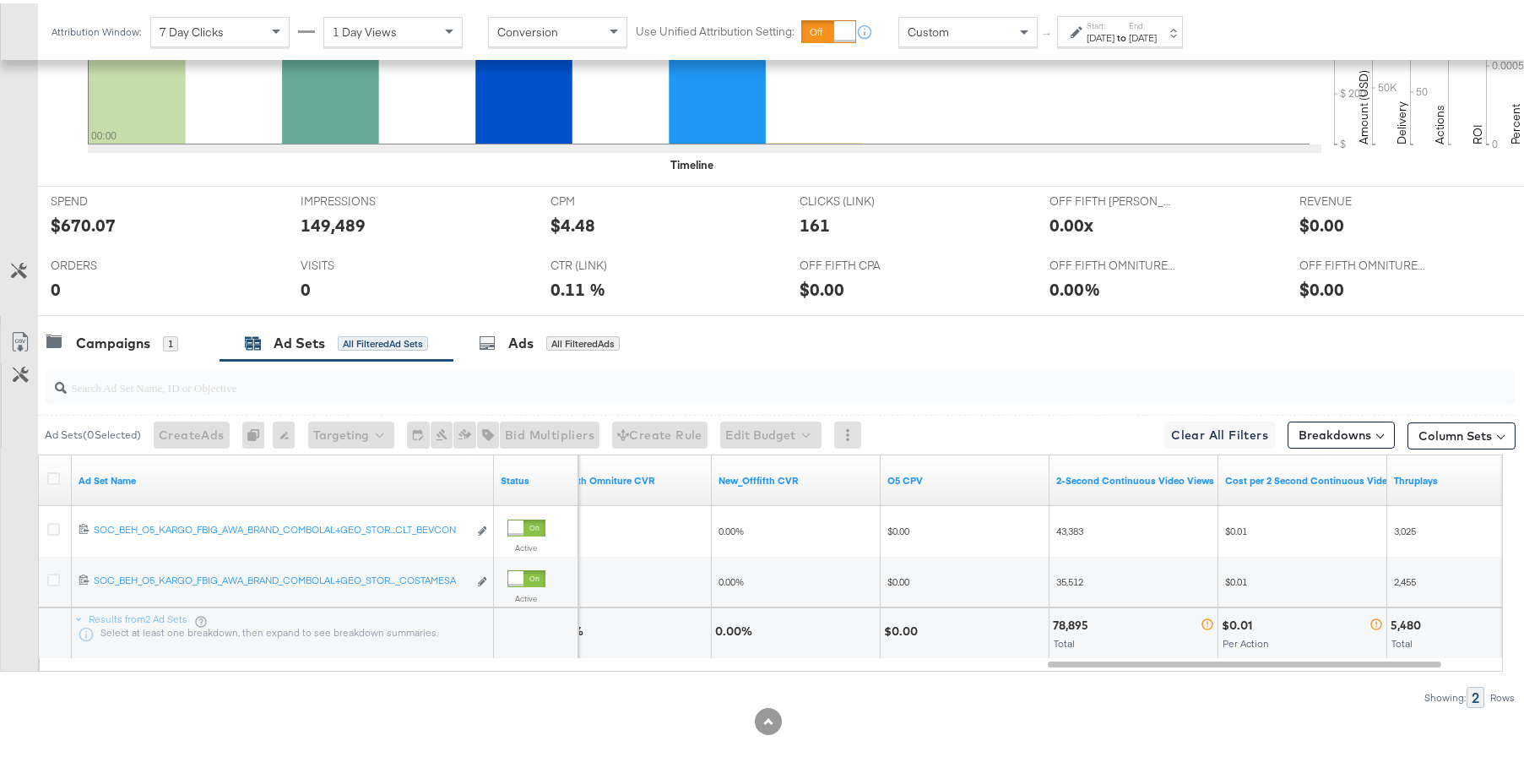
click at [1126, 704] on div at bounding box center [768, 717] width 1537 height 27
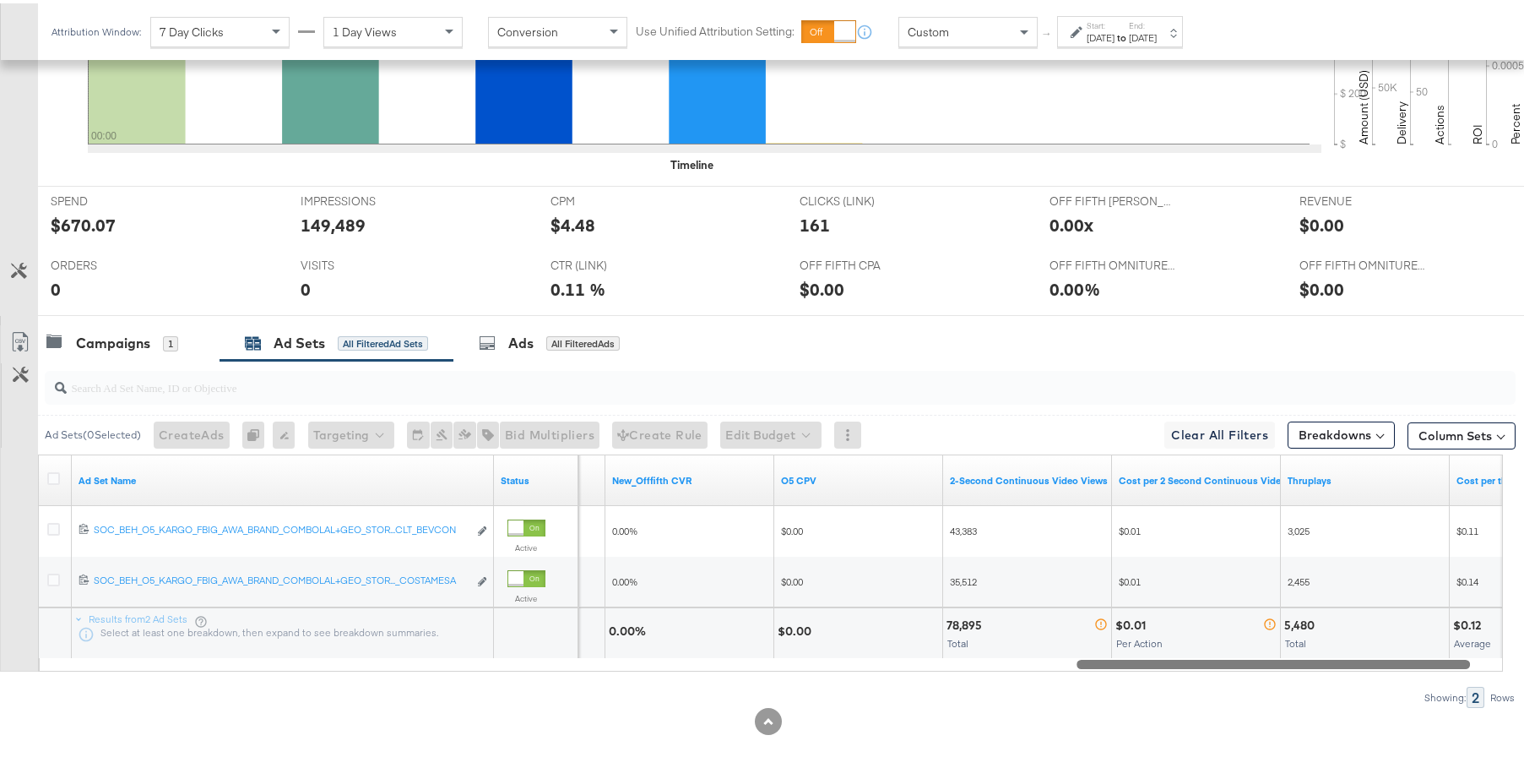
drag, startPoint x: 1272, startPoint y: 657, endPoint x: 1325, endPoint y: 643, distance: 55.1
click at [1328, 643] on div "Ad Set Name Status Off Fifth Omniture CVR New_Offfifth CVR O5 CPV 2-Second Cont…" at bounding box center [770, 559] width 1465 height 217
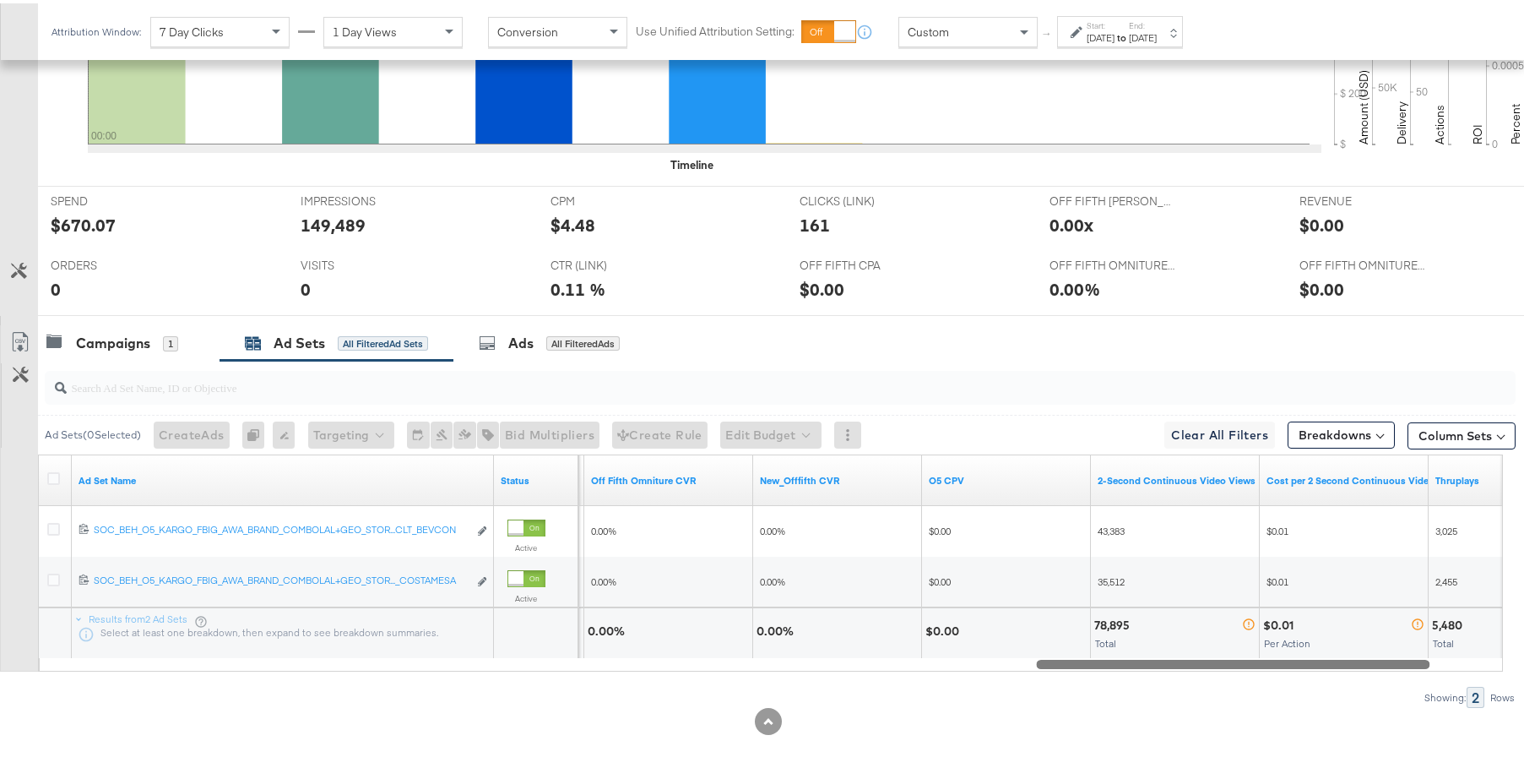
click at [1157, 38] on div "Sep 3rd 2025" at bounding box center [1143, 35] width 28 height 14
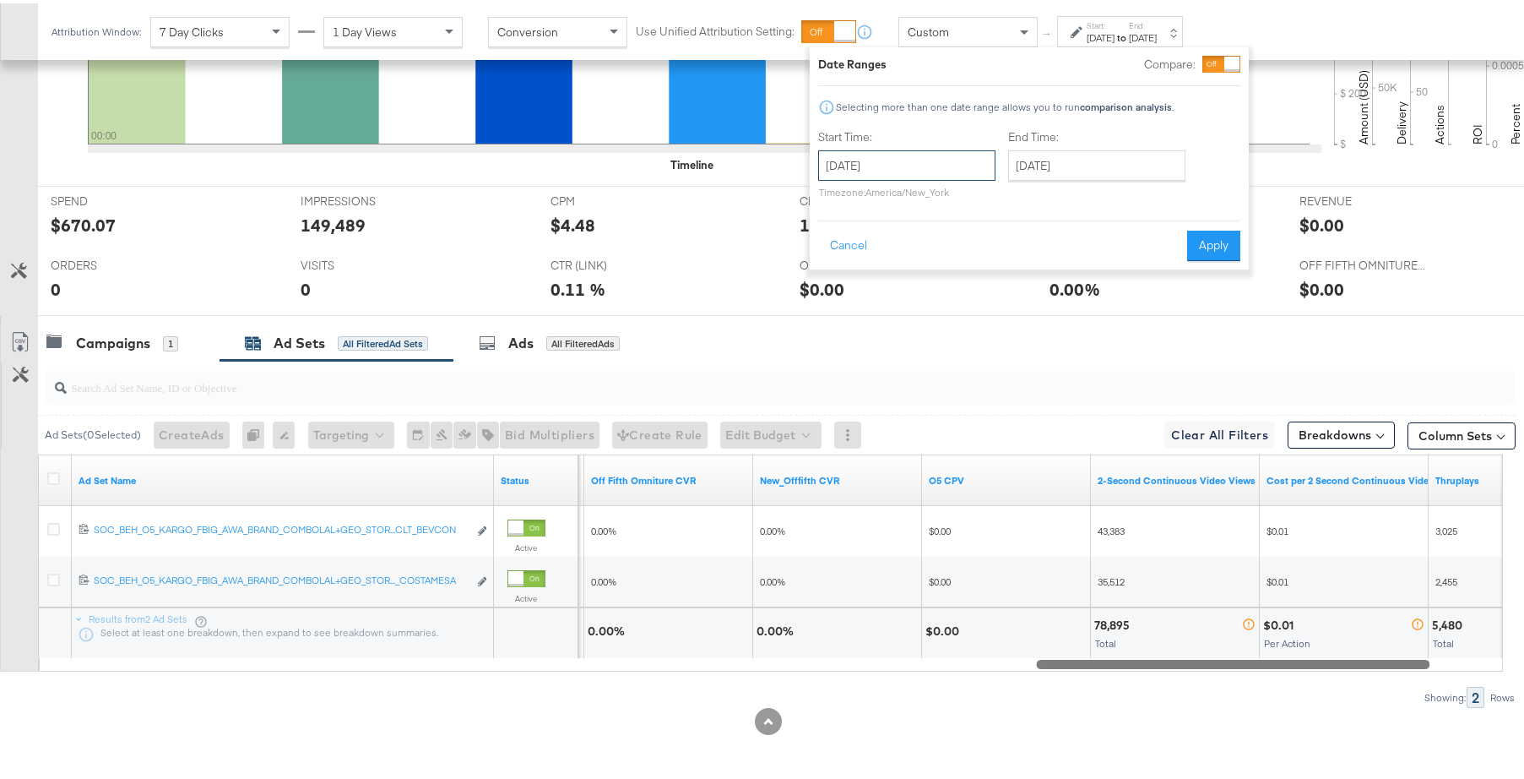
click at [958, 165] on input "September 3rd 2025" at bounding box center [906, 162] width 177 height 30
click at [952, 247] on td "4" at bounding box center [952, 248] width 29 height 24
type input "September 4th 2025"
click at [1208, 236] on button "Apply" at bounding box center [1213, 242] width 53 height 30
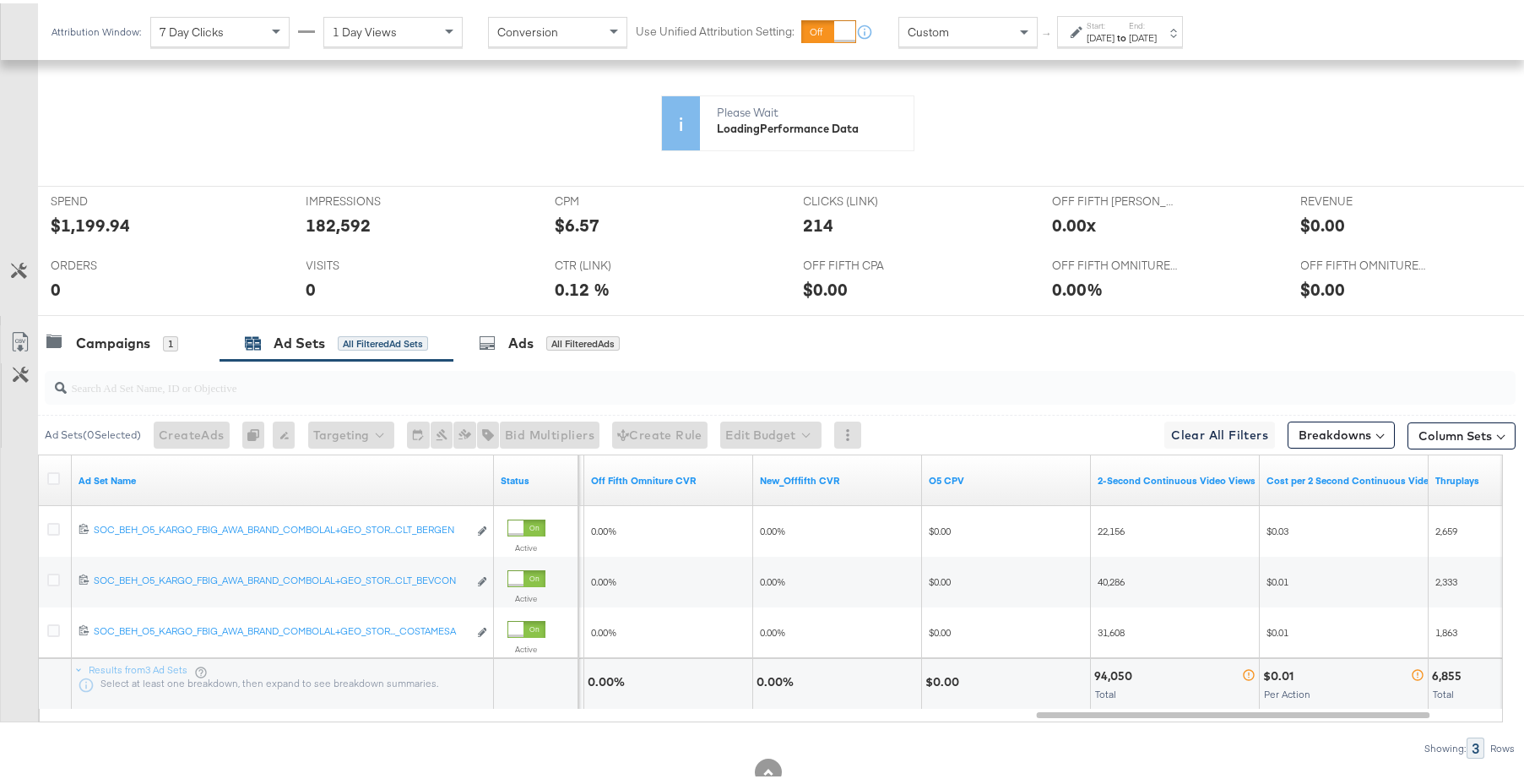
scroll to position [627, 0]
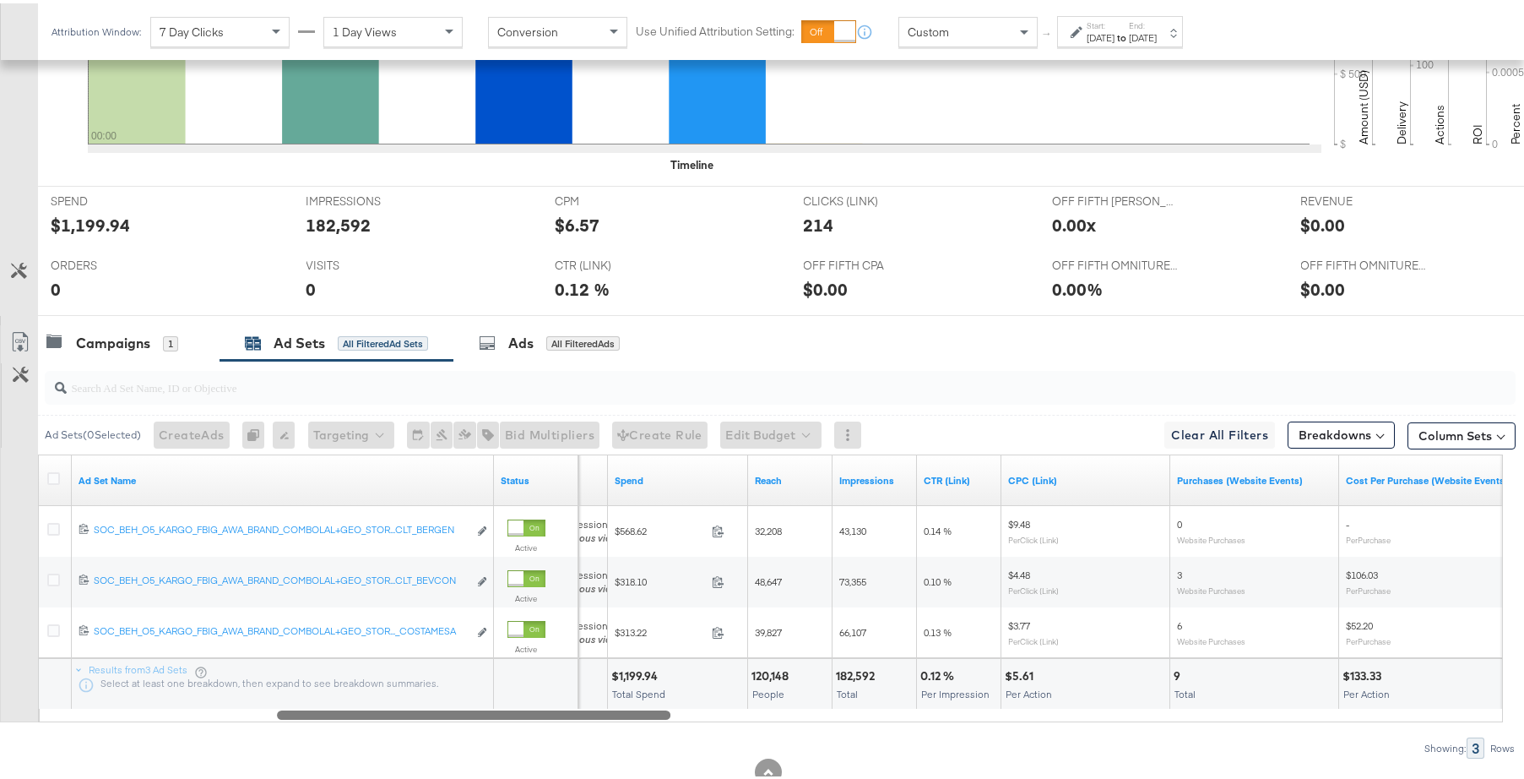
drag, startPoint x: 1284, startPoint y: 711, endPoint x: 525, endPoint y: 673, distance: 759.3
click at [525, 672] on div "Ad Set Name Status Bidding Spend Reach Impressions CTR (Link) CPC (Link) Purcha…" at bounding box center [770, 585] width 1465 height 268
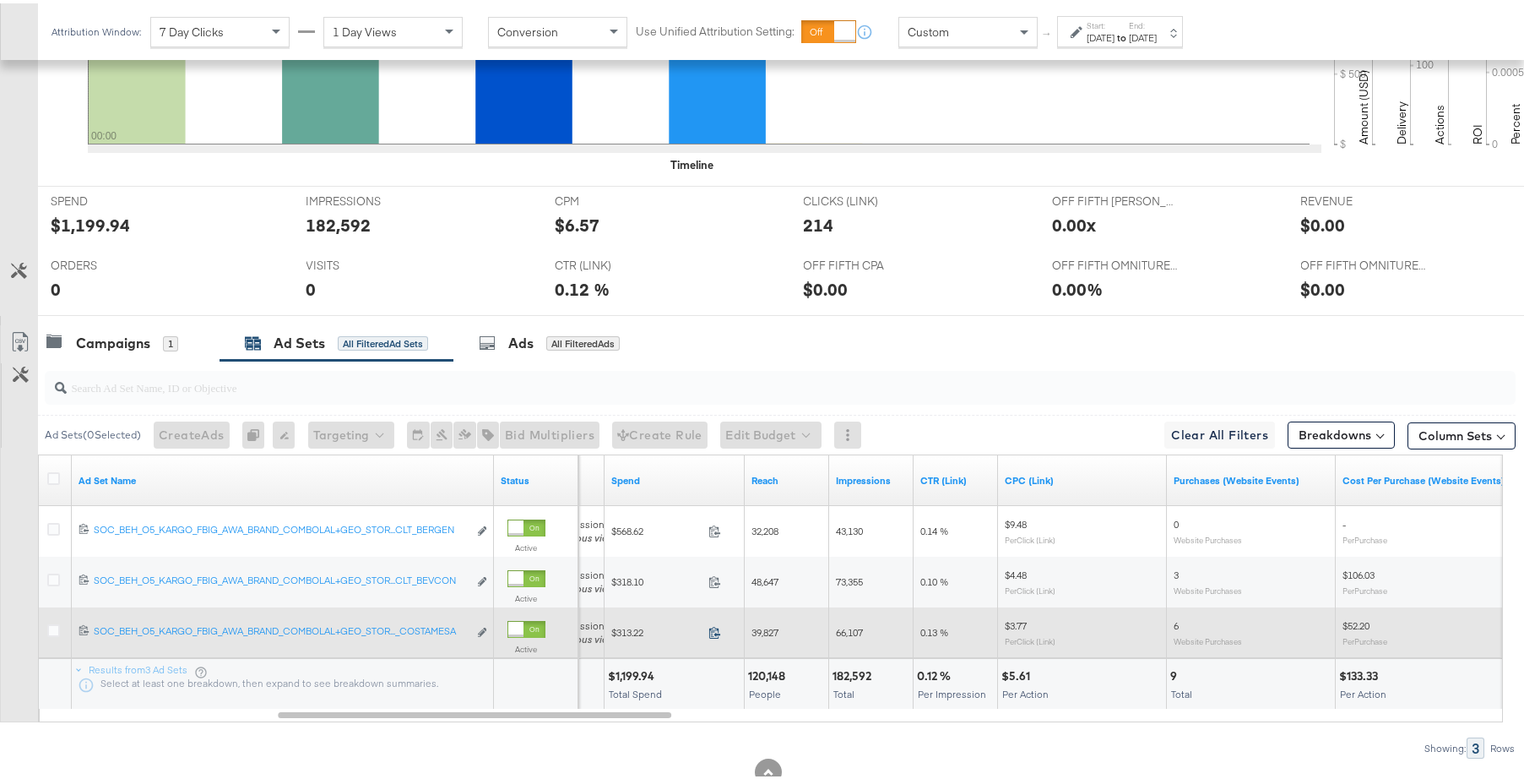
click at [713, 627] on icon at bounding box center [715, 628] width 13 height 13
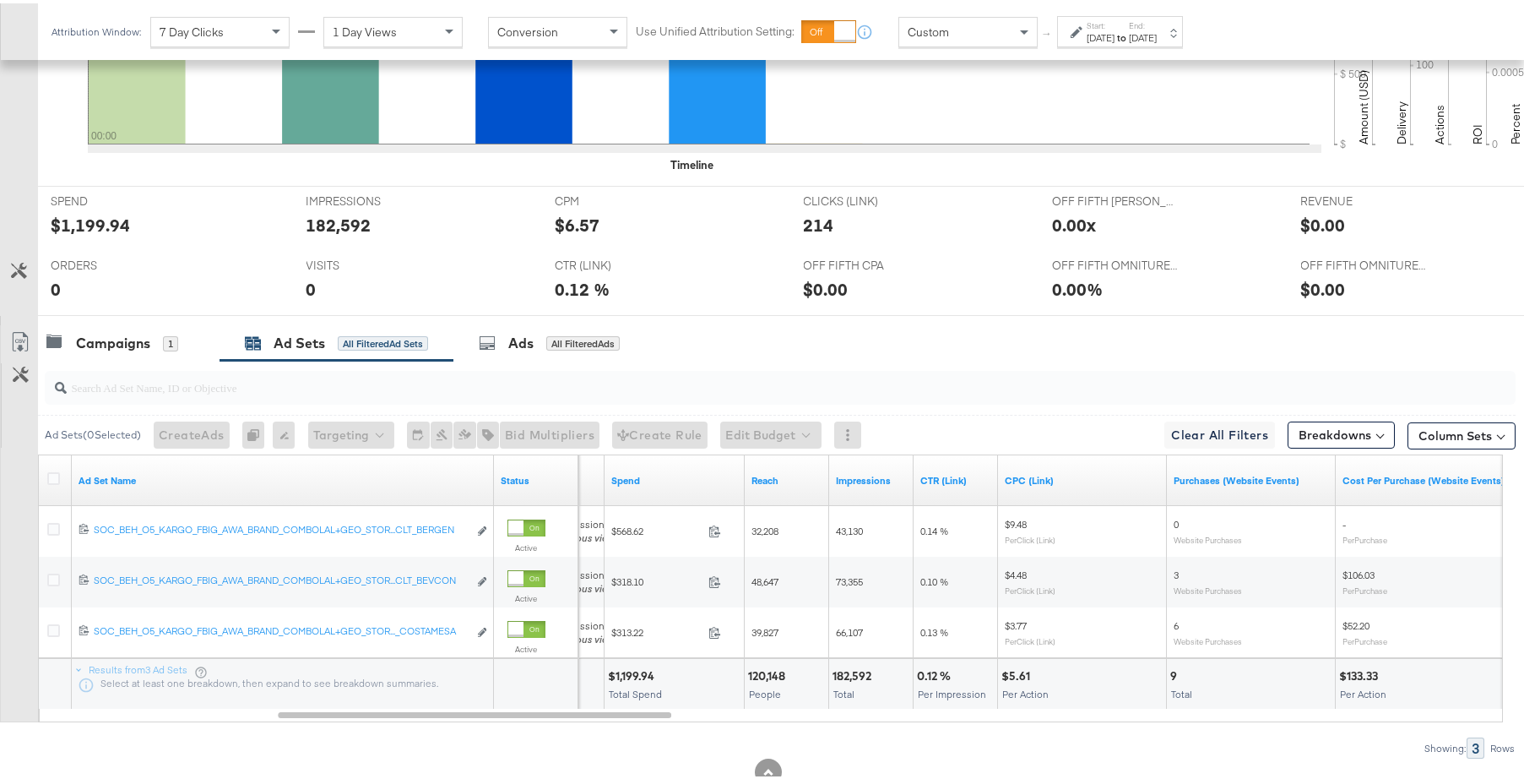
click at [581, 398] on div at bounding box center [780, 384] width 1471 height 34
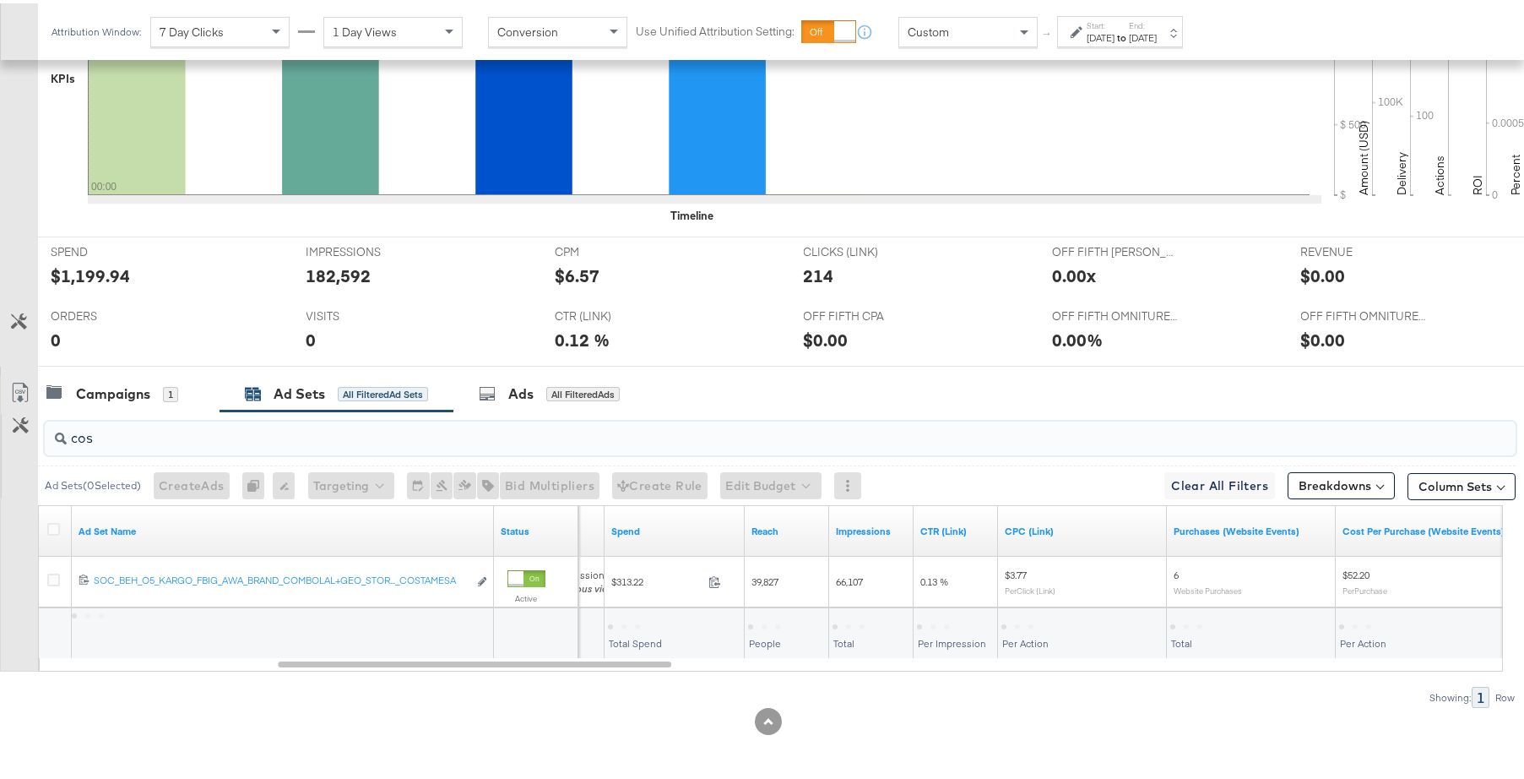
scroll to position [577, 0]
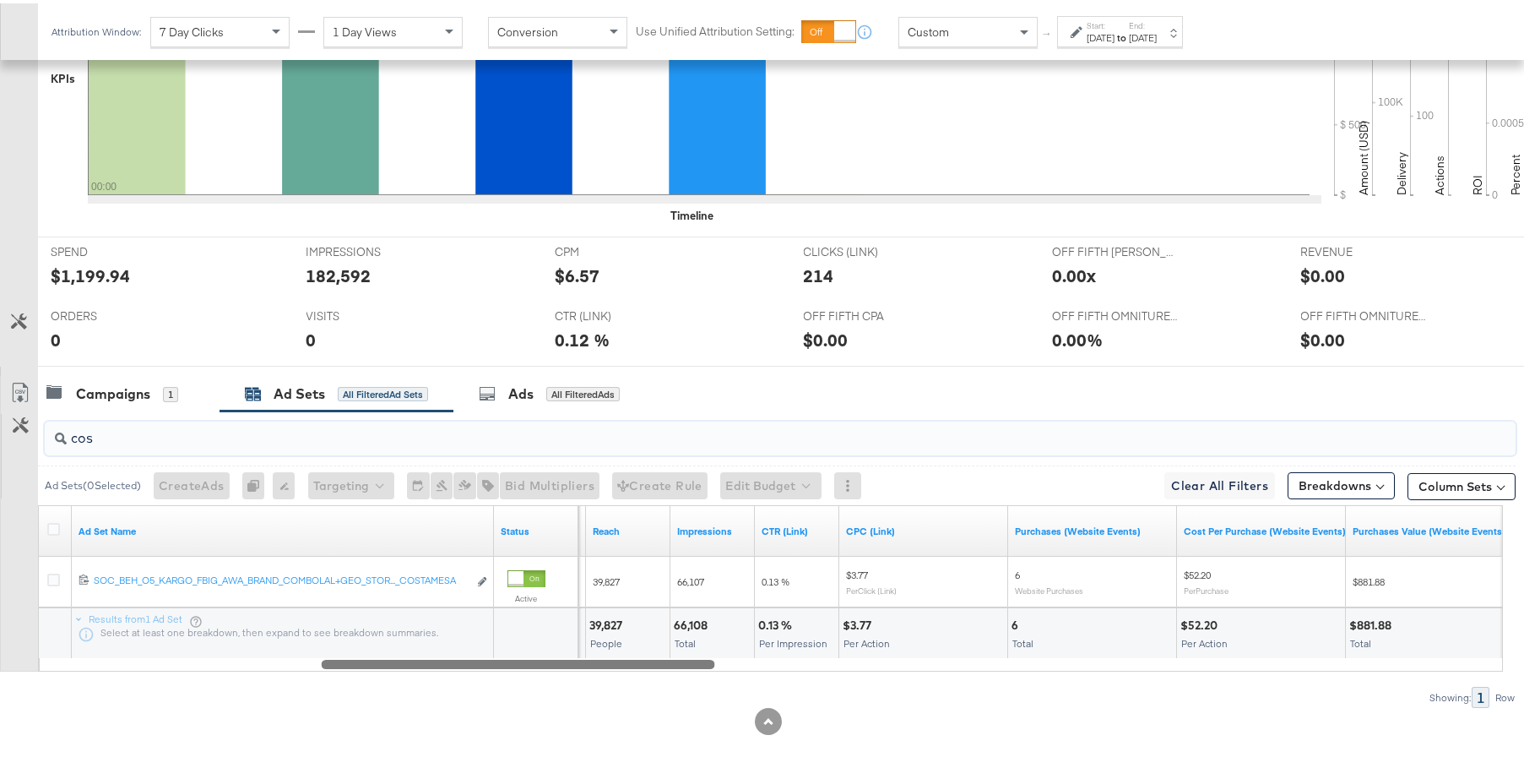
drag, startPoint x: 656, startPoint y: 661, endPoint x: 699, endPoint y: 660, distance: 43.1
click at [699, 660] on div at bounding box center [519, 660] width 394 height 14
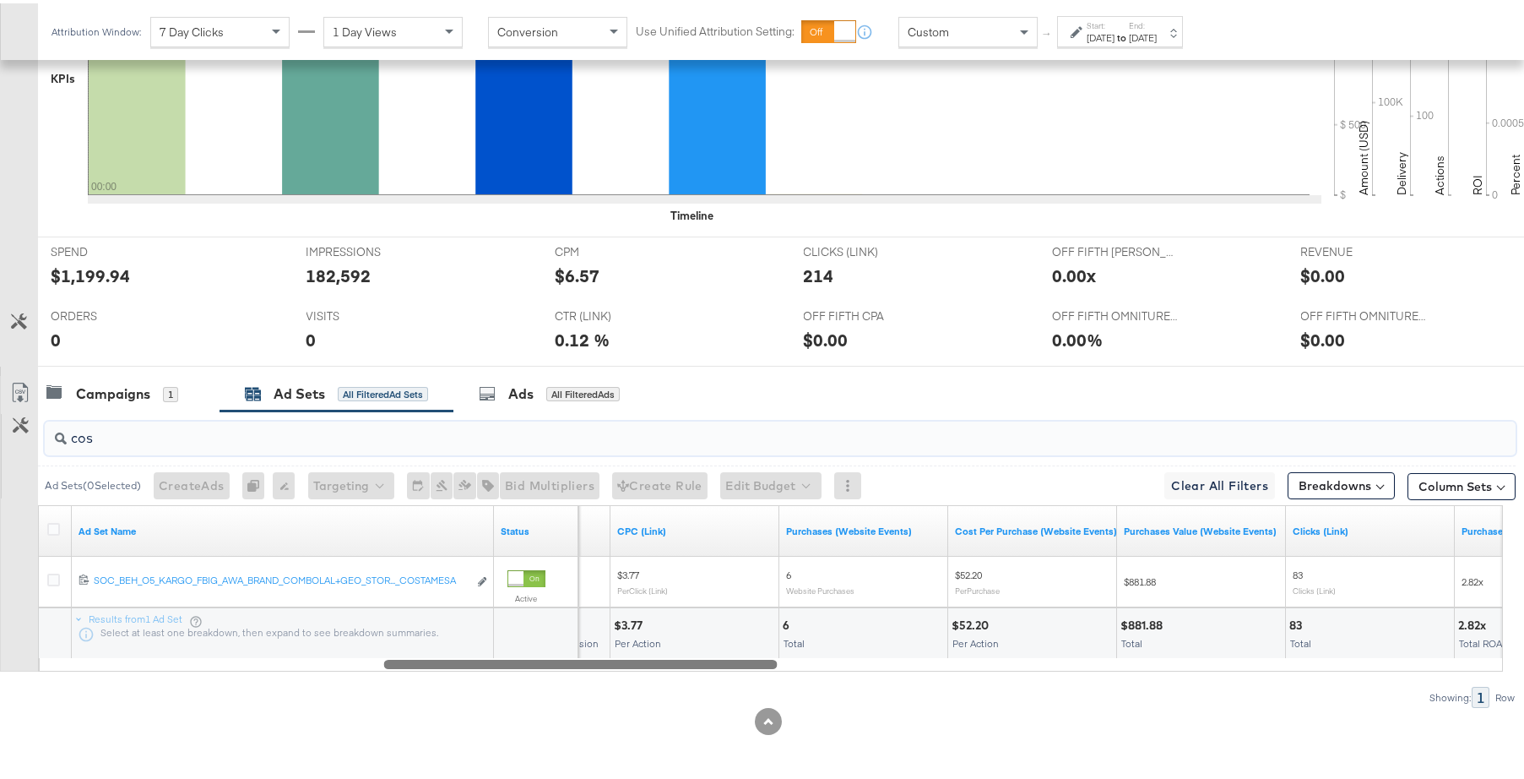
drag, startPoint x: 704, startPoint y: 661, endPoint x: 766, endPoint y: 665, distance: 61.7
click at [766, 665] on div at bounding box center [581, 660] width 394 height 14
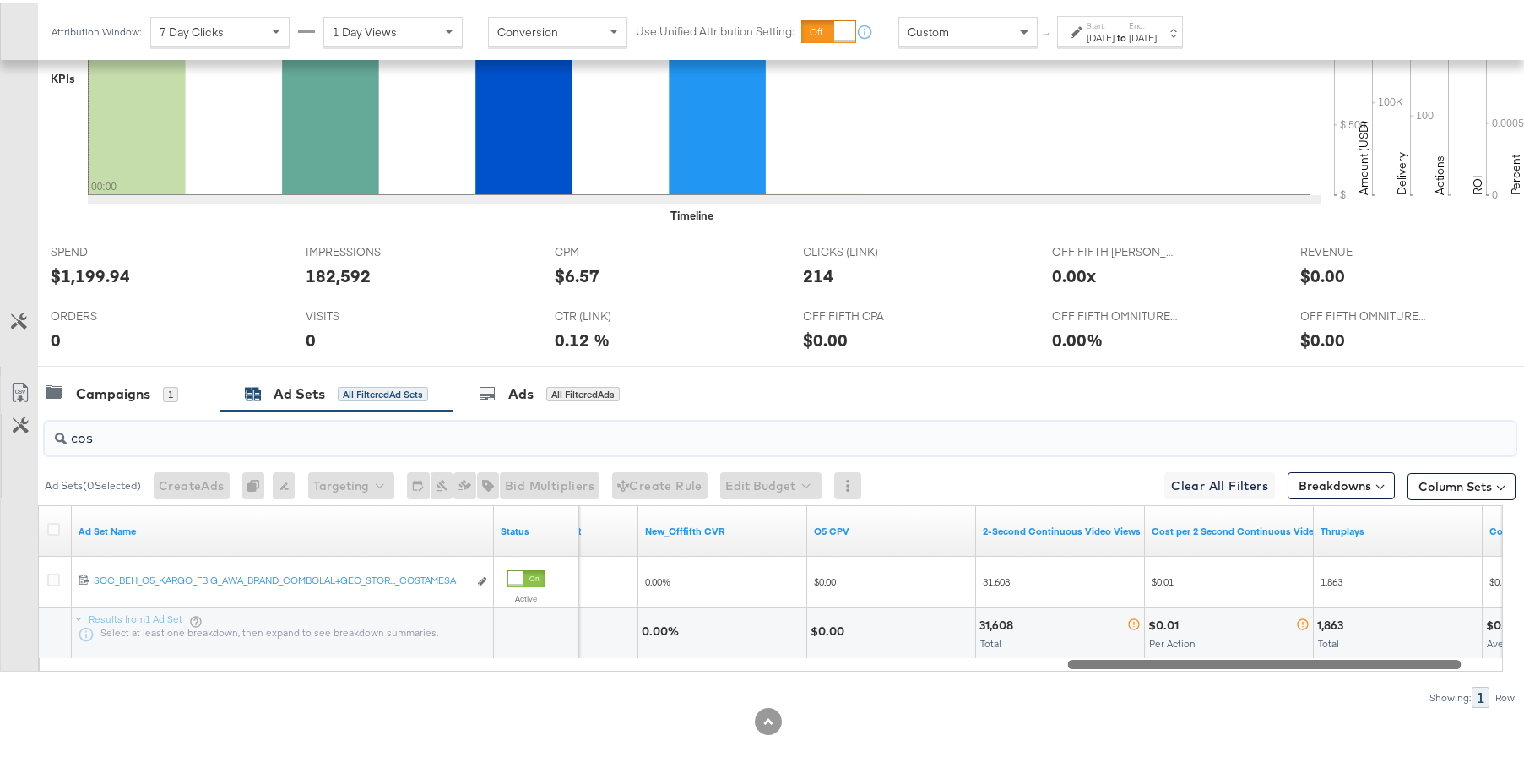
drag, startPoint x: 699, startPoint y: 661, endPoint x: 1382, endPoint y: 654, distance: 682.4
click at [1382, 654] on div "Ad Set Name Status Off Fifth Omniture CVR New_Offfifth CVR O5 CPV 2-Second Cont…" at bounding box center [770, 585] width 1465 height 166
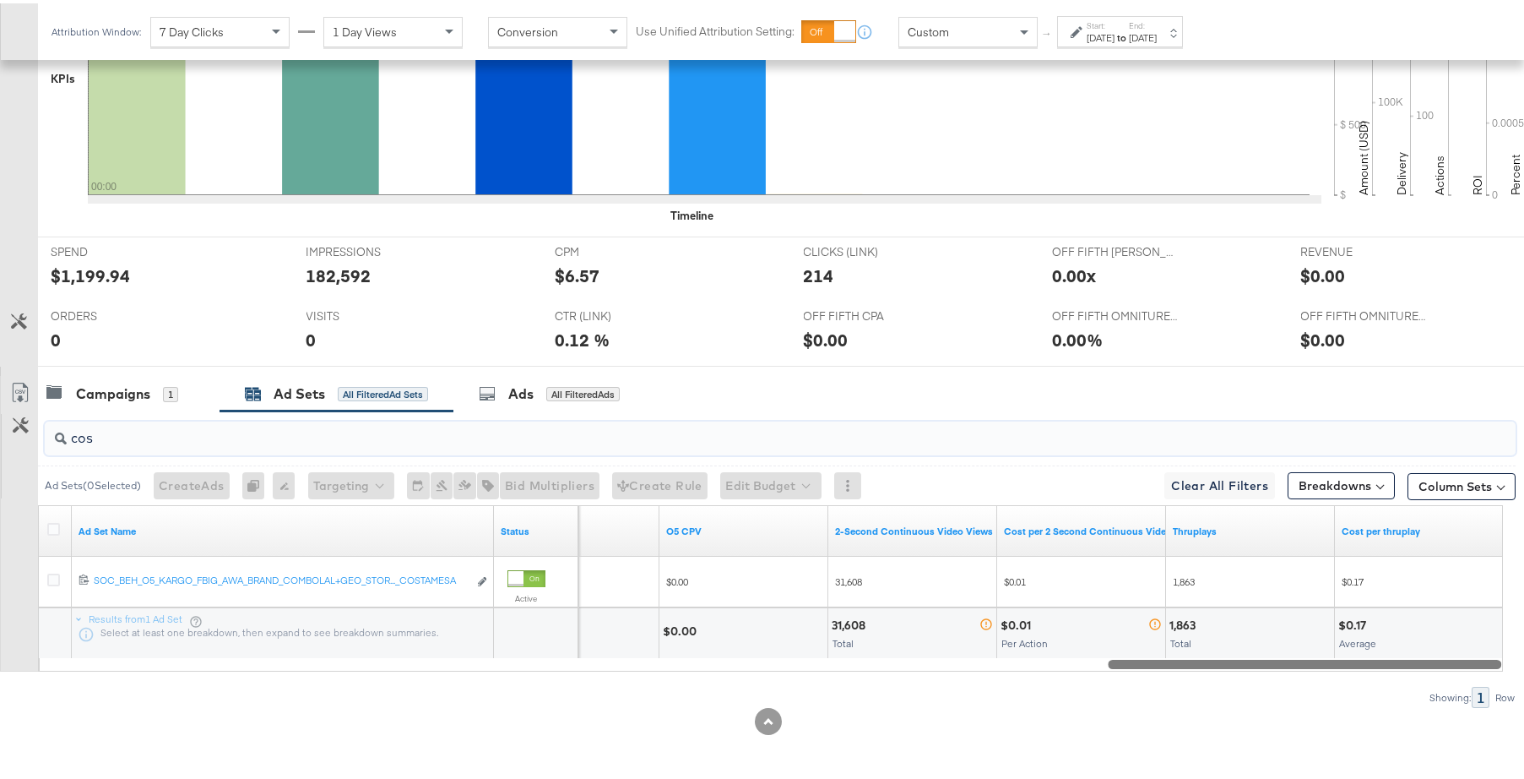
drag, startPoint x: 1308, startPoint y: 661, endPoint x: 1356, endPoint y: 661, distance: 48.1
click at [1356, 661] on div at bounding box center [1305, 660] width 394 height 14
click at [570, 437] on input "cos" at bounding box center [724, 427] width 1315 height 33
click at [1100, 660] on div at bounding box center [771, 660] width 1465 height 14
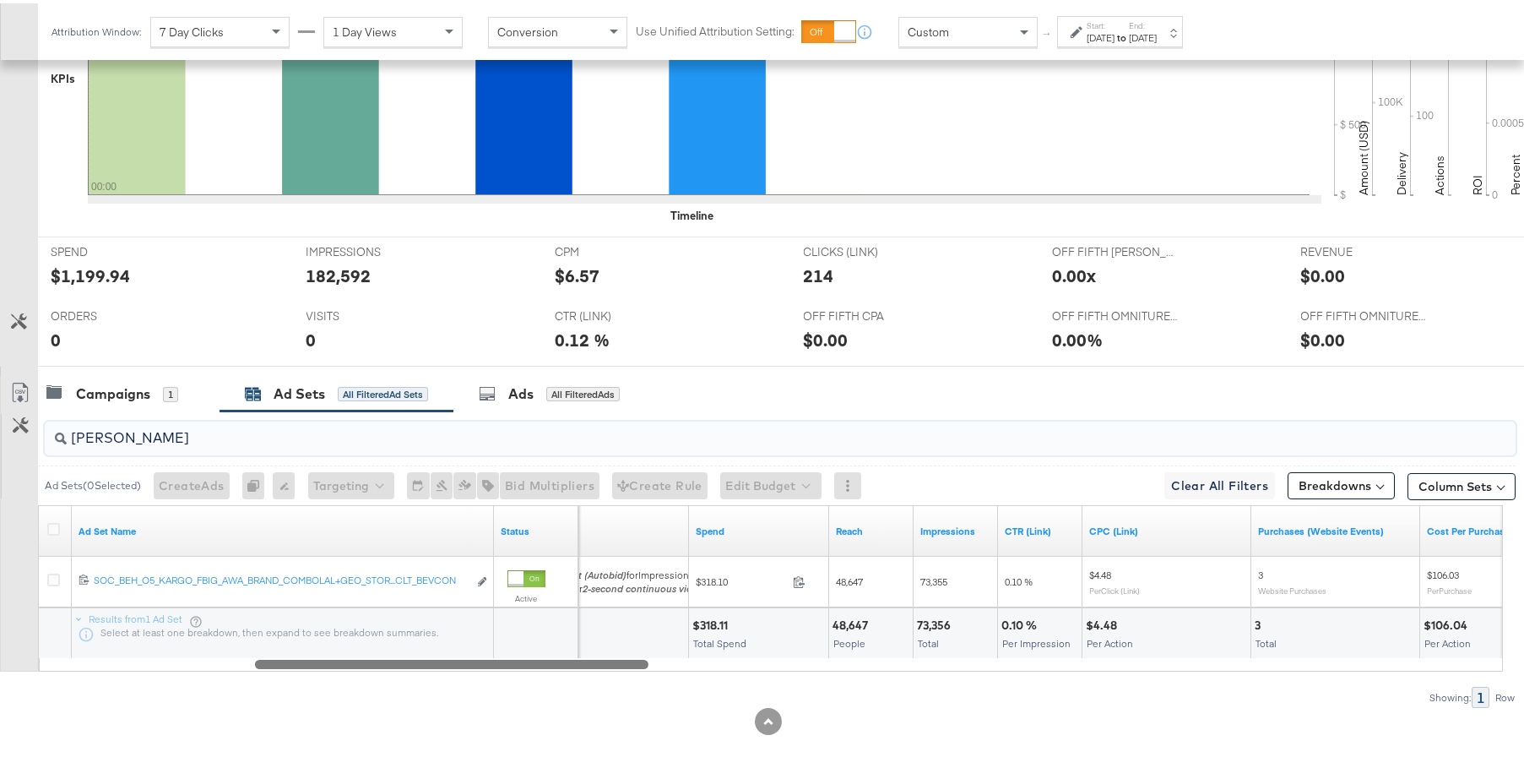
drag, startPoint x: 1167, startPoint y: 658, endPoint x: 544, endPoint y: 658, distance: 623.2
click at [544, 658] on div at bounding box center [452, 660] width 394 height 14
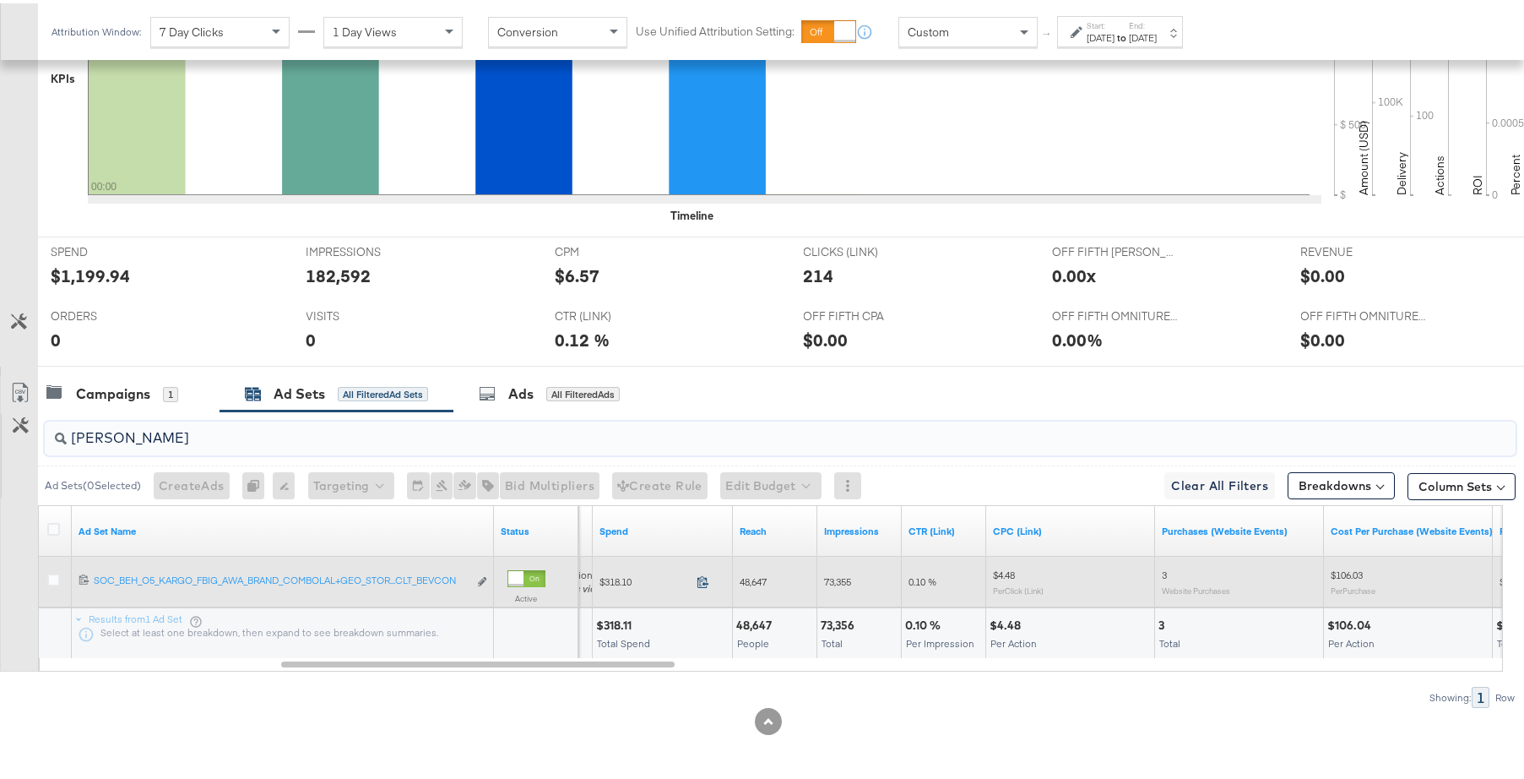
click at [703, 579] on icon at bounding box center [703, 578] width 13 height 13
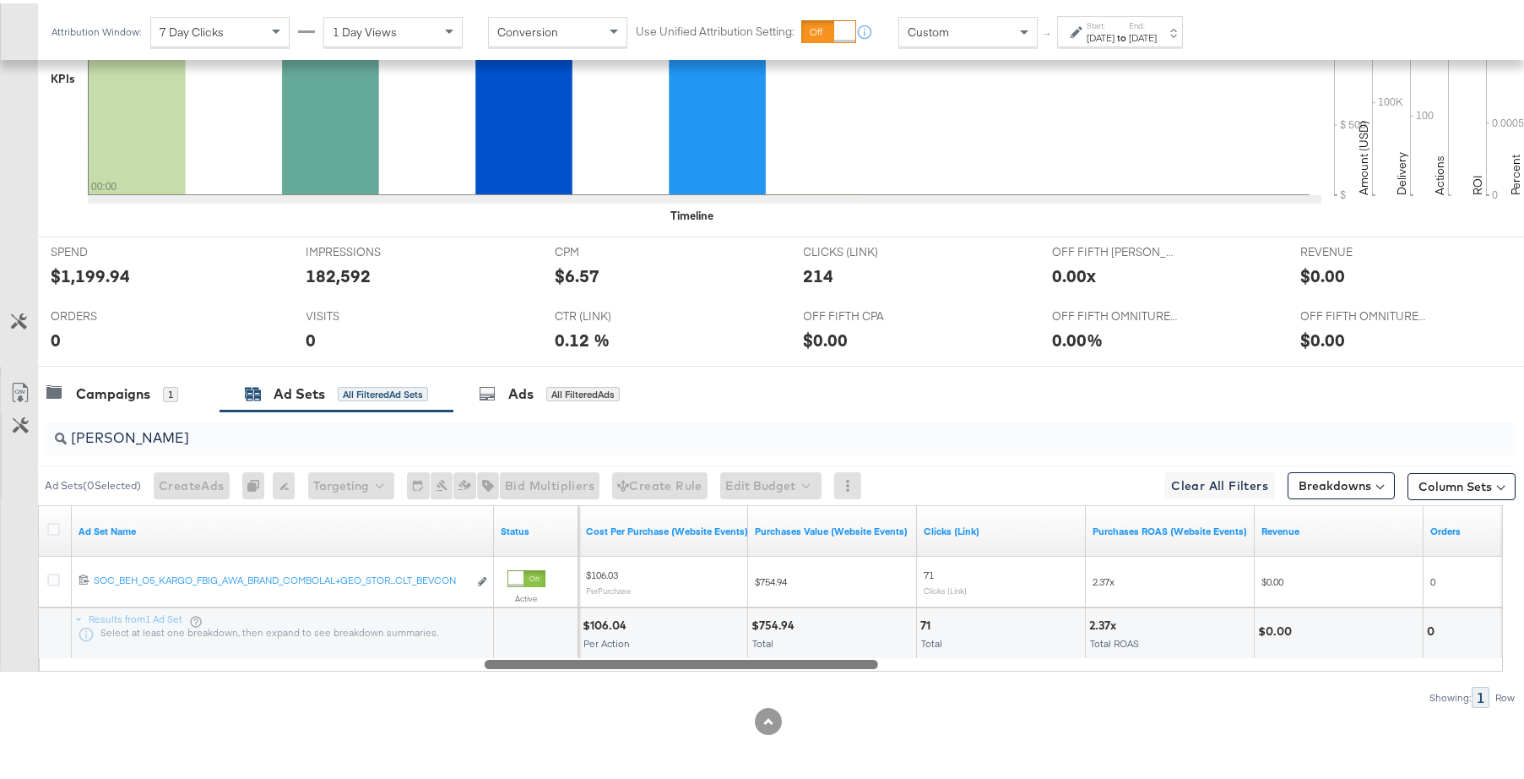
drag, startPoint x: 669, startPoint y: 661, endPoint x: 872, endPoint y: 657, distance: 203.6
click at [872, 657] on div at bounding box center [682, 660] width 394 height 14
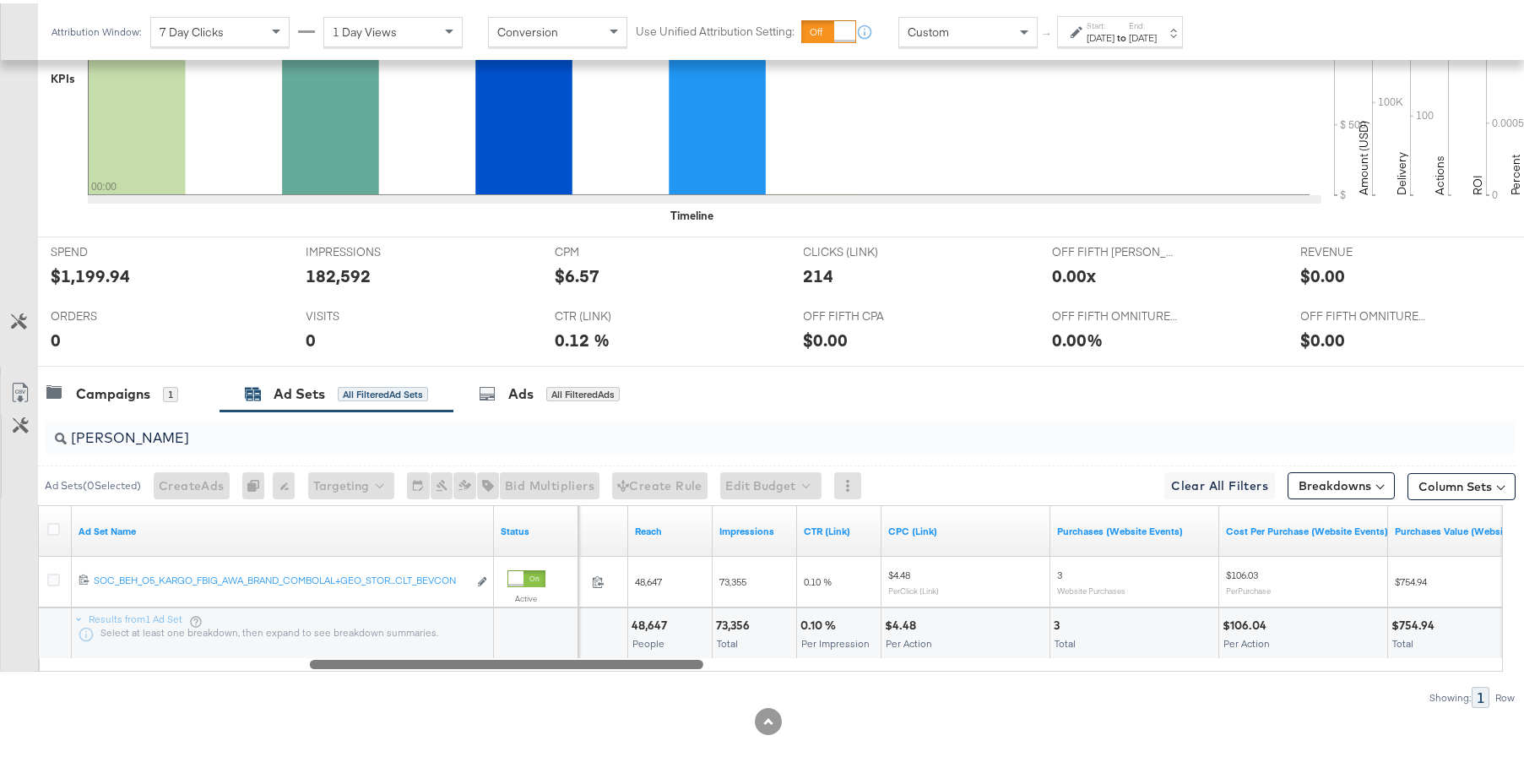
drag, startPoint x: 860, startPoint y: 661, endPoint x: 685, endPoint y: 669, distance: 175.0
click at [685, 669] on div "bev Ad Sets ( 0 Selected) Create Ads At least one ad set must be selected 0 Ren…" at bounding box center [758, 556] width 1516 height 296
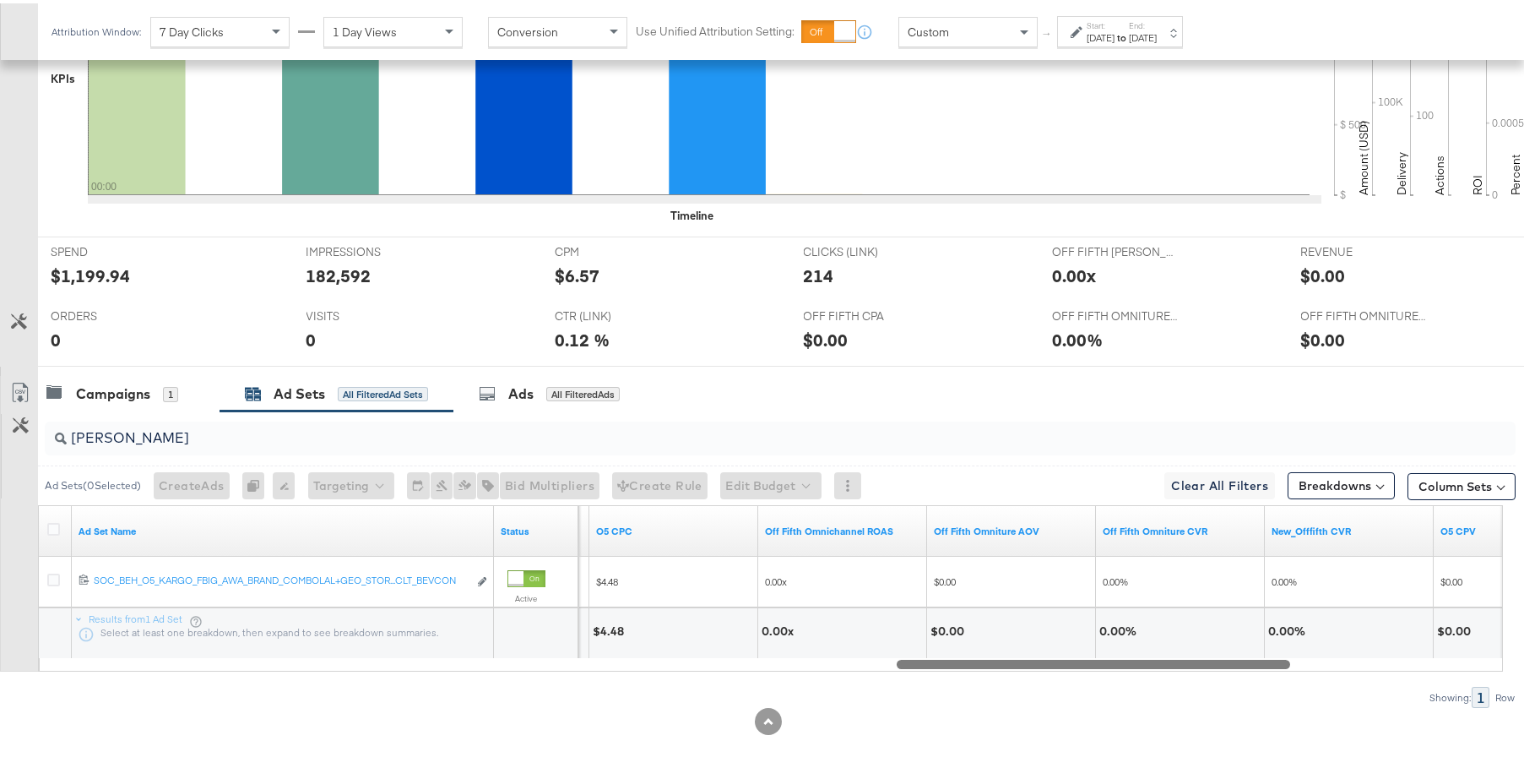
drag, startPoint x: 628, startPoint y: 665, endPoint x: 1212, endPoint y: 632, distance: 584.5
click at [1215, 630] on div "Ad Set Name Status off fifth CPA O5 CPC Off Fifth Omnichannel ROAS Off Fifth Om…" at bounding box center [770, 585] width 1465 height 166
click at [1103, 655] on div at bounding box center [1095, 660] width 394 height 14
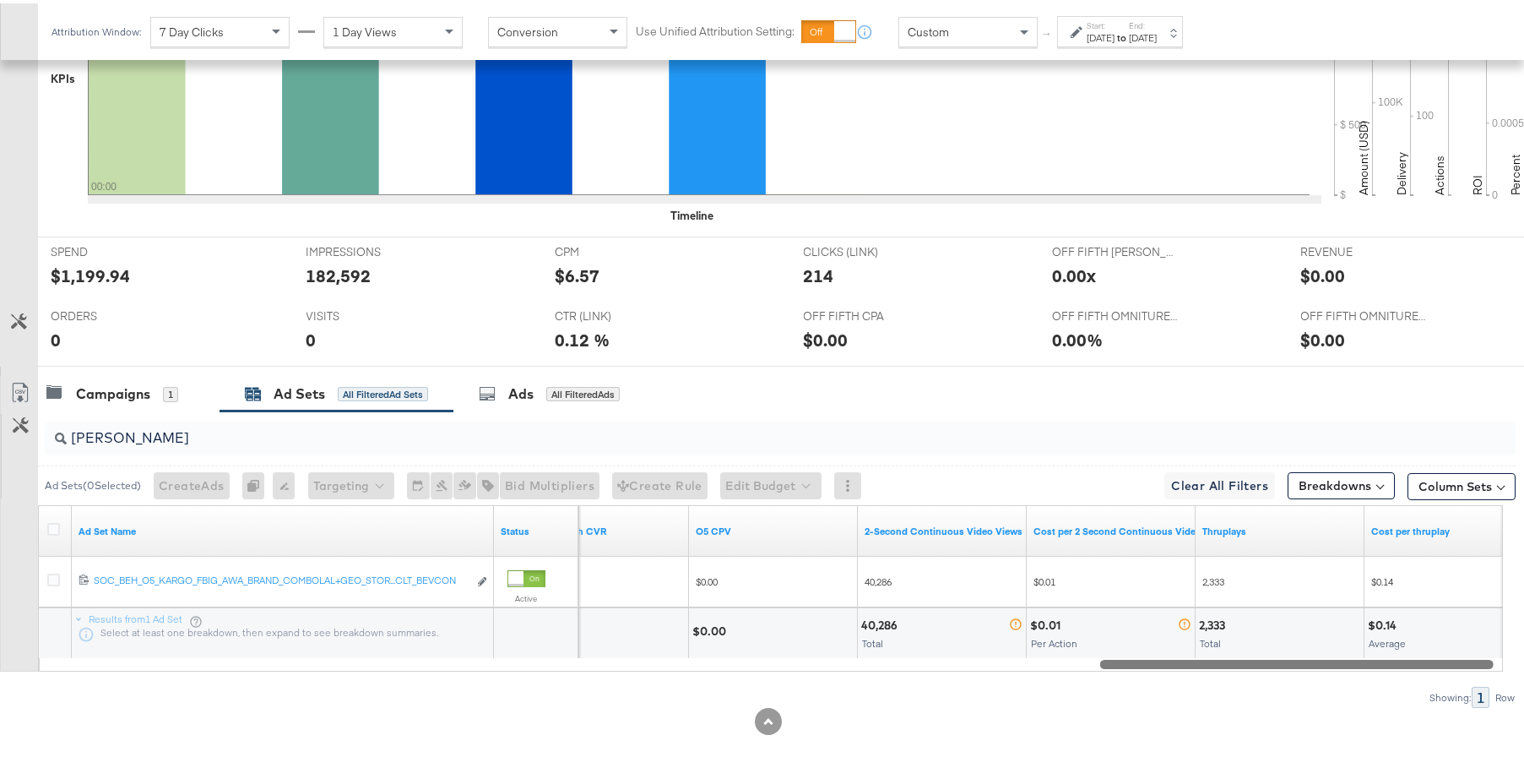
drag, startPoint x: 1101, startPoint y: 660, endPoint x: 1317, endPoint y: 654, distance: 216.2
click at [1317, 654] on div at bounding box center [1297, 660] width 394 height 14
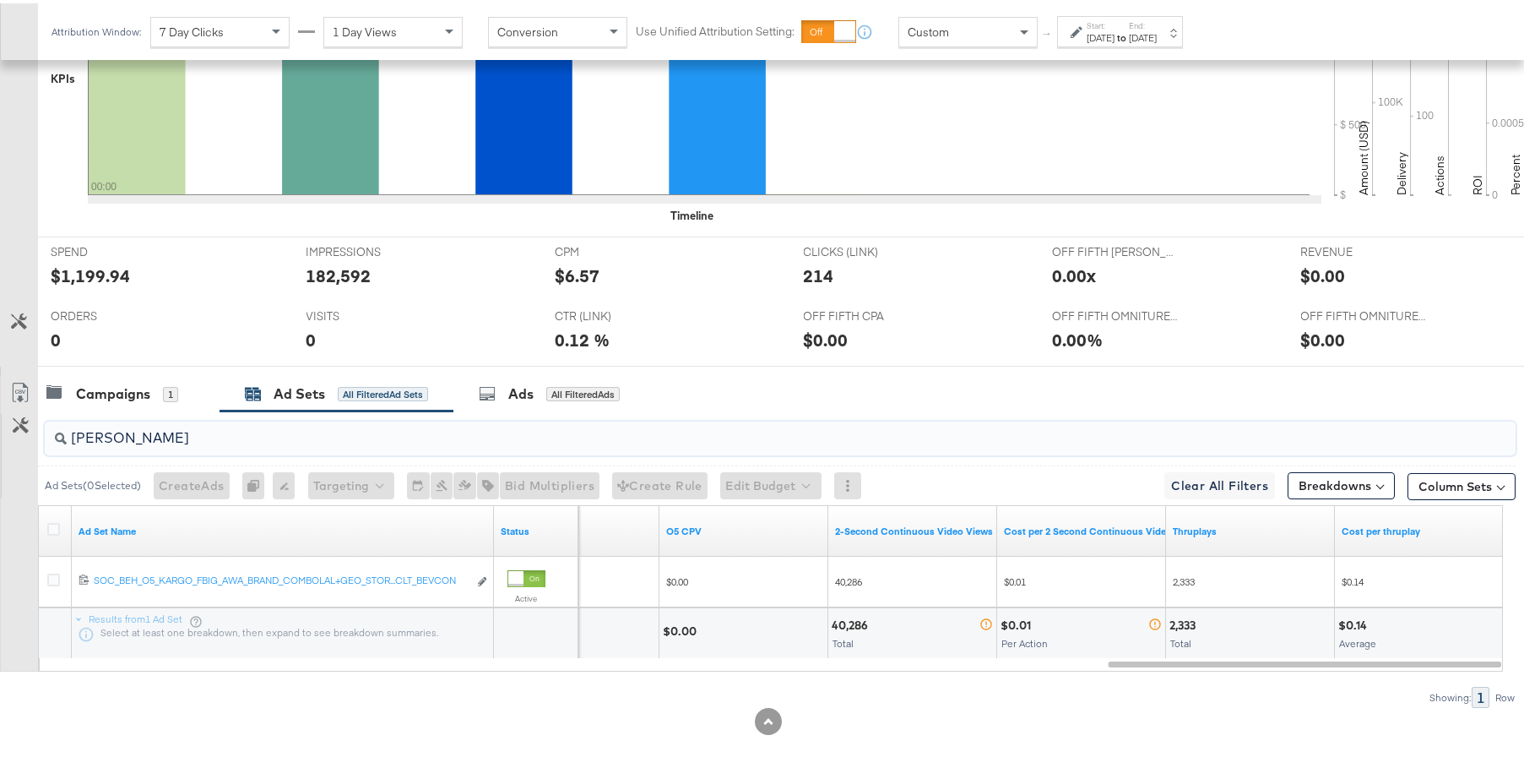
click at [353, 431] on input "bev" at bounding box center [724, 427] width 1315 height 33
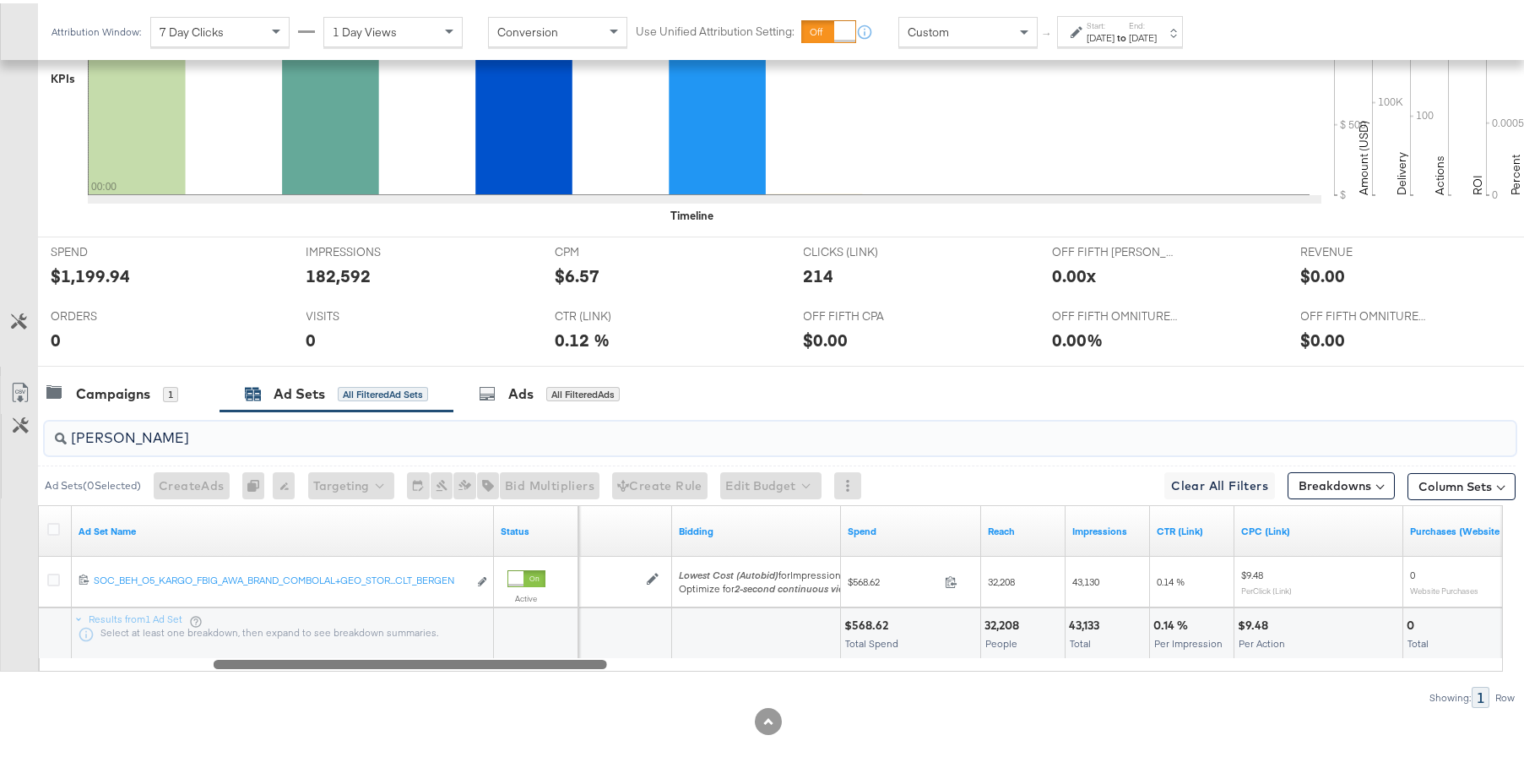
drag, startPoint x: 1187, startPoint y: 660, endPoint x: 290, endPoint y: 604, distance: 898.6
click at [290, 604] on div "Ad Set Name Status Budget Bidding Spend Reach Impressions CTR (Link) CPC (Link)…" at bounding box center [770, 585] width 1465 height 166
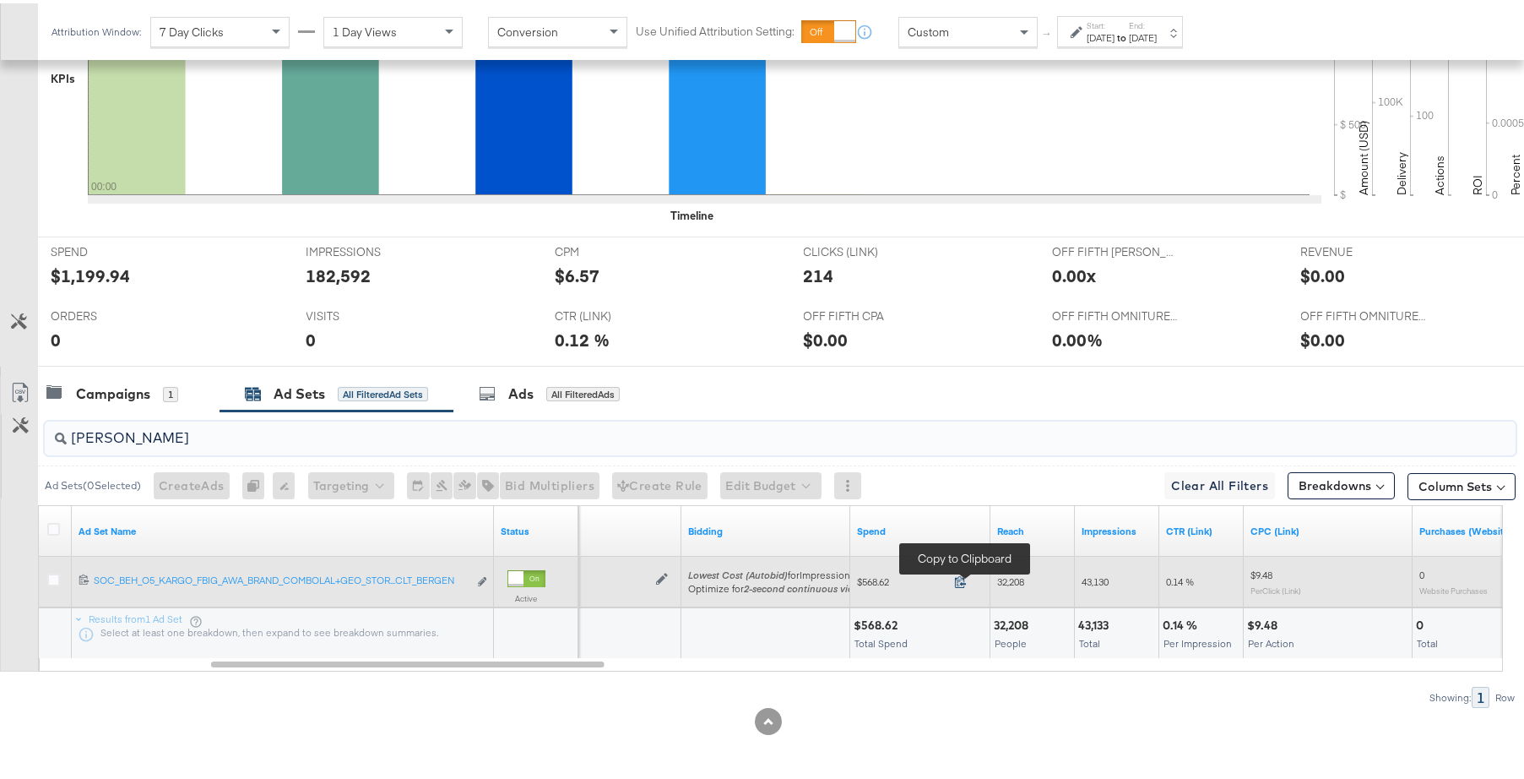
type input "berg"
click at [960, 578] on icon at bounding box center [960, 578] width 13 height 13
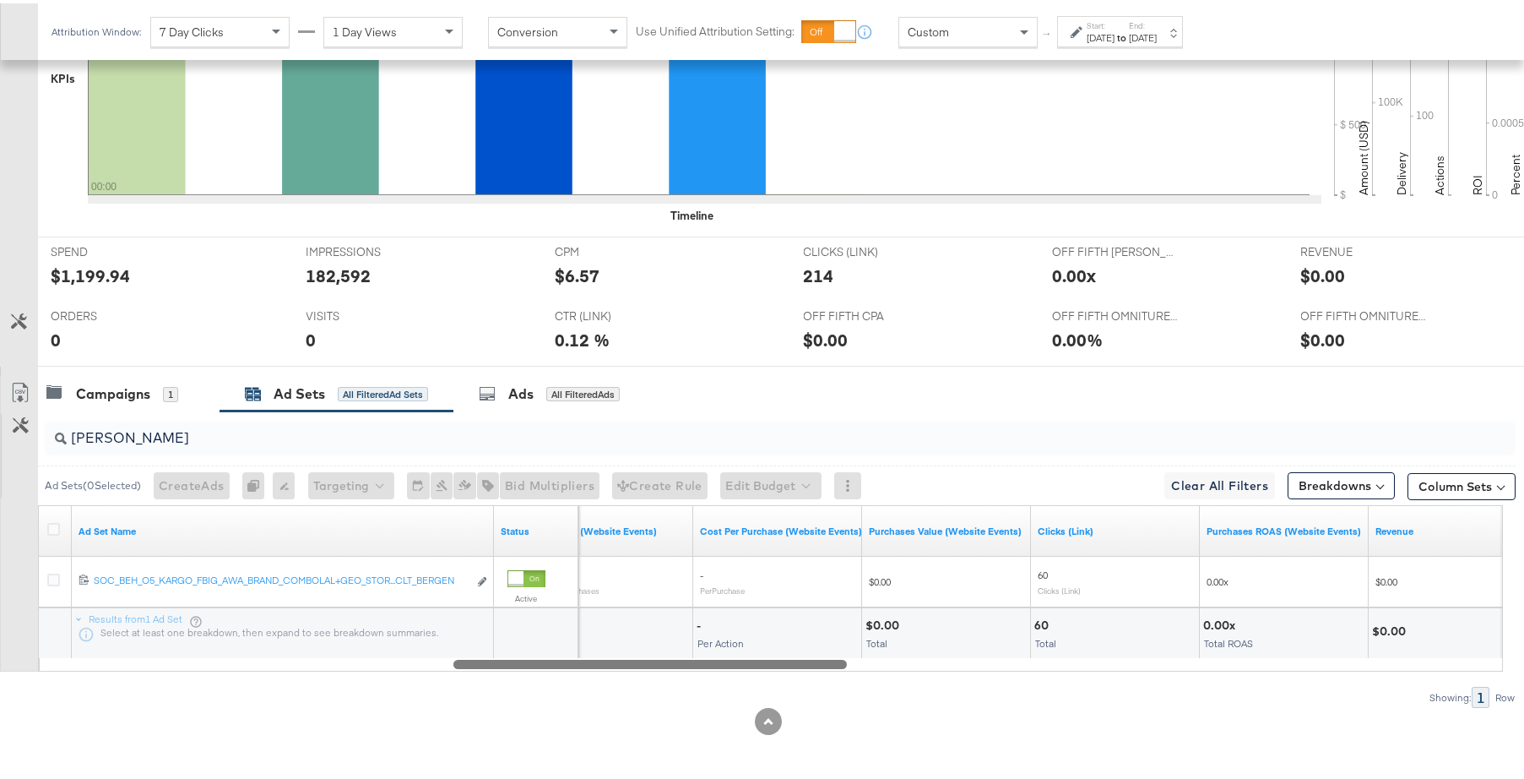
drag, startPoint x: 582, startPoint y: 660, endPoint x: 825, endPoint y: 665, distance: 243.2
click at [825, 665] on div at bounding box center [650, 660] width 394 height 14
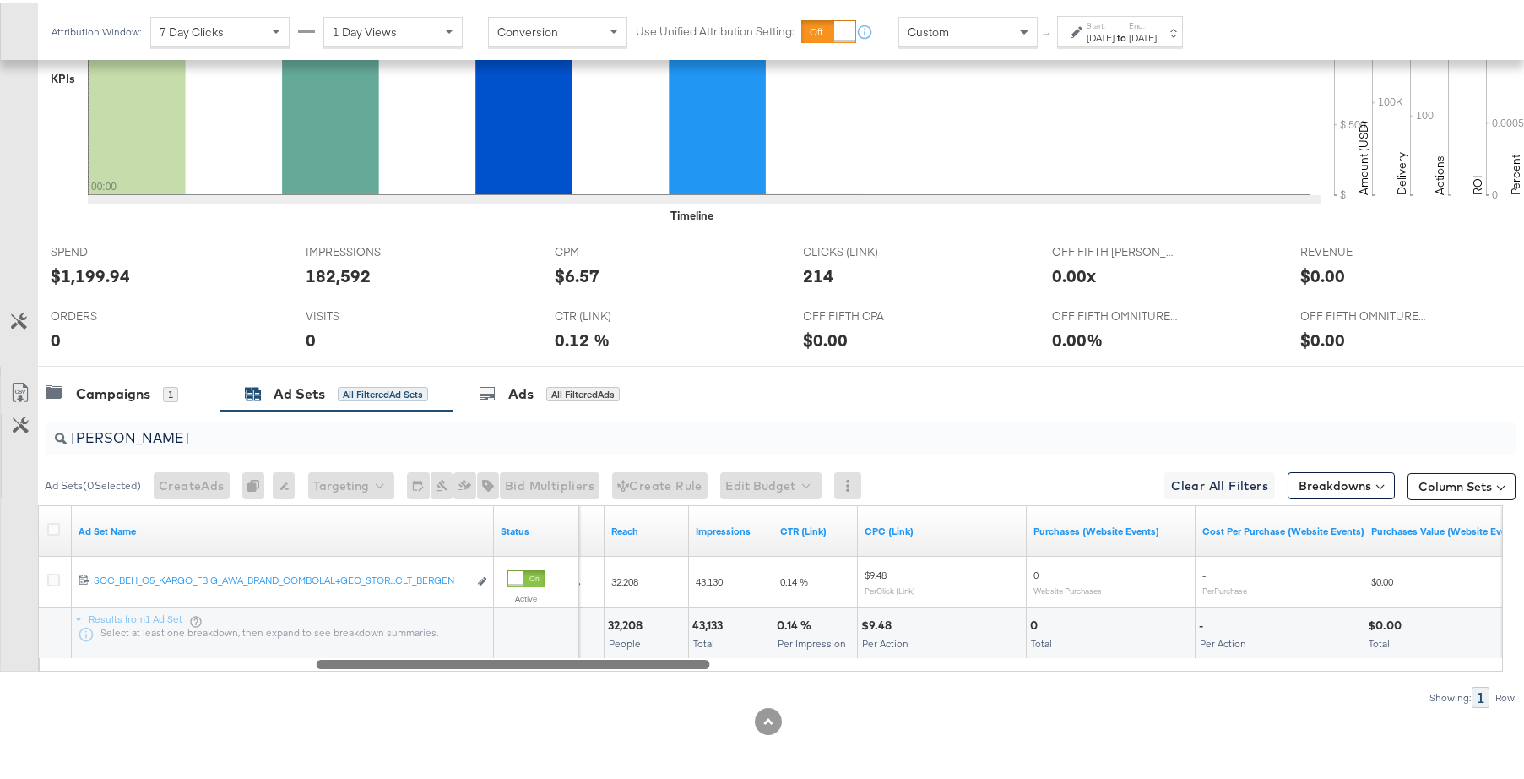
drag, startPoint x: 839, startPoint y: 656, endPoint x: 701, endPoint y: 659, distance: 138.5
click at [701, 659] on div at bounding box center [514, 660] width 394 height 14
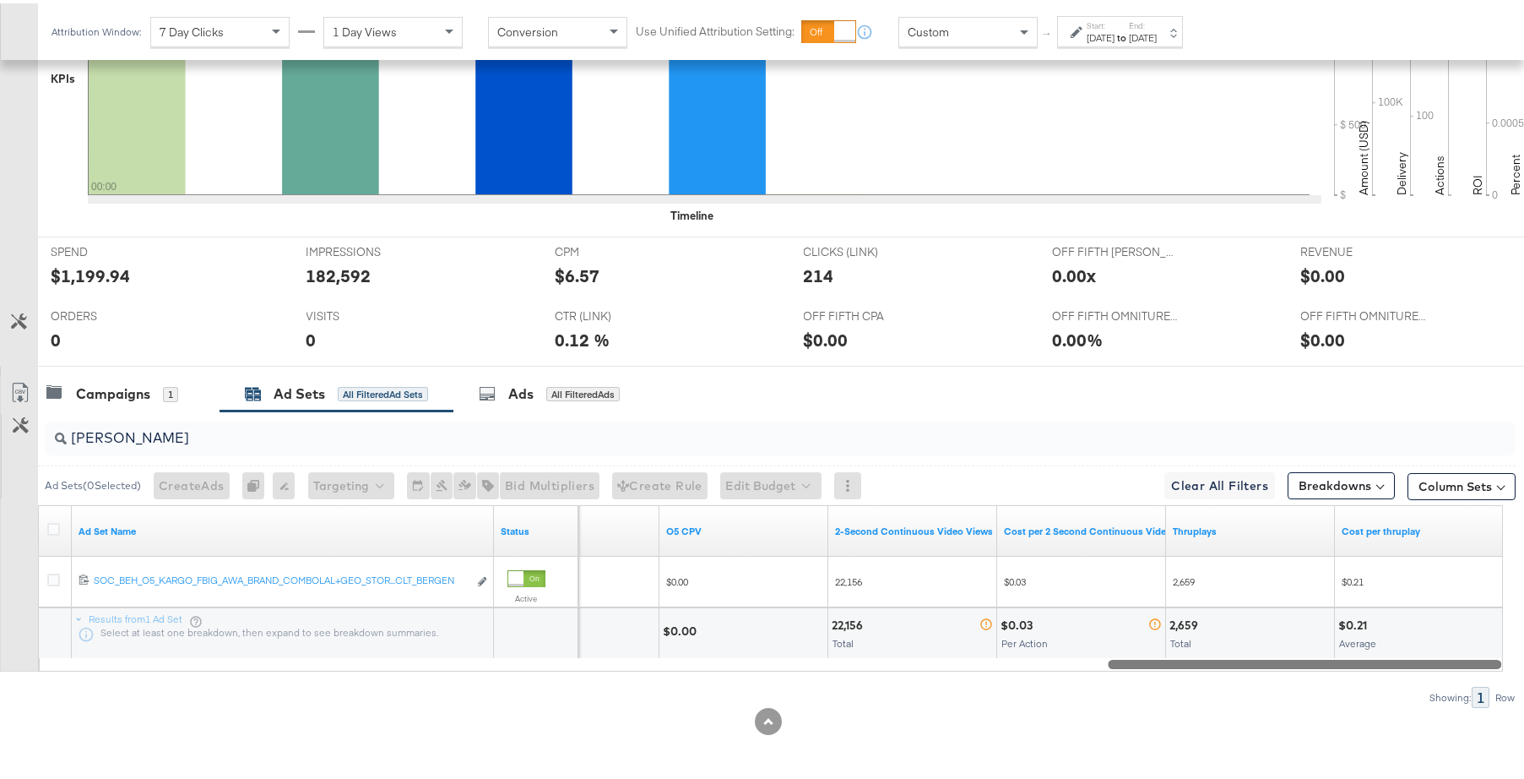
drag, startPoint x: 589, startPoint y: 658, endPoint x: 1384, endPoint y: 648, distance: 795.6
click at [1384, 648] on div "Ad Set Name Status New_Offfifth CVR O5 CPV 2-Second Continuous Video Views Cost…" at bounding box center [770, 585] width 1465 height 166
click at [1447, 481] on button "Column Sets" at bounding box center [1462, 483] width 108 height 27
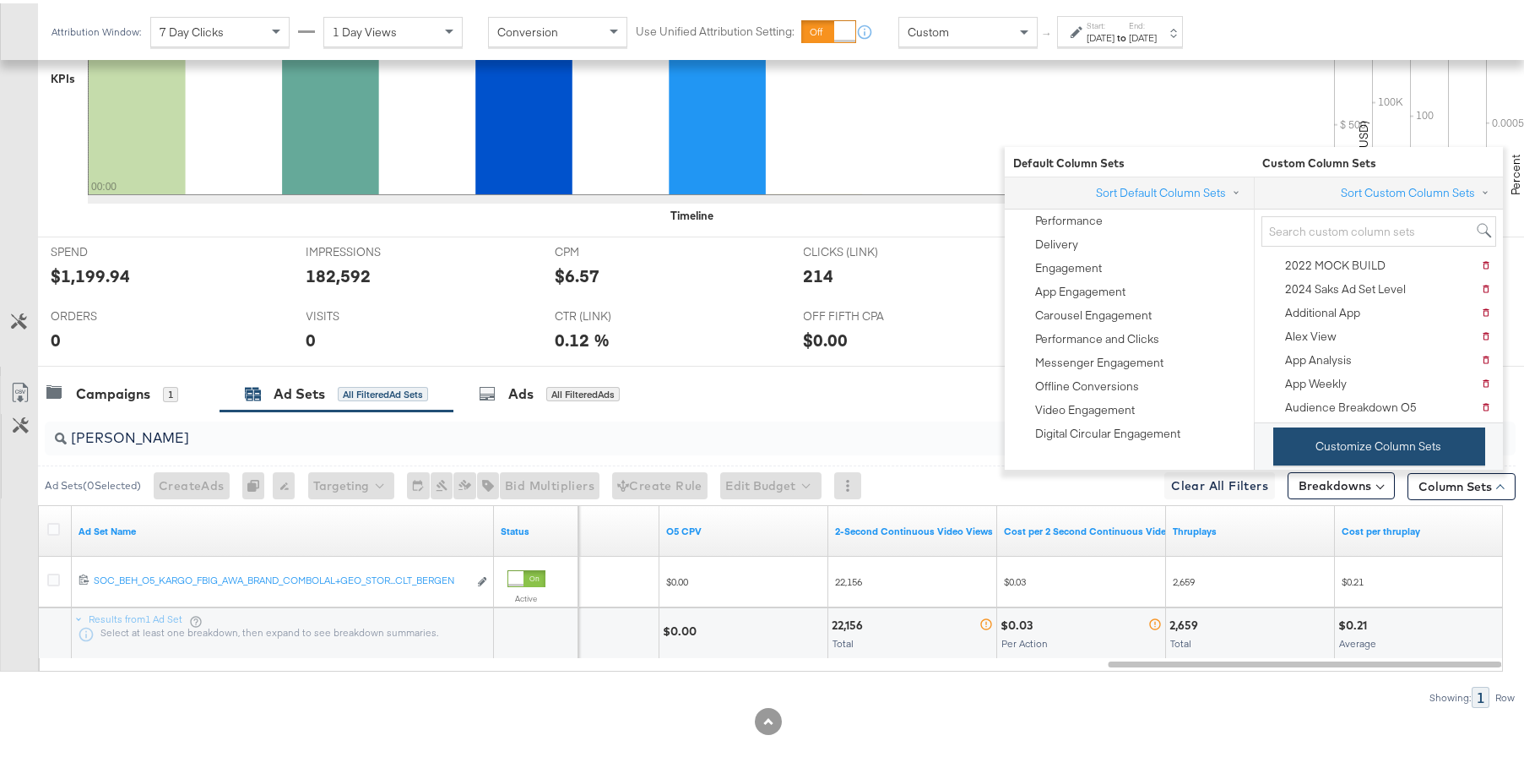
click at [1422, 448] on button "Customize Column Sets" at bounding box center [1379, 443] width 212 height 38
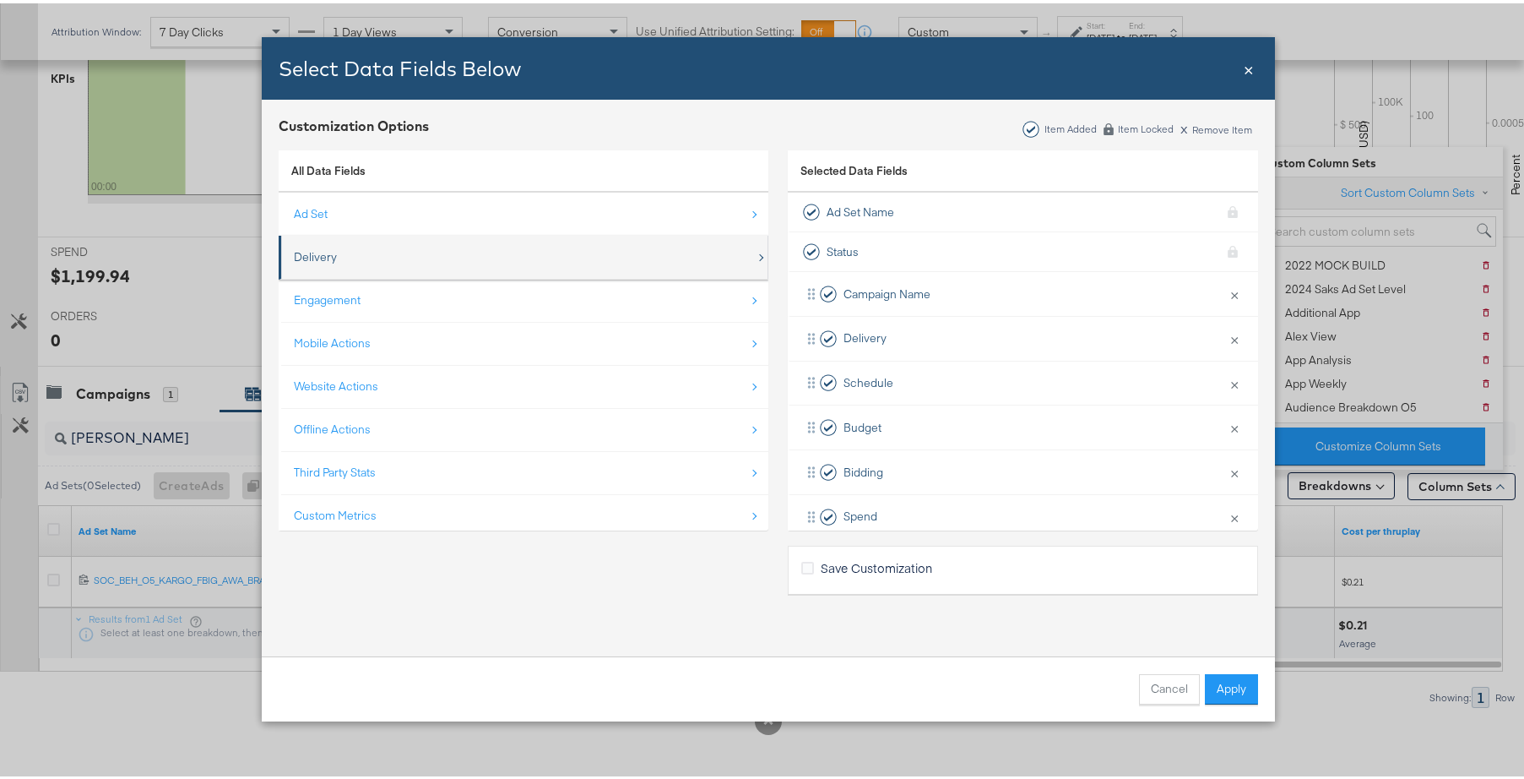
click at [535, 250] on div "Delivery" at bounding box center [525, 253] width 462 height 35
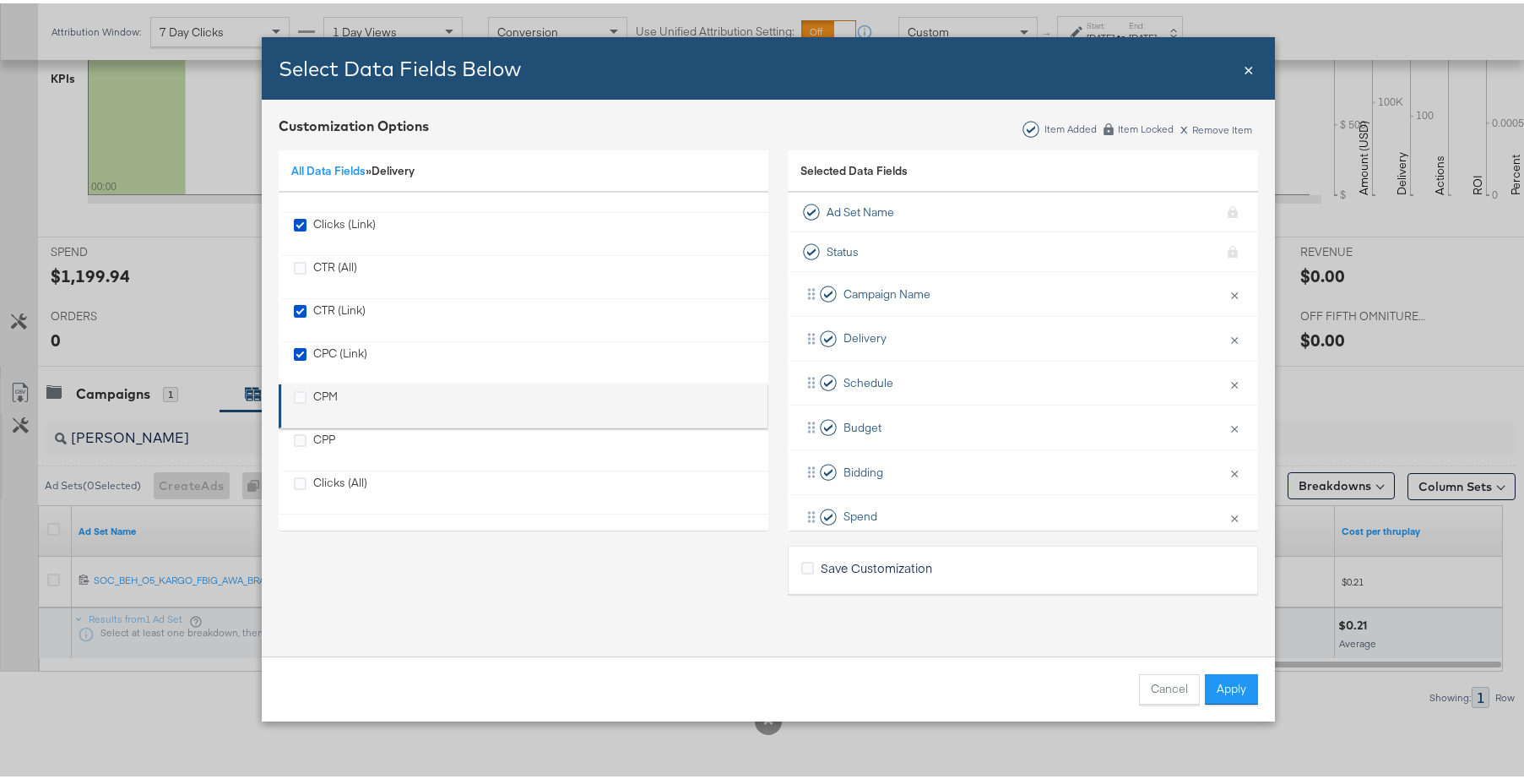
scroll to position [154, 0]
click at [297, 394] on icon "CPM" at bounding box center [300, 393] width 13 height 13
click at [0, 0] on input "CPM" at bounding box center [0, 0] width 0 height 0
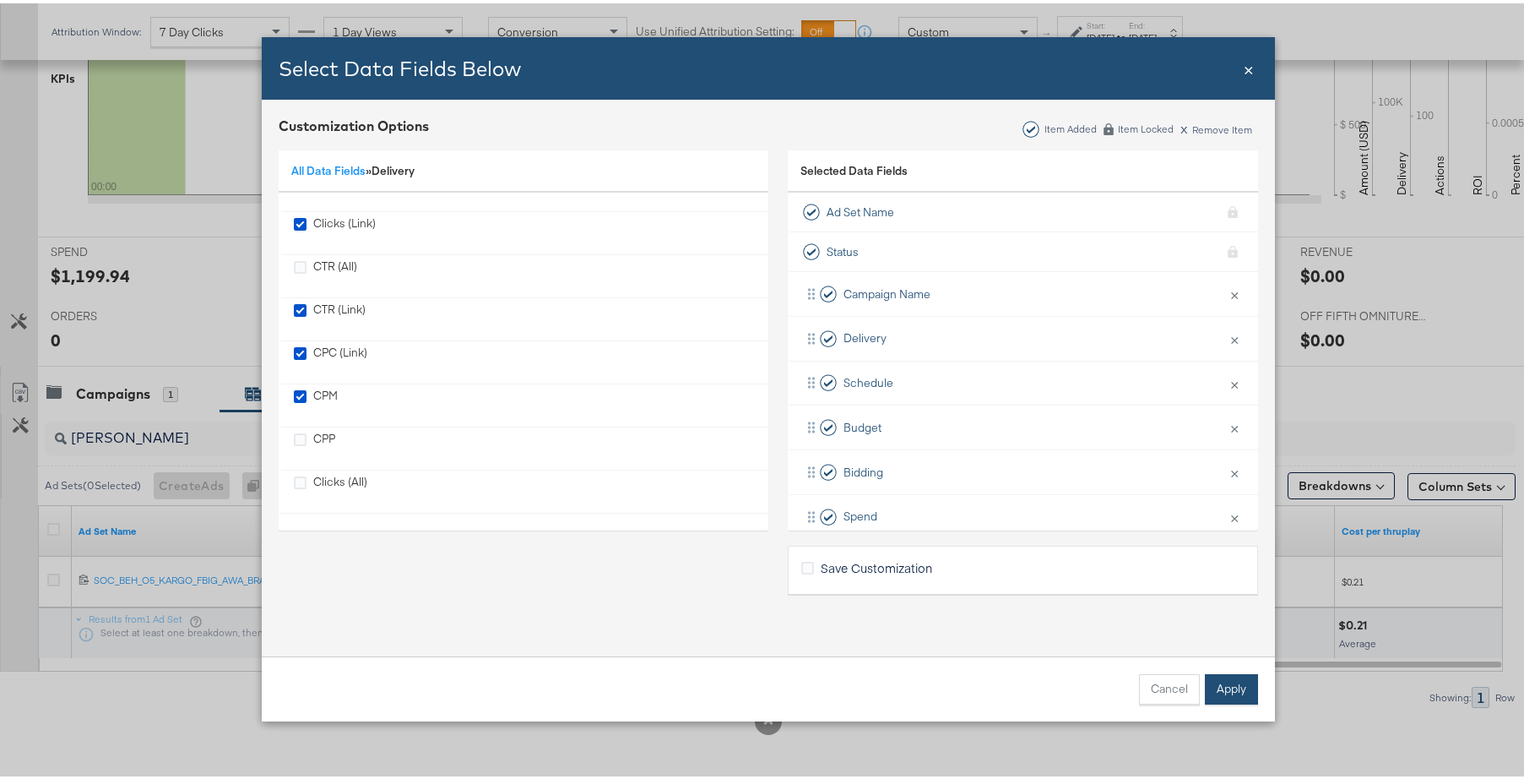
click at [1220, 677] on button "Apply" at bounding box center [1231, 686] width 53 height 30
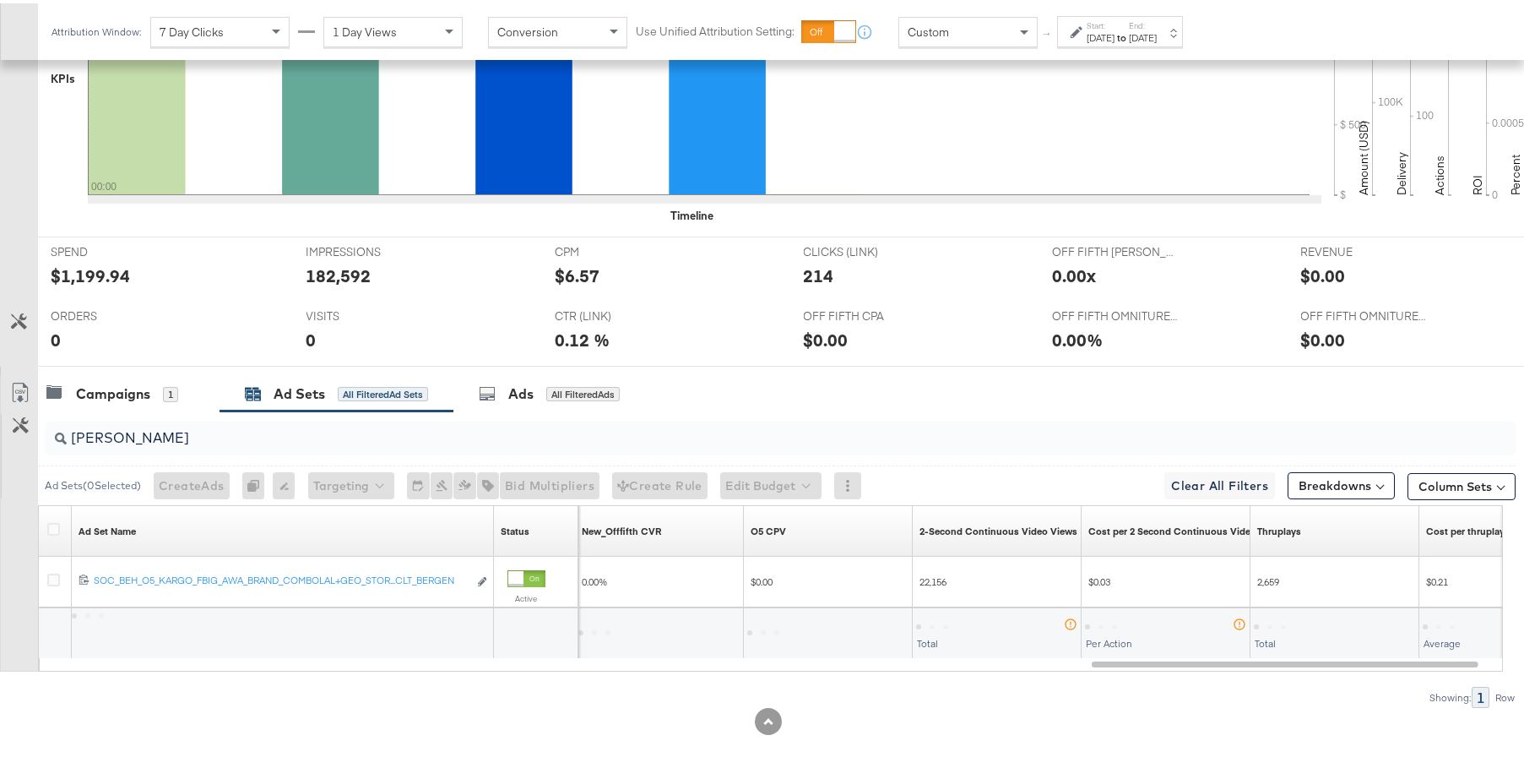
scroll to position [24, 0]
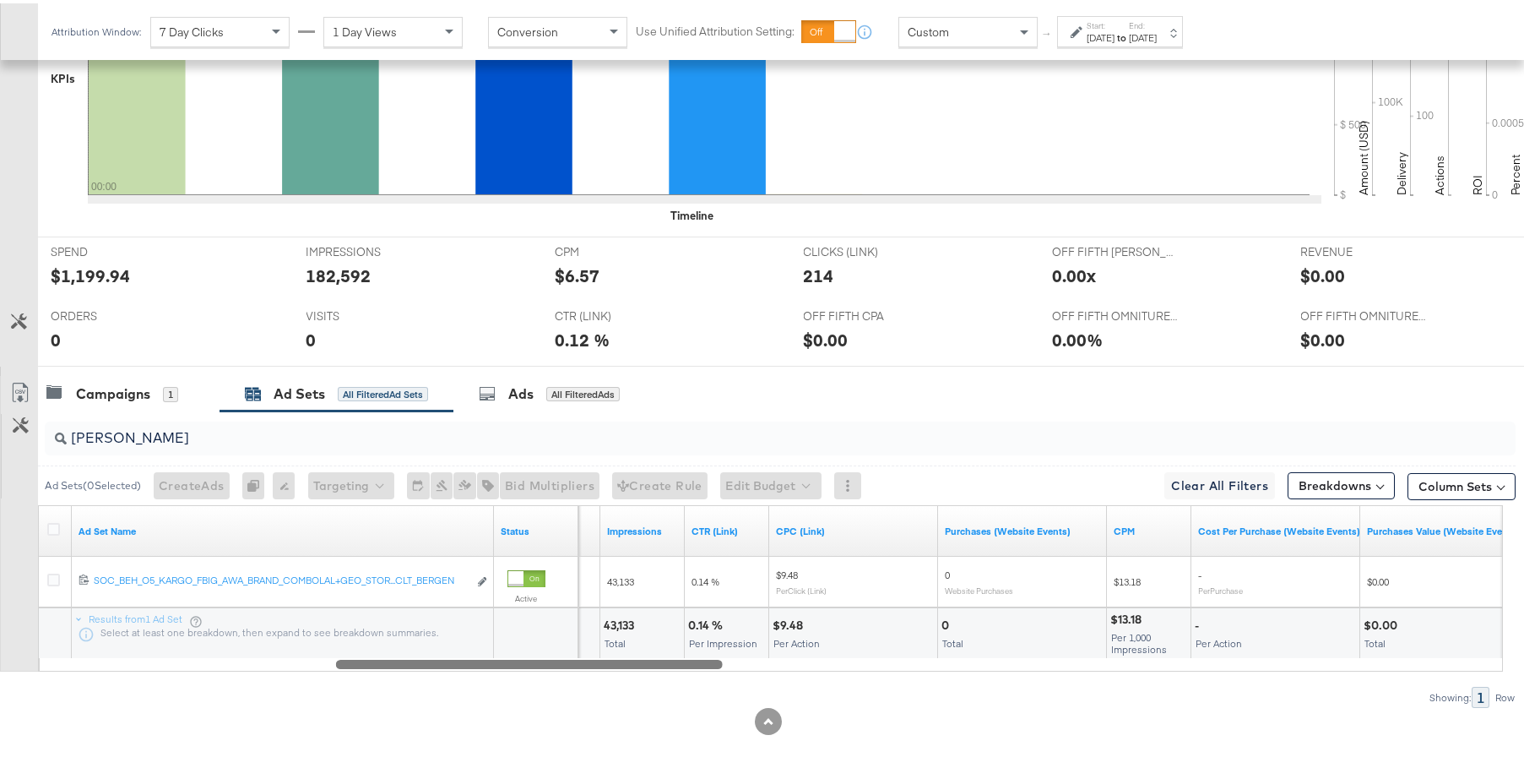
drag, startPoint x: 1222, startPoint y: 662, endPoint x: 627, endPoint y: 640, distance: 595.8
click at [627, 640] on div "Ad Set Name Status Reach Impressions CTR (Link) CPC (Link) Purchases (Website E…" at bounding box center [770, 585] width 1465 height 166
